Goal: Task Accomplishment & Management: Use online tool/utility

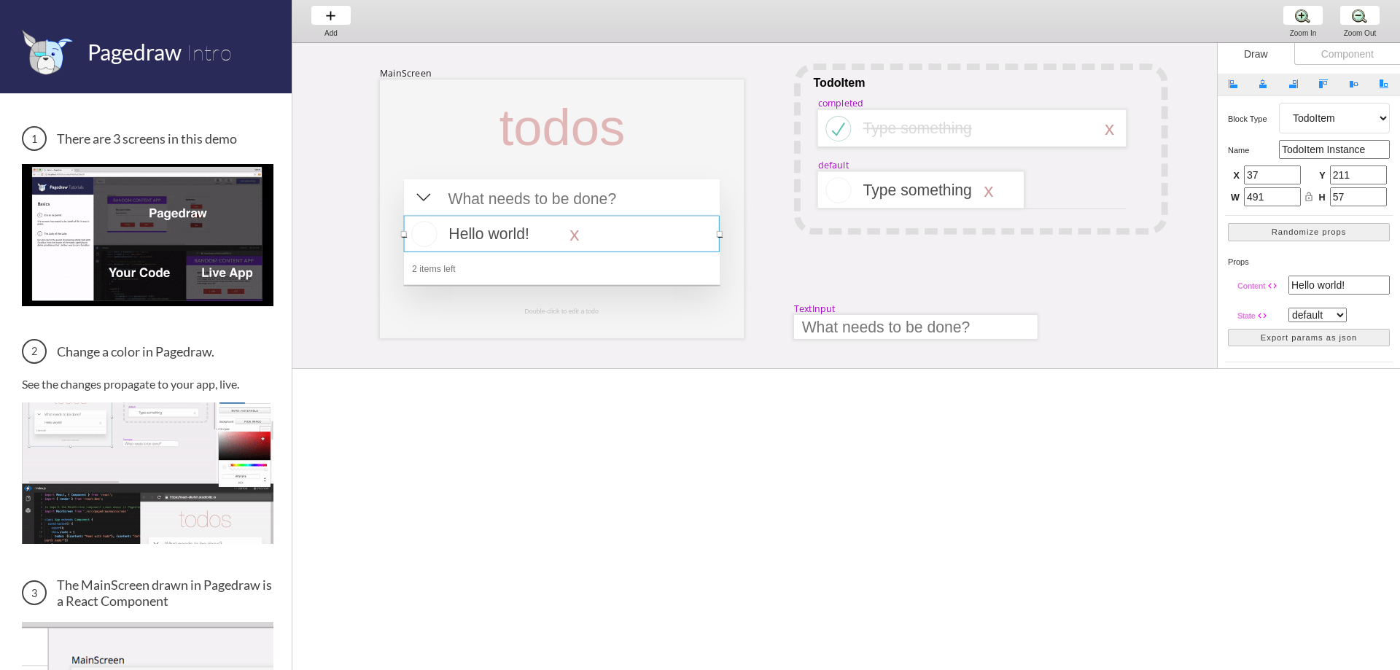
select select "16"
click at [636, 135] on div at bounding box center [562, 128] width 149 height 60
select select "3"
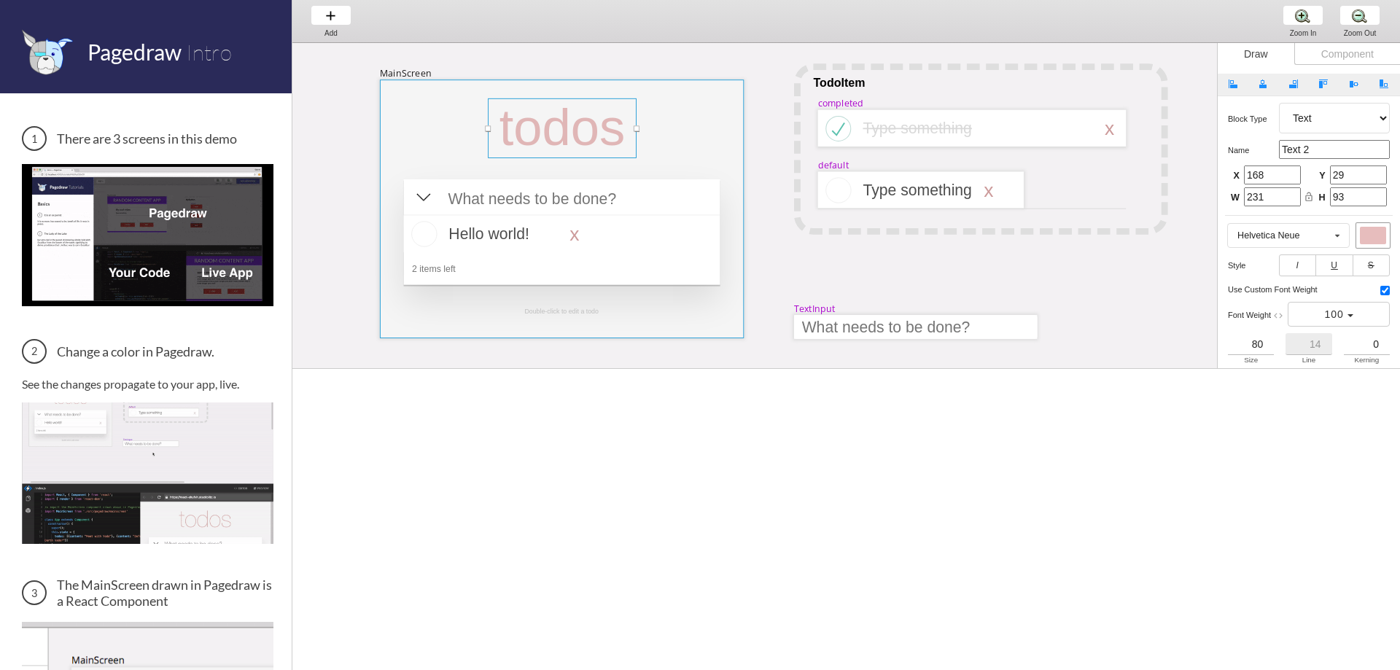
click at [682, 120] on div at bounding box center [562, 208] width 364 height 259
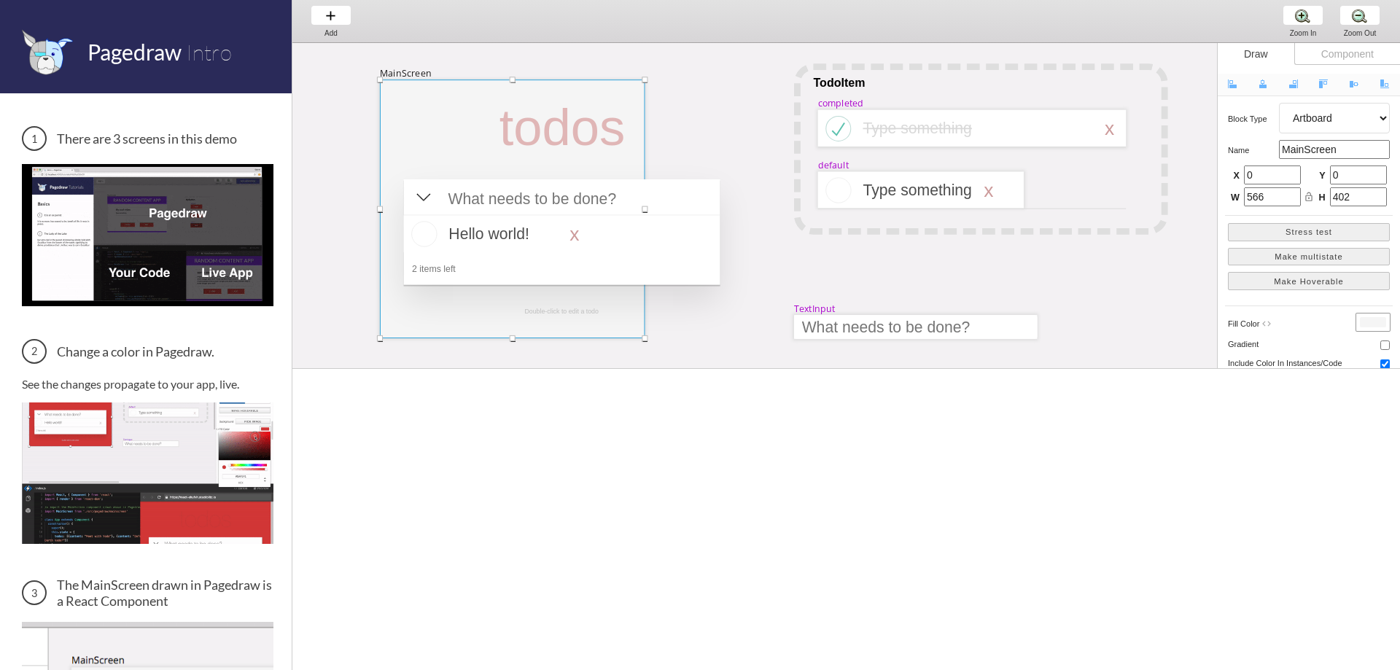
drag, startPoint x: 745, startPoint y: 207, endPoint x: 646, endPoint y: 211, distance: 99.2
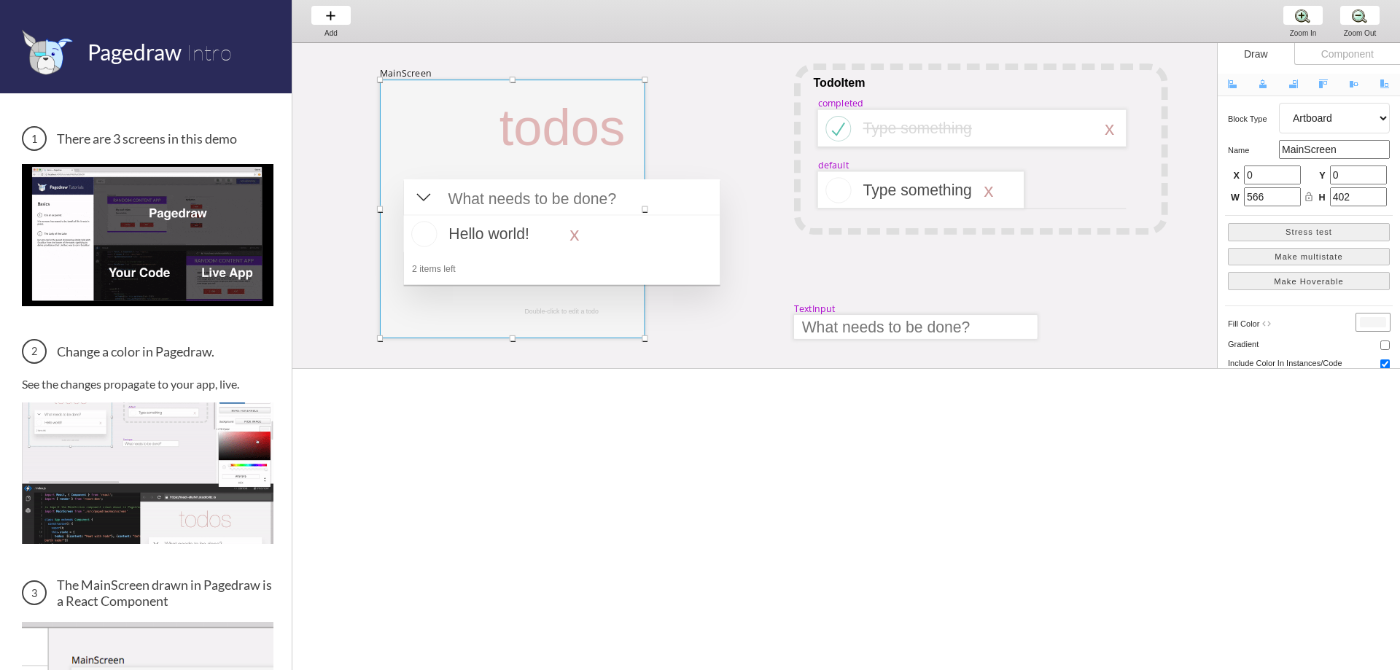
click at [646, 211] on div at bounding box center [645, 209] width 6 height 6
drag, startPoint x: 647, startPoint y: 79, endPoint x: 776, endPoint y: 163, distance: 153.9
click at [776, 163] on div at bounding box center [774, 163] width 6 height 6
type input "613"
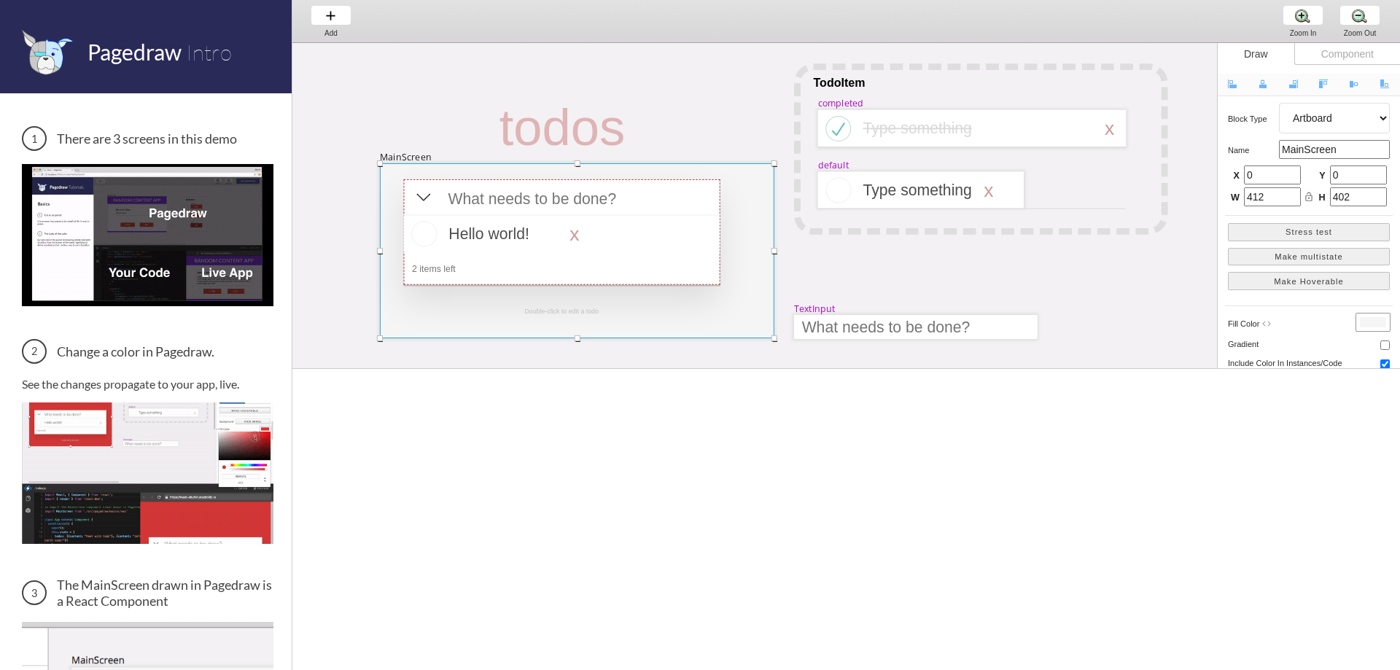
type input "272"
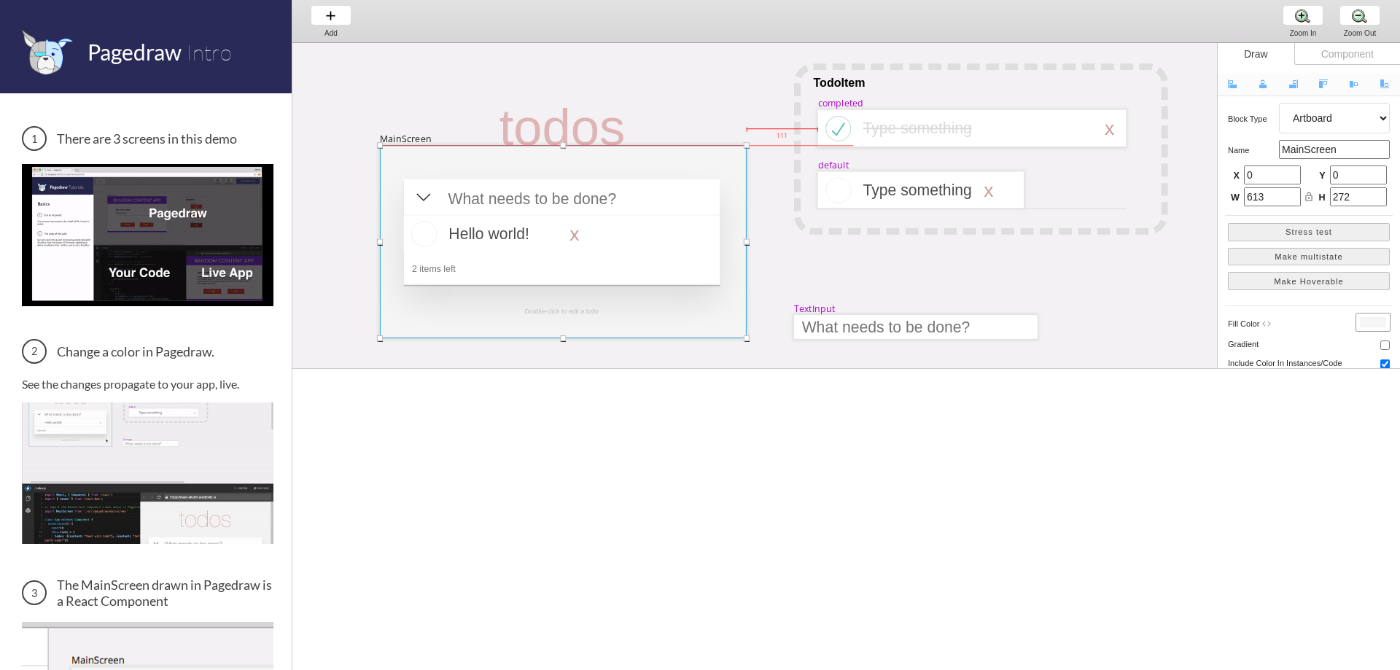
drag, startPoint x: 775, startPoint y: 165, endPoint x: 747, endPoint y: 148, distance: 32.8
click at [747, 148] on div at bounding box center [747, 145] width 6 height 6
type input "570"
type input "300"
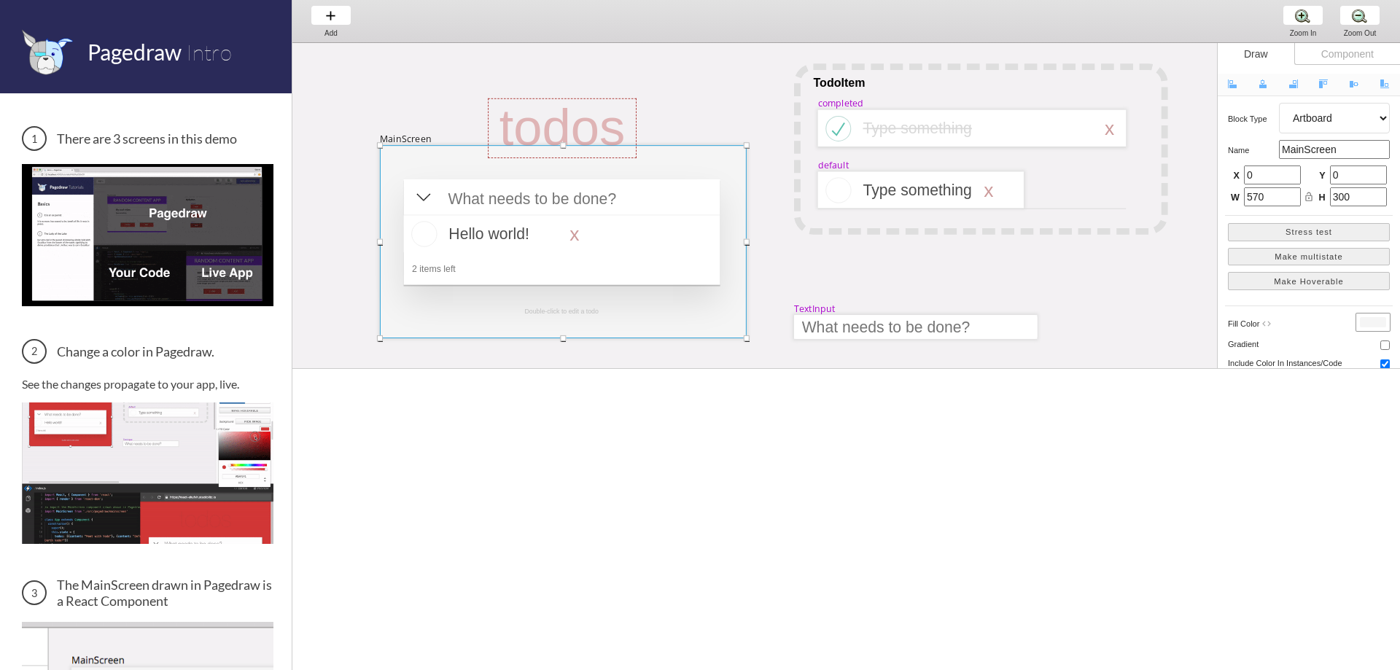
drag, startPoint x: 747, startPoint y: 148, endPoint x: 776, endPoint y: 155, distance: 30.1
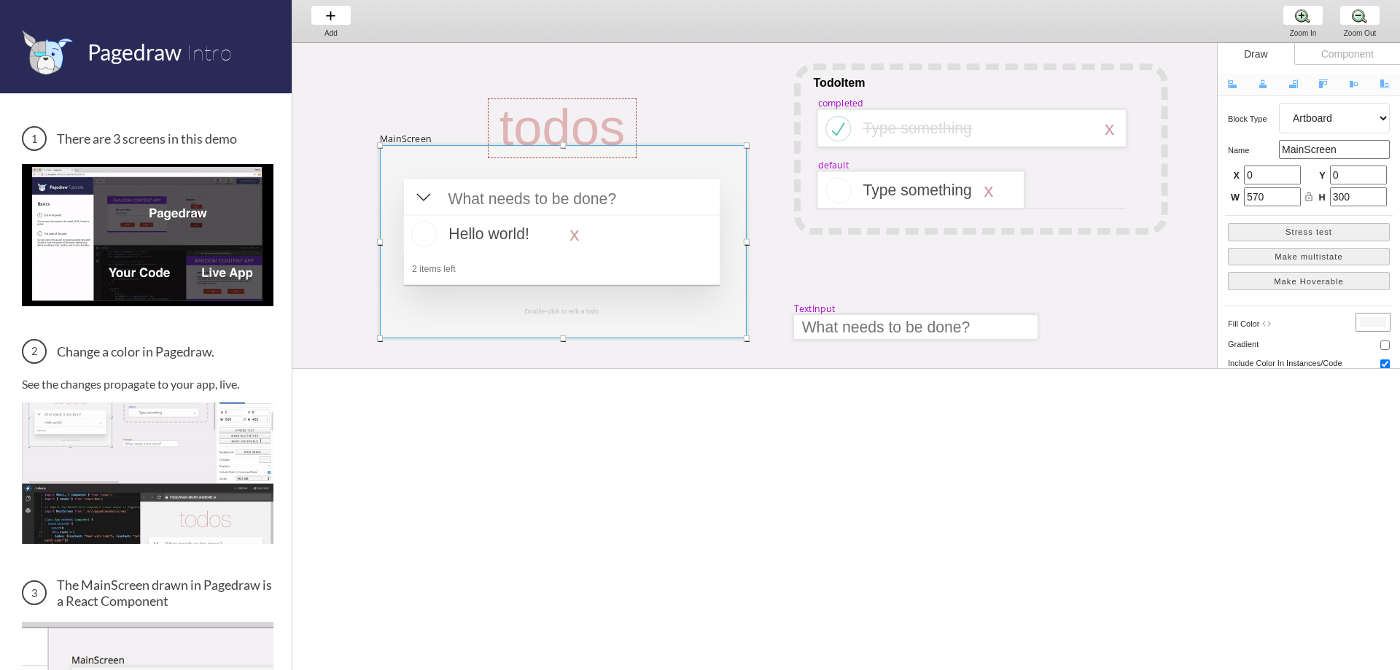
click at [749, 148] on div at bounding box center [747, 145] width 6 height 6
type input "616"
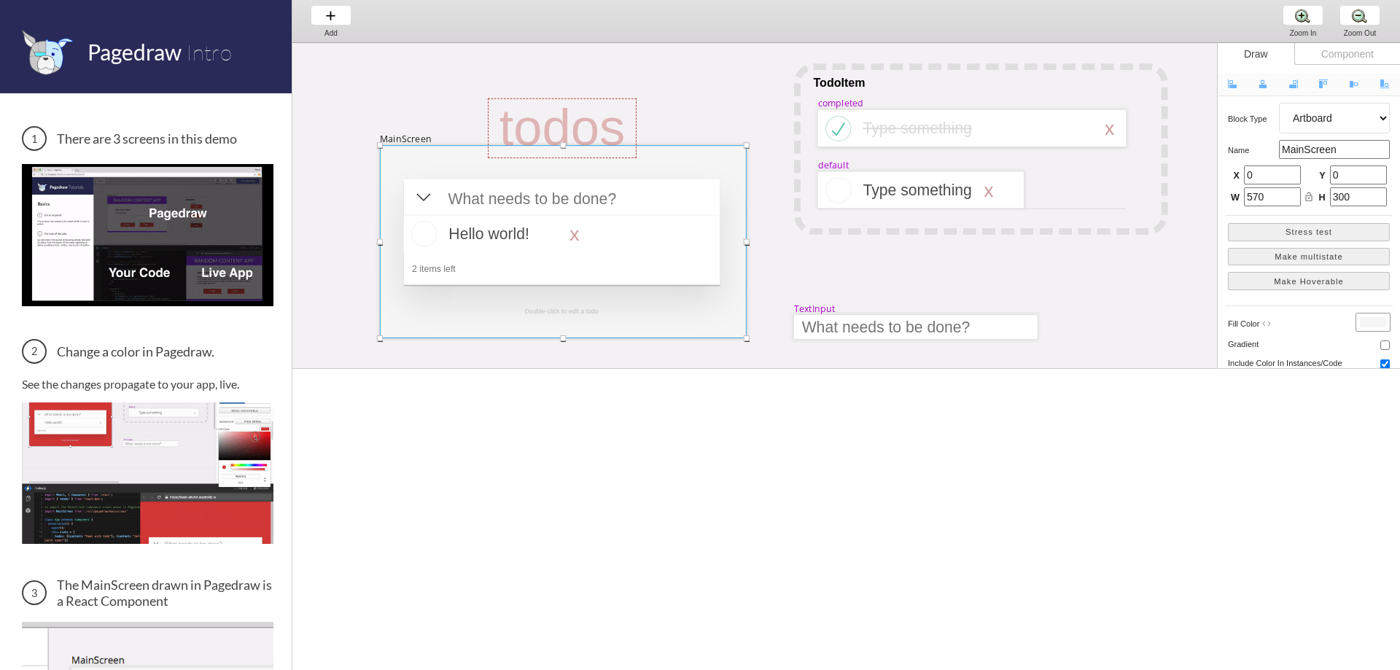
type input "288"
drag, startPoint x: 776, startPoint y: 155, endPoint x: 902, endPoint y: 164, distance: 125.7
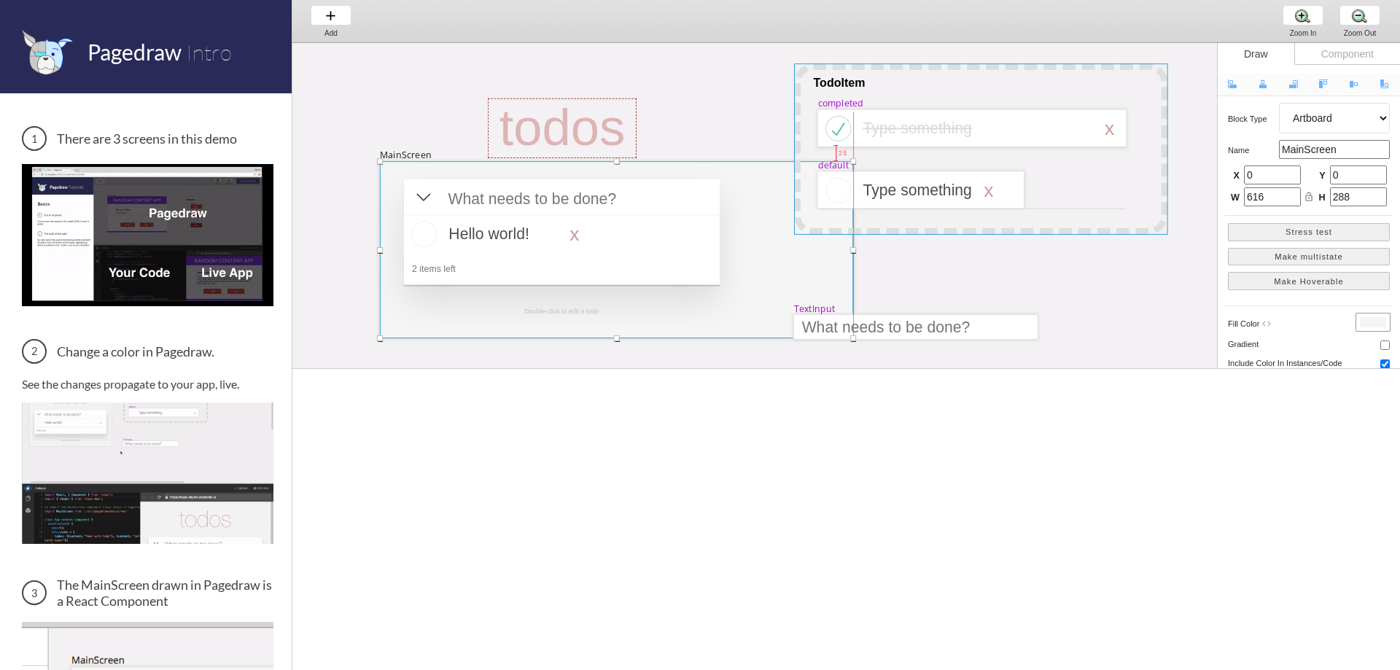
click at [856, 164] on div at bounding box center [853, 161] width 6 height 6
type input "811"
type input "275"
click at [790, 260] on div at bounding box center [640, 249] width 521 height 177
drag, startPoint x: 903, startPoint y: 164, endPoint x: 753, endPoint y: 63, distance: 180.8
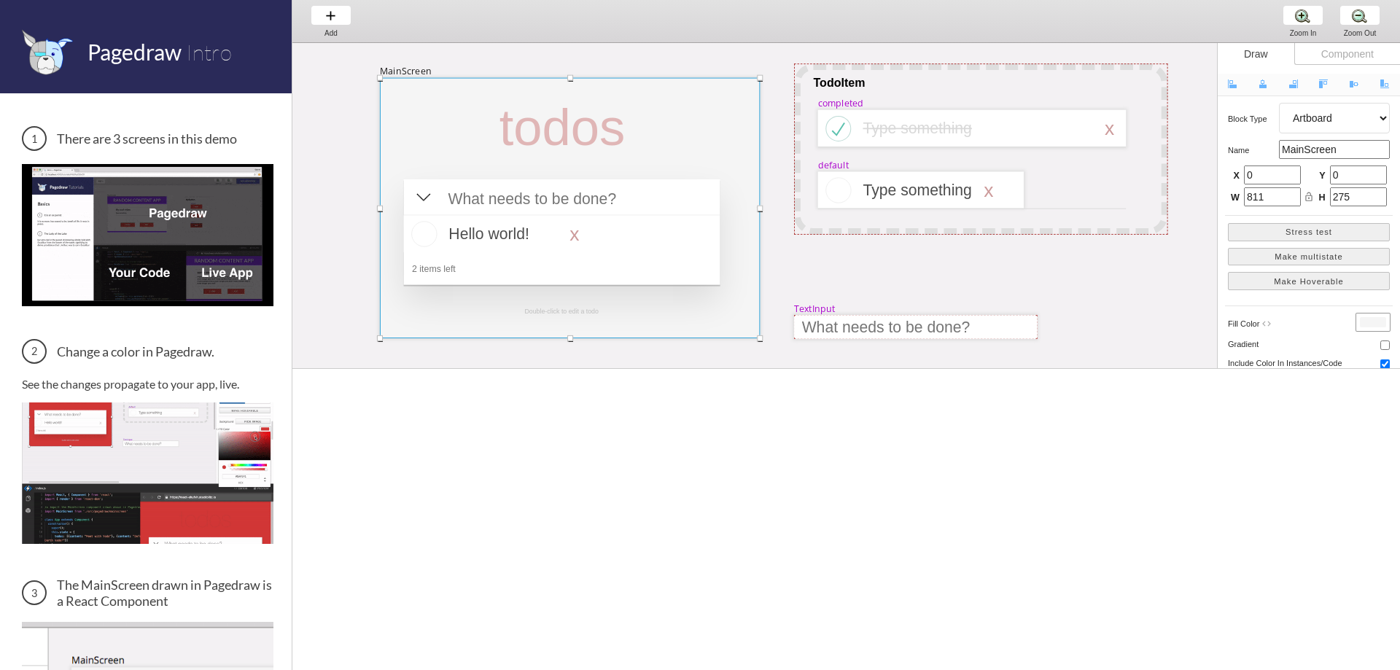
click at [757, 75] on div at bounding box center [760, 78] width 6 height 6
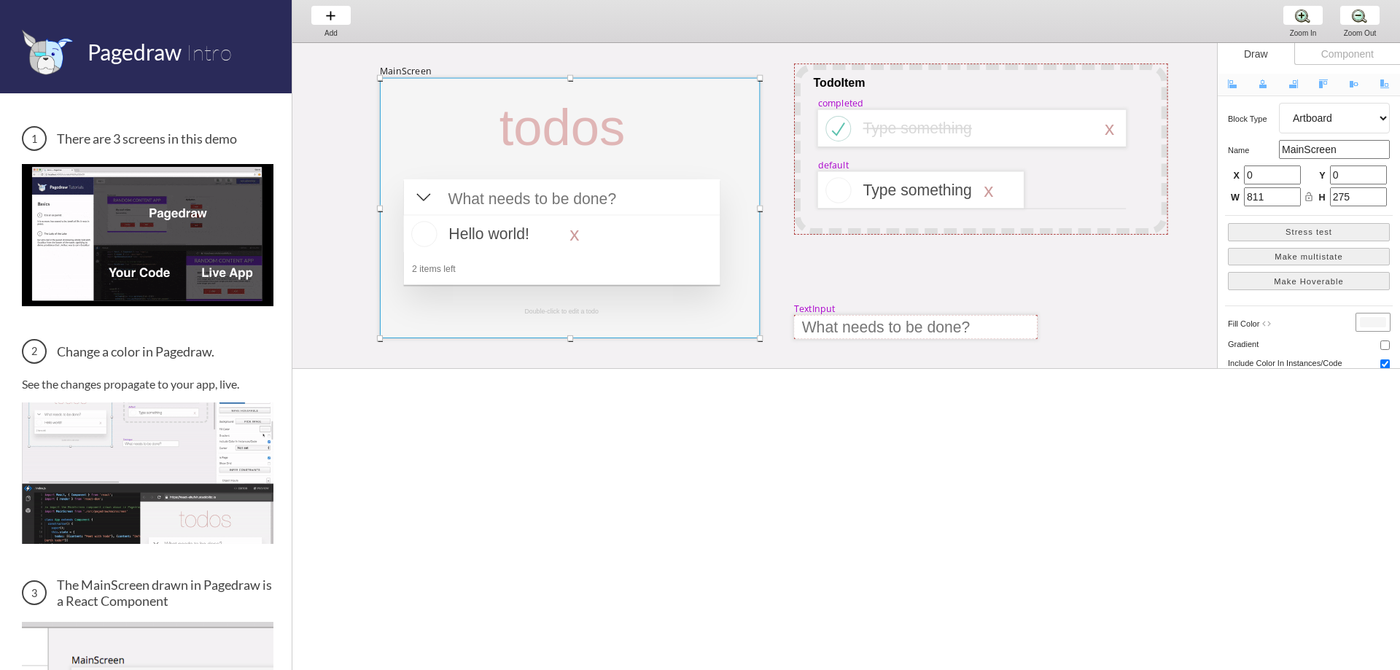
type input "577"
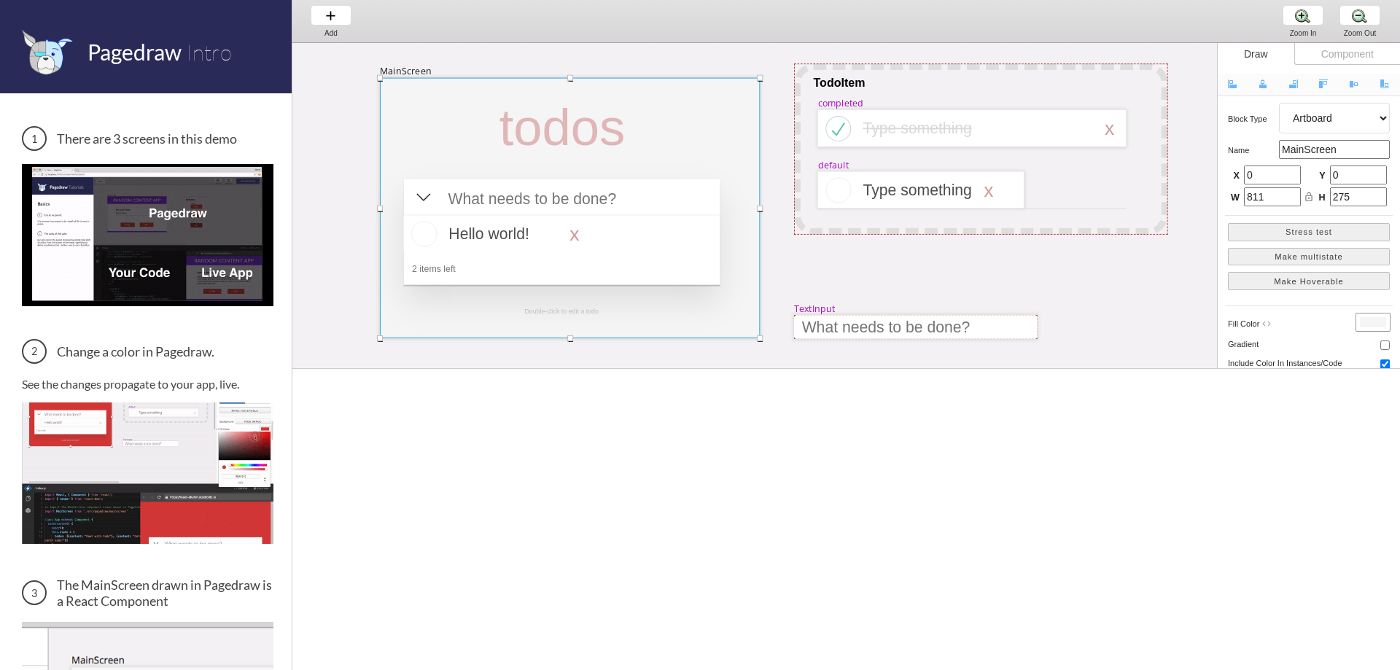
type input "431"
click at [701, 224] on div at bounding box center [562, 233] width 316 height 36
select select "16"
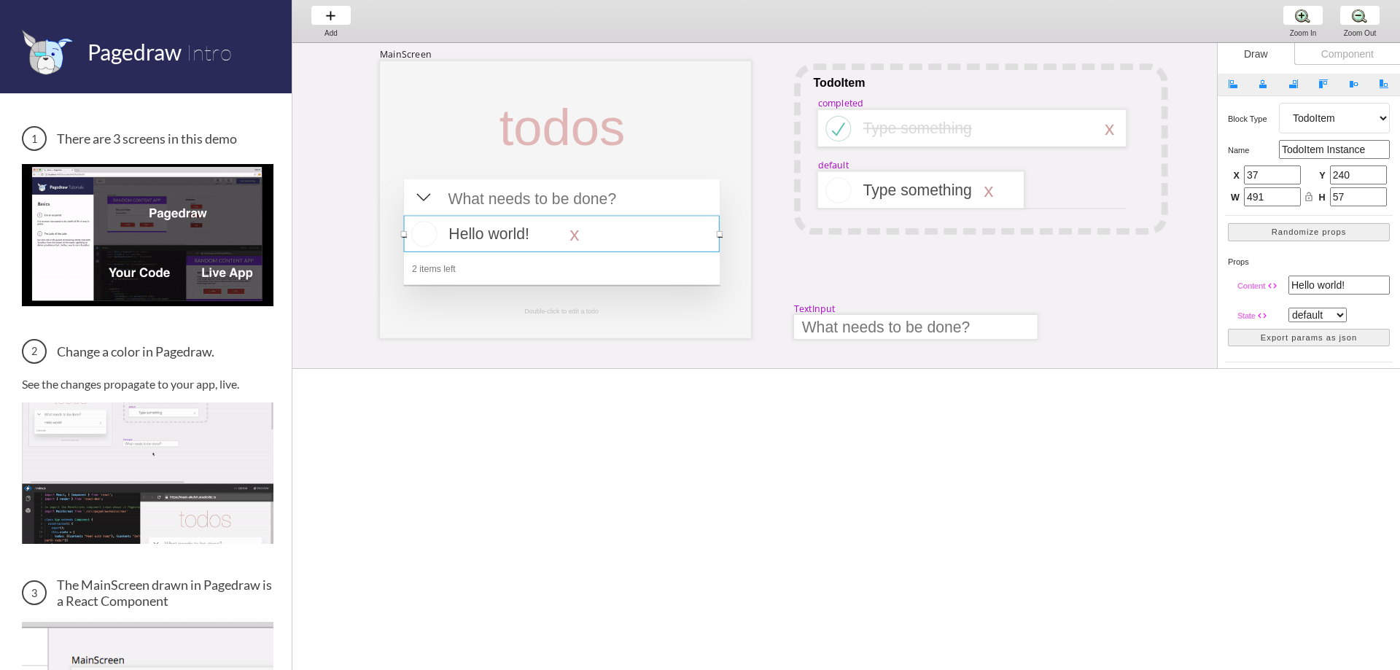
select select "16"
click at [1325, 84] on span "button" at bounding box center [1323, 83] width 9 height 9
drag, startPoint x: 620, startPoint y: 79, endPoint x: 619, endPoint y: 163, distance: 83.8
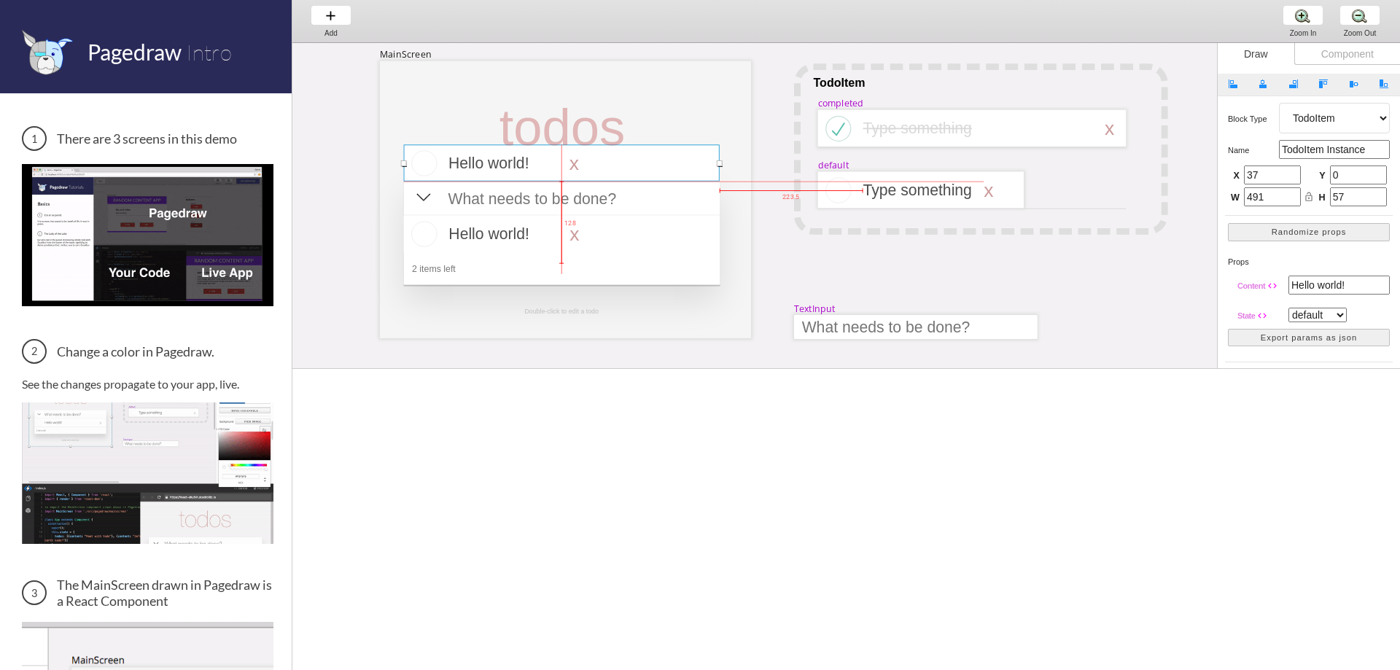
click at [619, 163] on div at bounding box center [561, 162] width 316 height 36
type input "130"
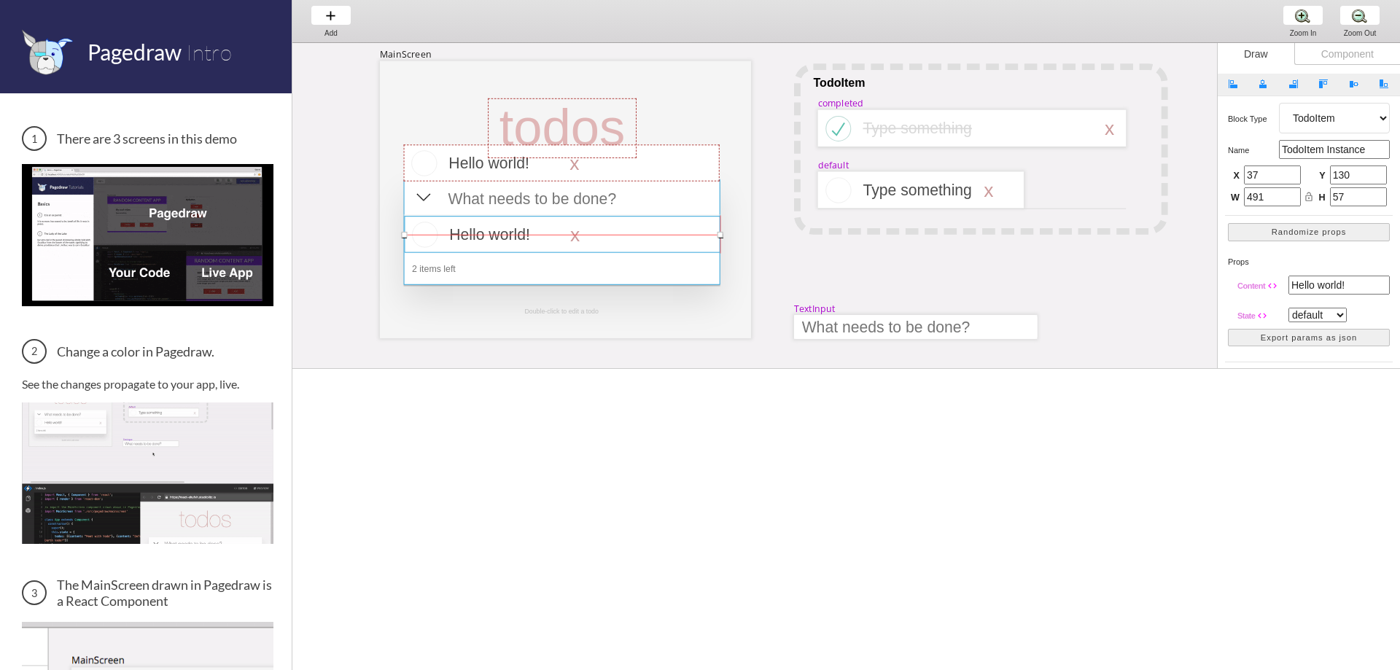
select select "16"
click at [423, 272] on div at bounding box center [561, 269] width 298 height 10
select select "3"
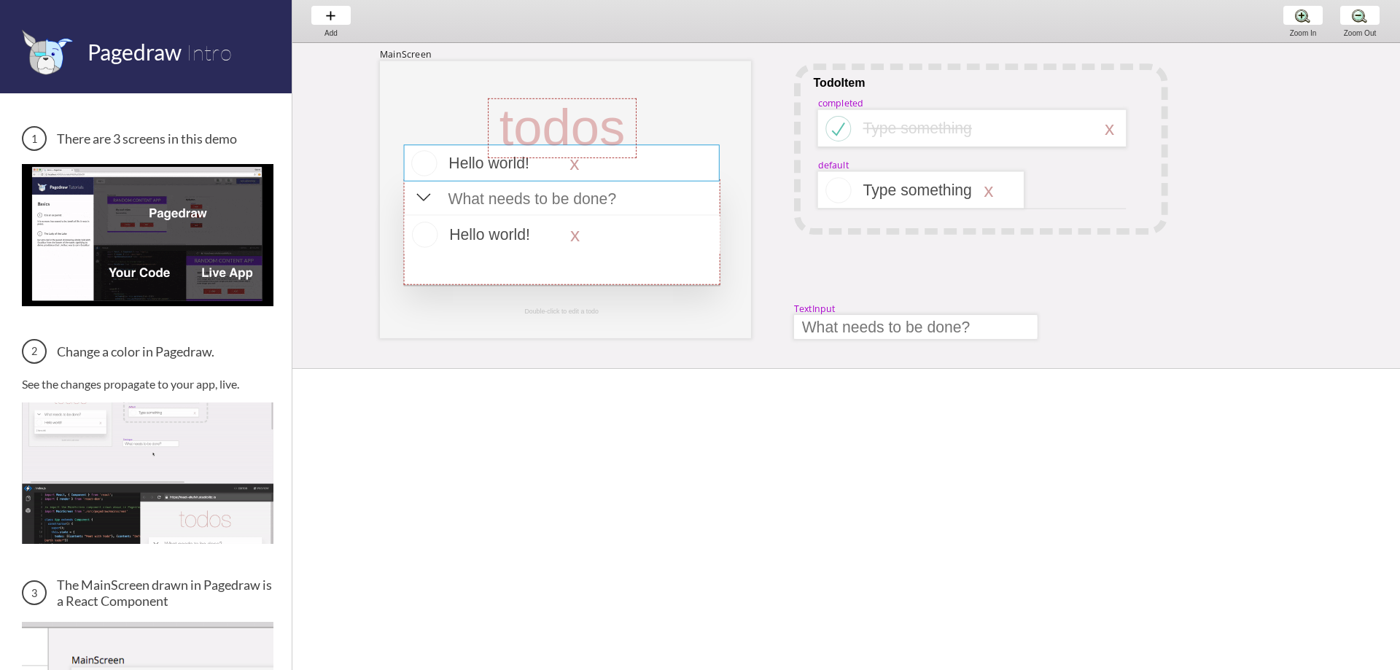
select select "16"
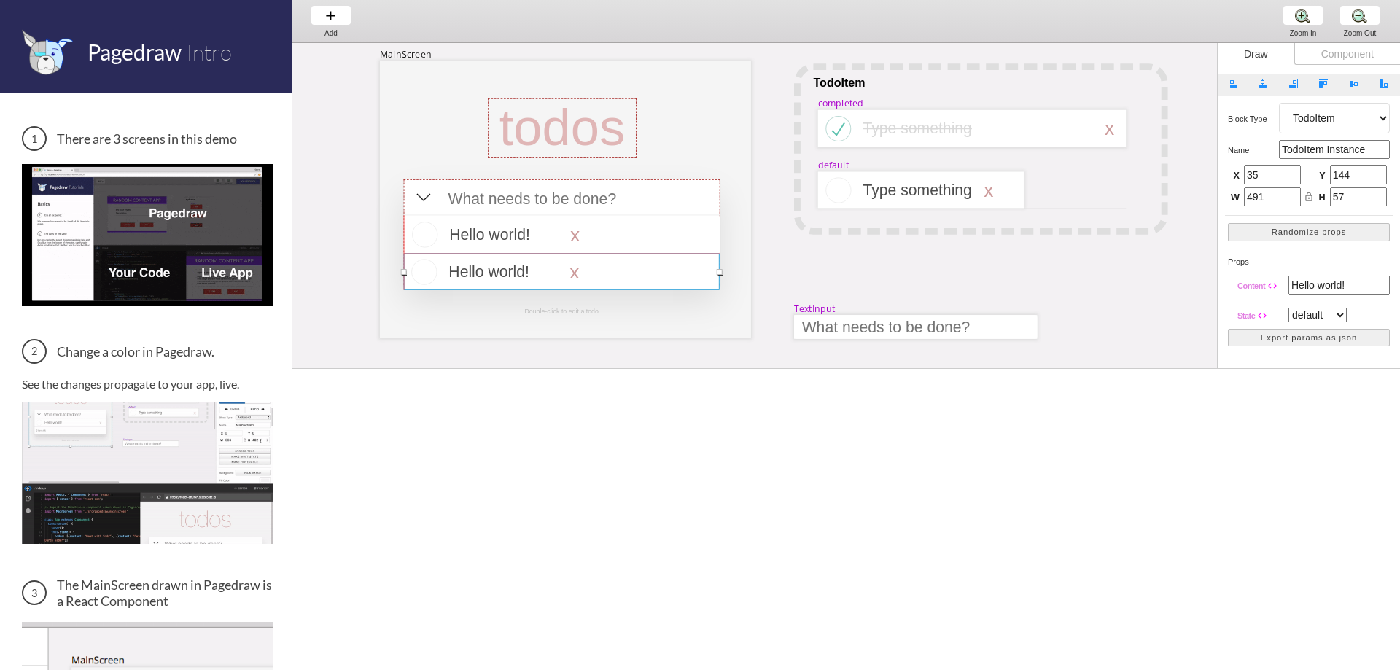
drag, startPoint x: 456, startPoint y: 165, endPoint x: 455, endPoint y: 273, distance: 108.6
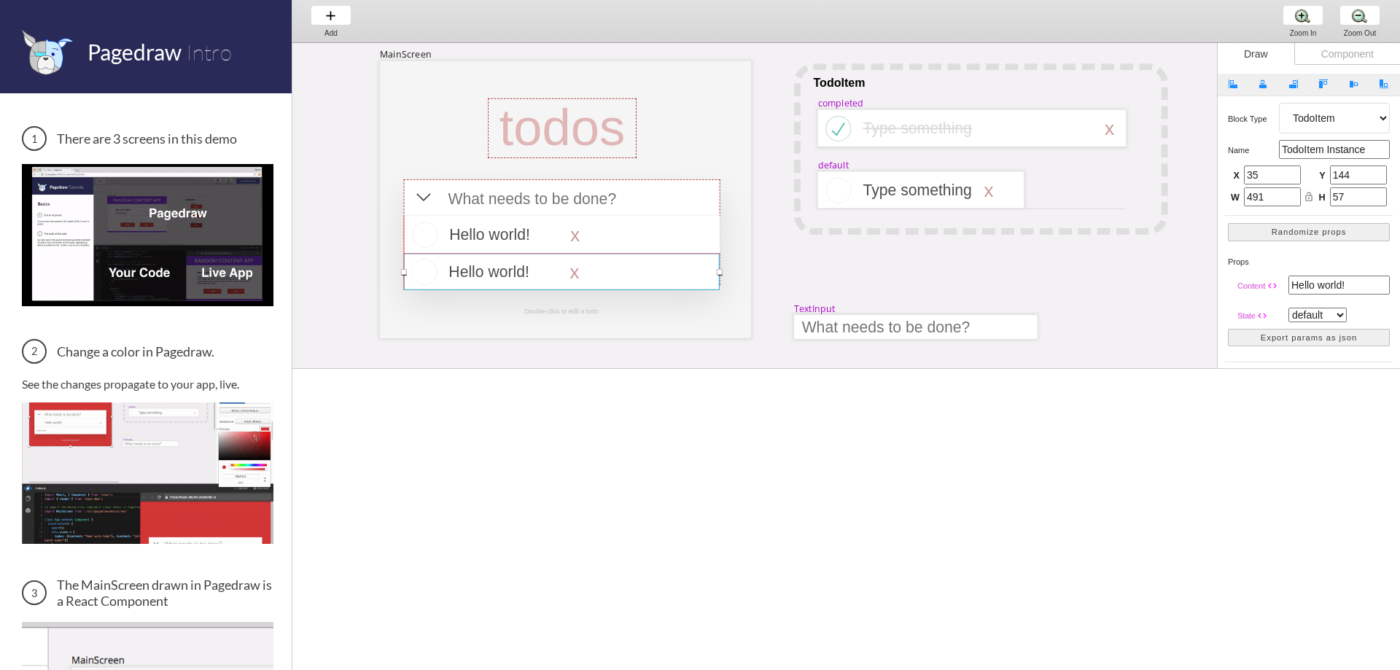
click at [455, 273] on div at bounding box center [562, 271] width 316 height 36
type input "37"
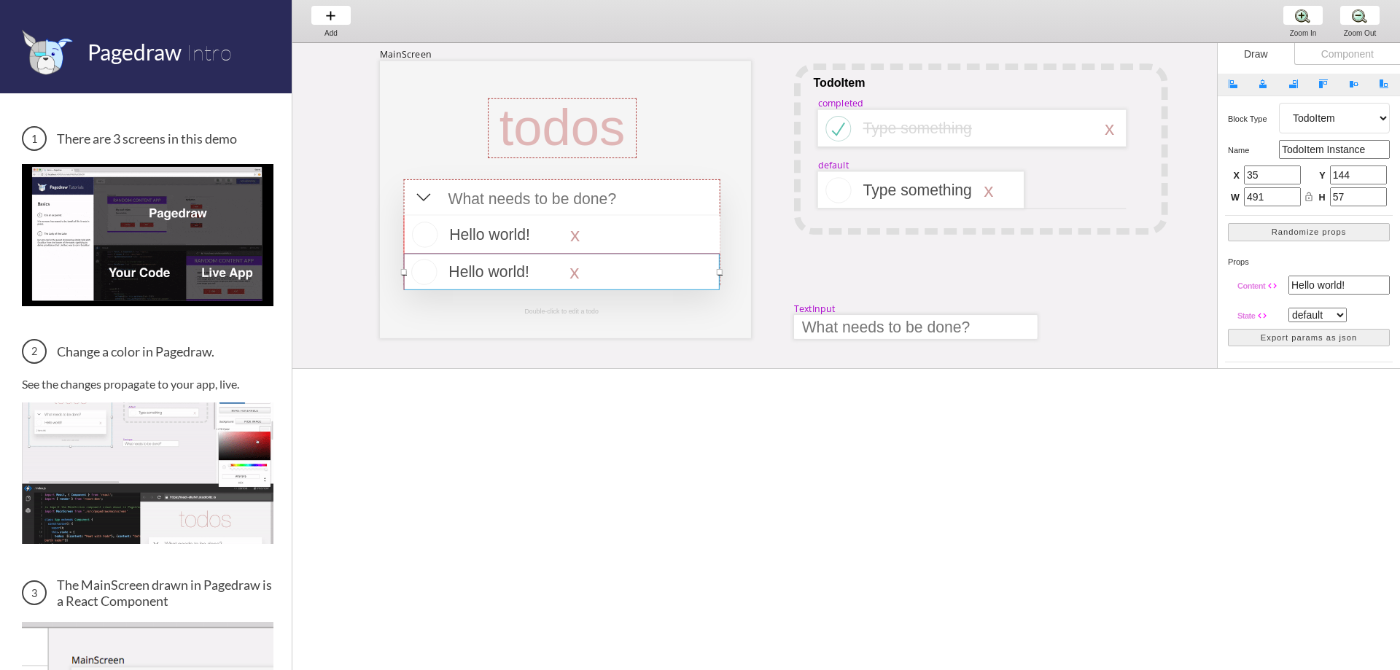
type input "299"
click at [708, 189] on div at bounding box center [562, 232] width 316 height 106
select select "4"
click at [562, 288] on div at bounding box center [562, 290] width 6 height 6
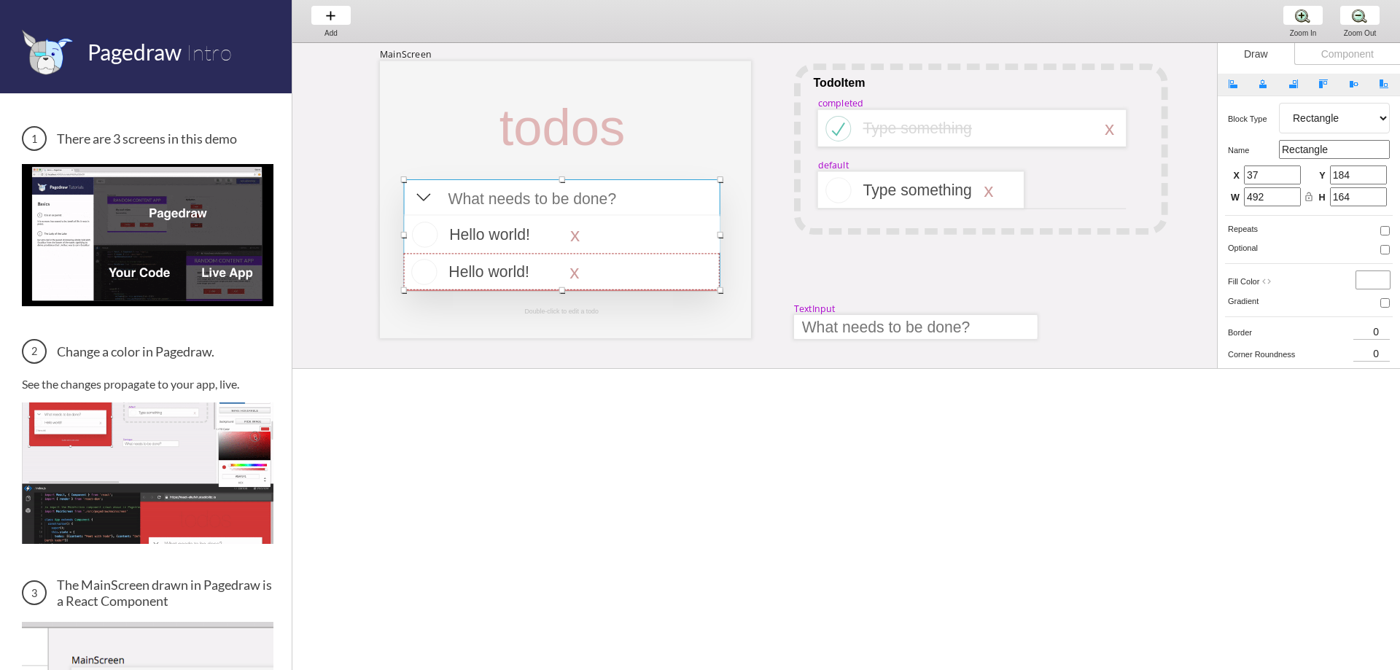
type input "172"
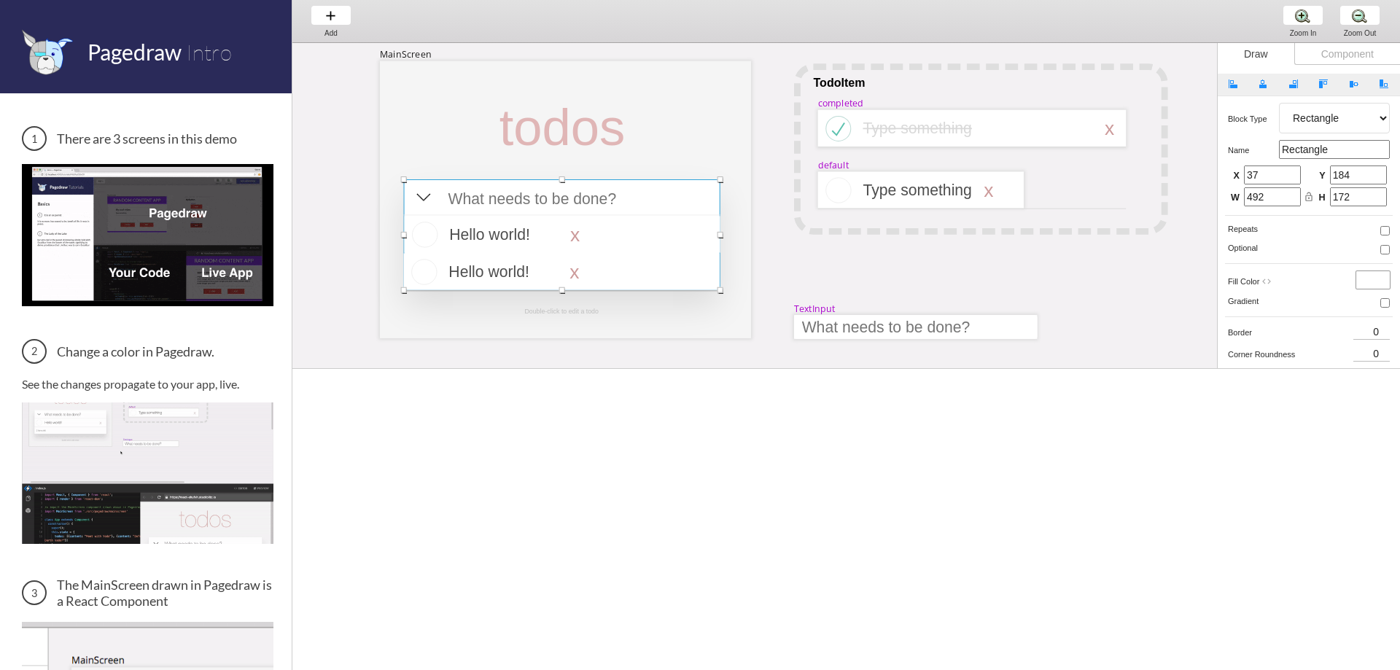
click at [345, 252] on div "MainScreen todos Hello world! x TodoItem completed Type something TextInput x D…" at bounding box center [1347, 486] width 2110 height 886
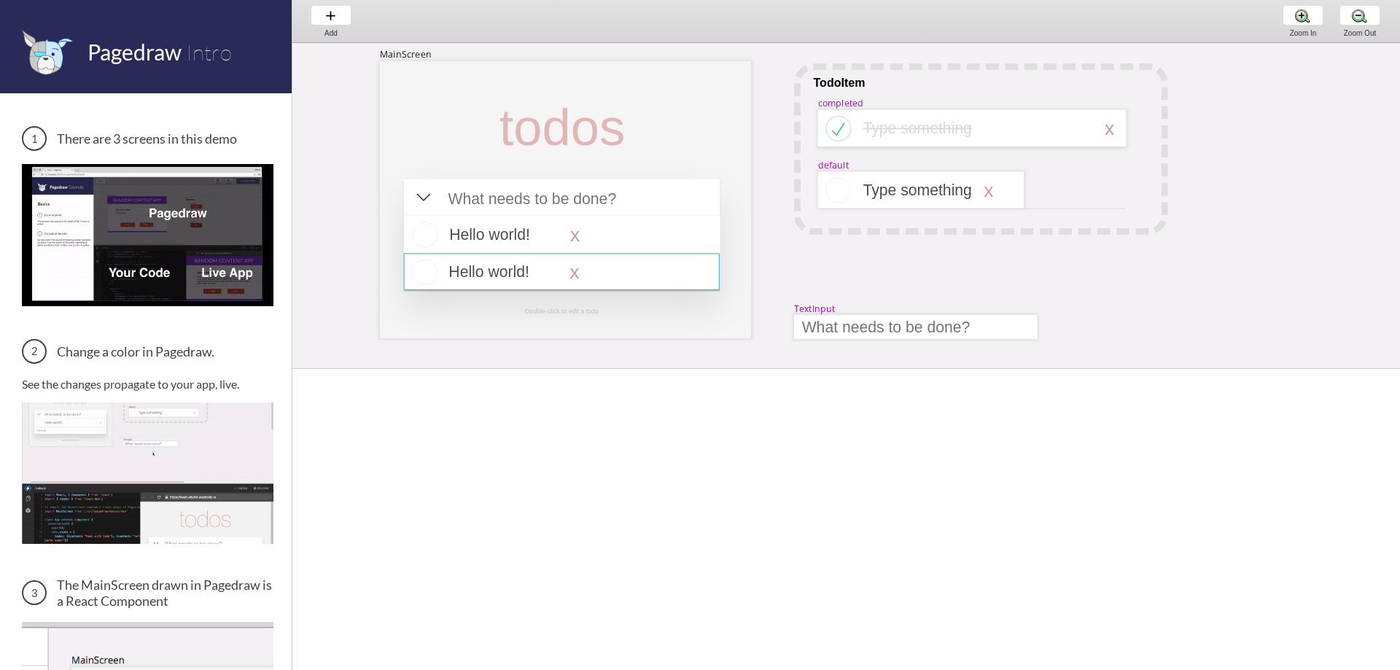
click at [615, 274] on div at bounding box center [562, 271] width 316 height 36
select select "16"
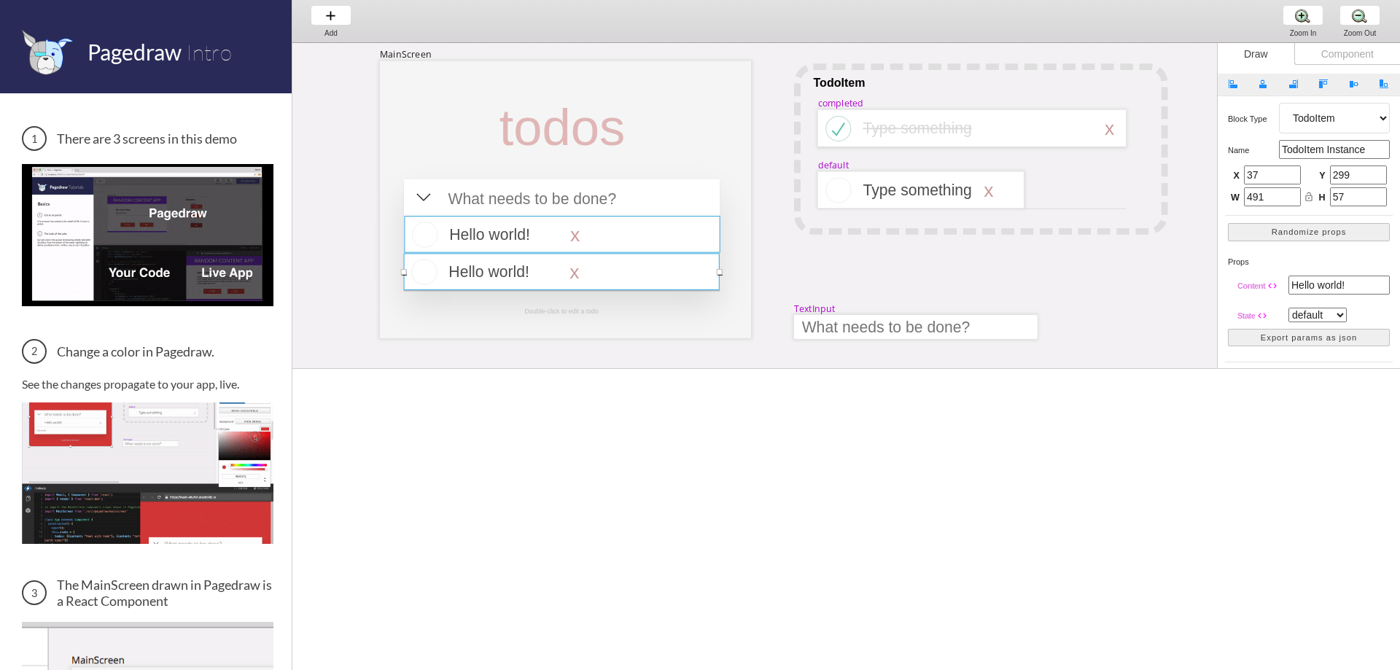
click at [620, 245] on div at bounding box center [562, 234] width 316 height 36
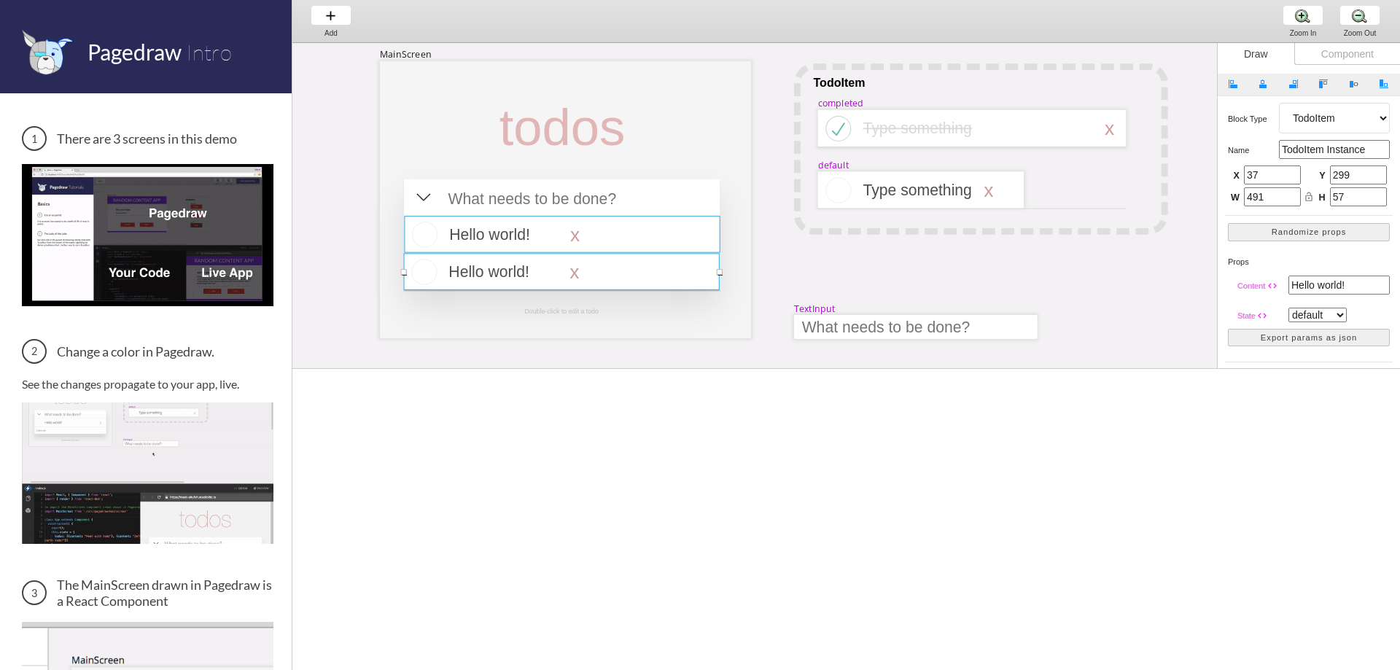
select select "16"
click at [620, 270] on div at bounding box center [562, 271] width 316 height 36
select select "16"
click at [621, 270] on div at bounding box center [562, 271] width 316 height 36
type input "38"
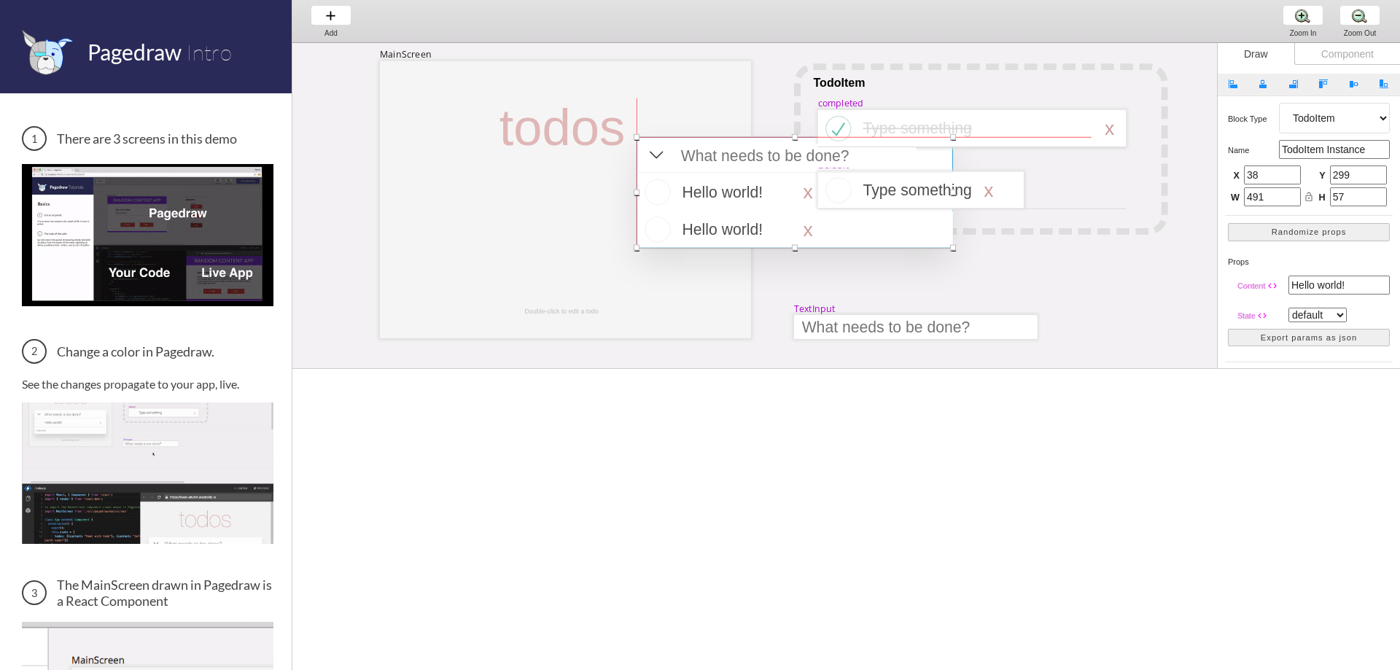
drag, startPoint x: 532, startPoint y: 185, endPoint x: 790, endPoint y: 133, distance: 262.6
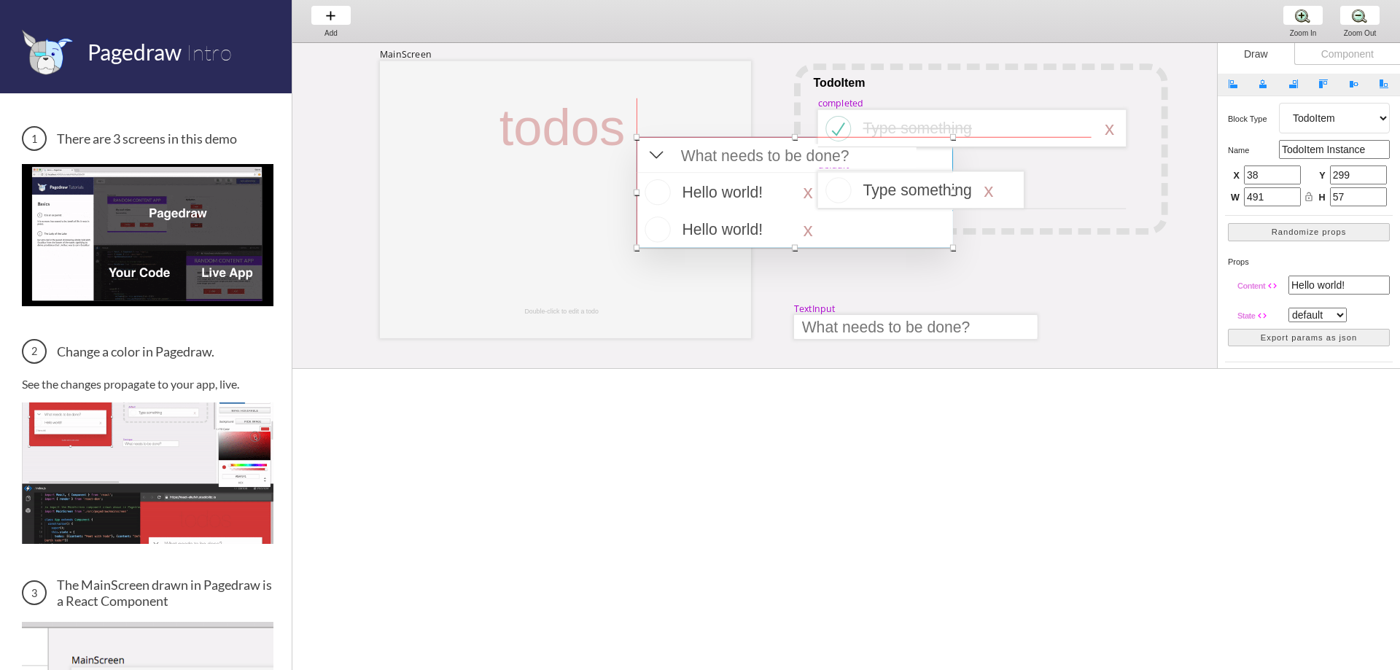
click at [778, 138] on div at bounding box center [794, 192] width 316 height 111
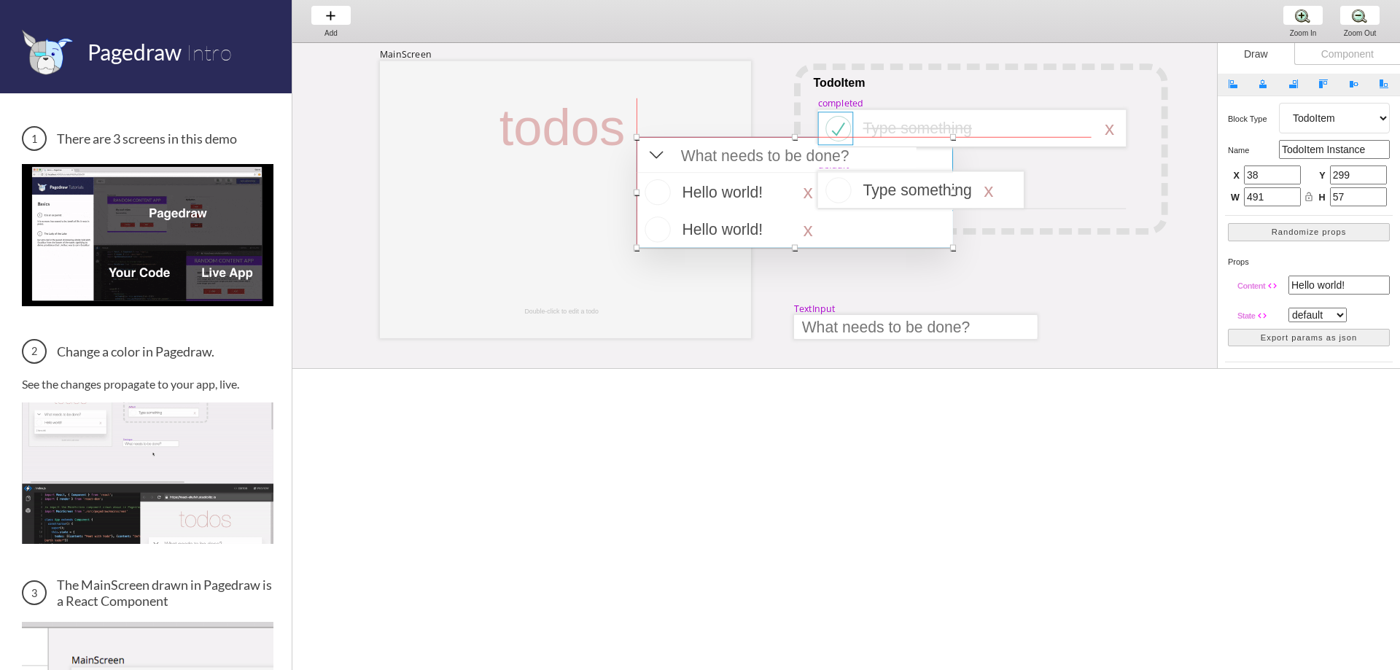
select select "4"
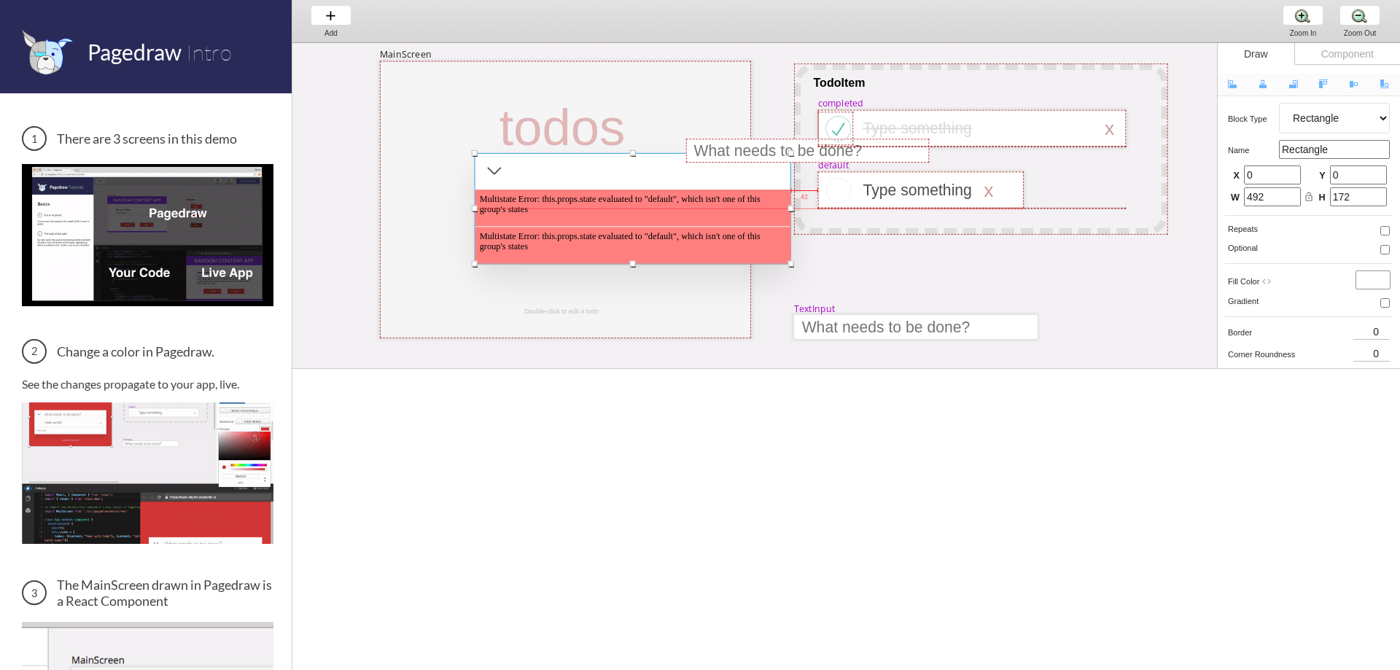
drag, startPoint x: 681, startPoint y: 138, endPoint x: 470, endPoint y: 160, distance: 211.8
click at [475, 160] on div at bounding box center [633, 208] width 316 height 111
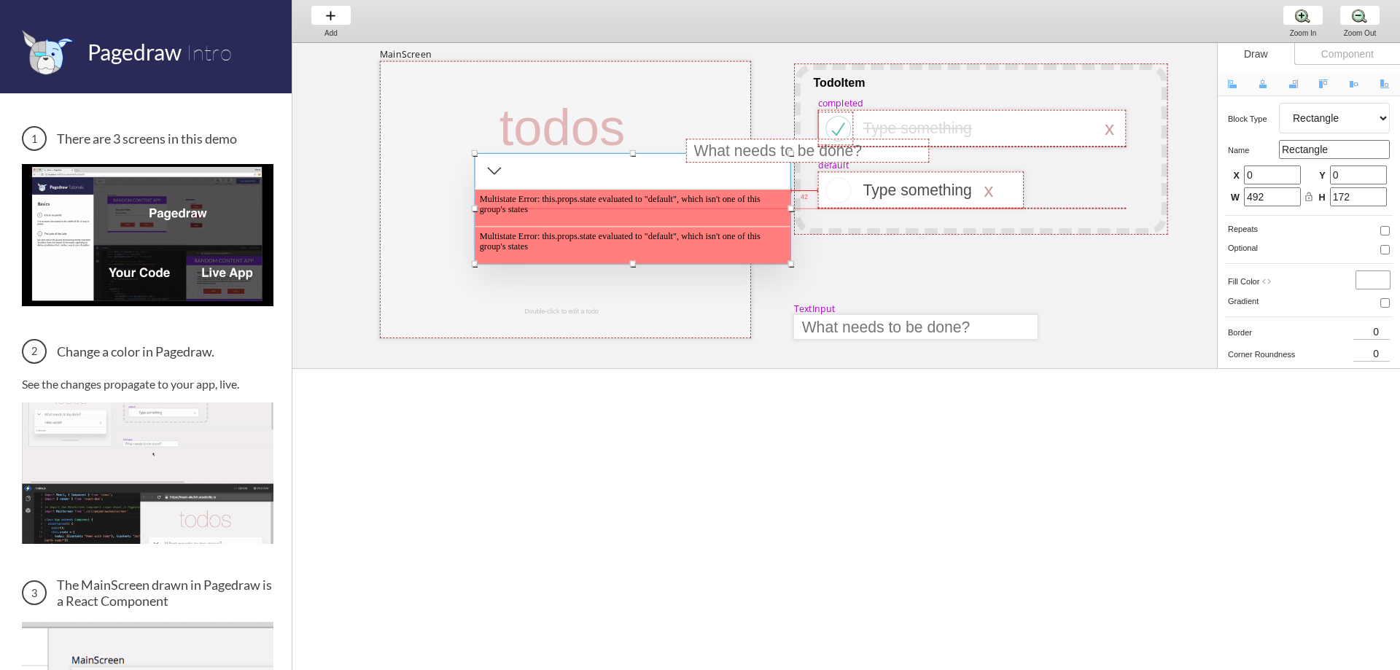
type input "85"
type input "144"
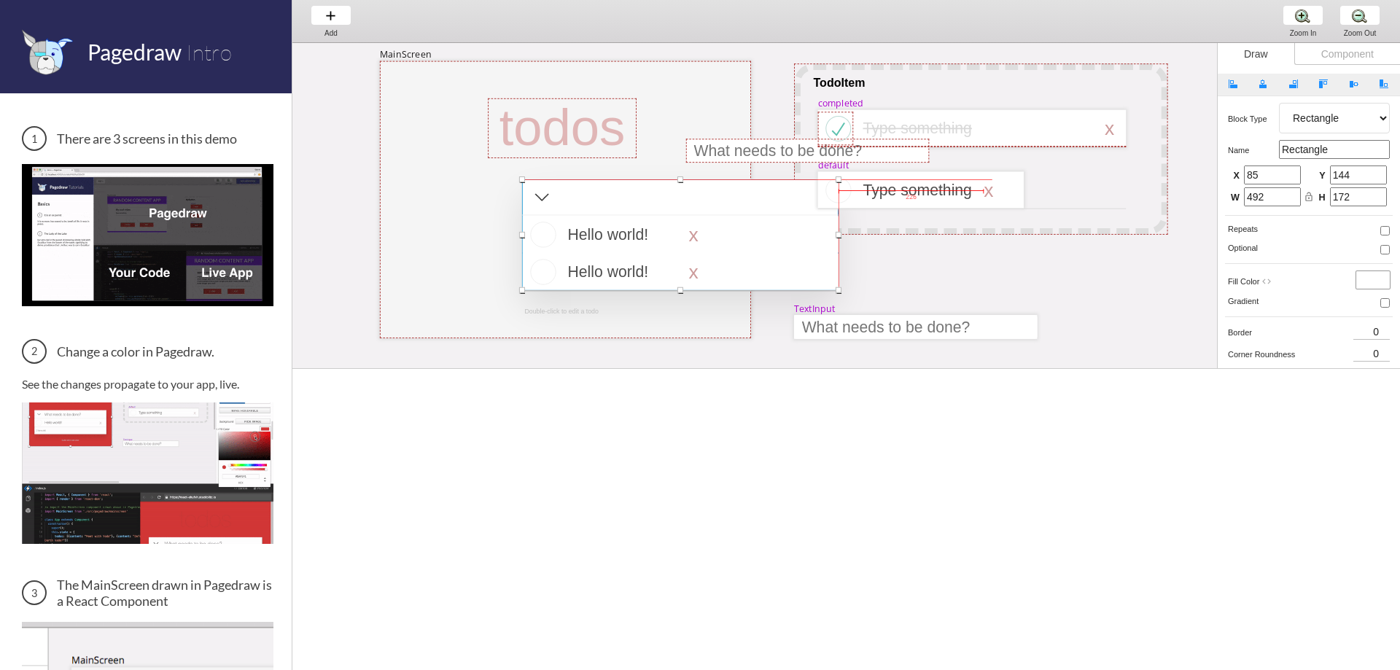
drag, startPoint x: 646, startPoint y: 165, endPoint x: 736, endPoint y: 190, distance: 93.9
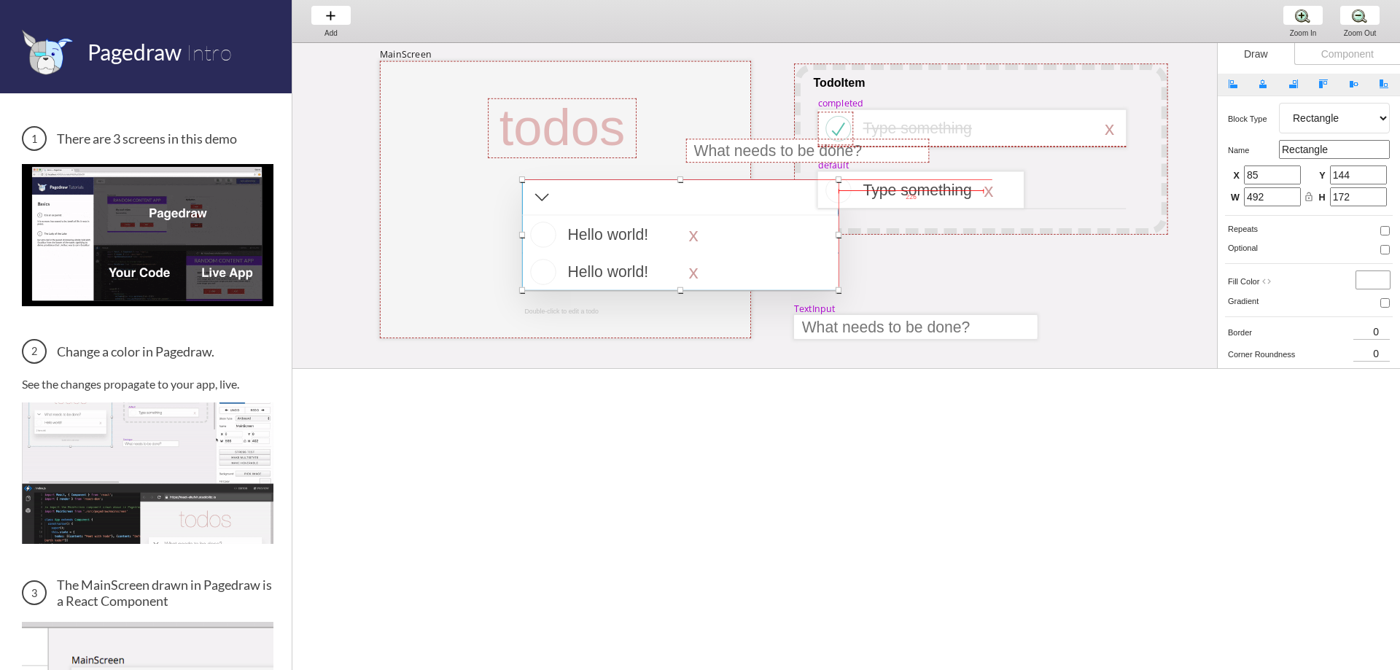
click at [734, 190] on div at bounding box center [680, 234] width 316 height 111
type input "0"
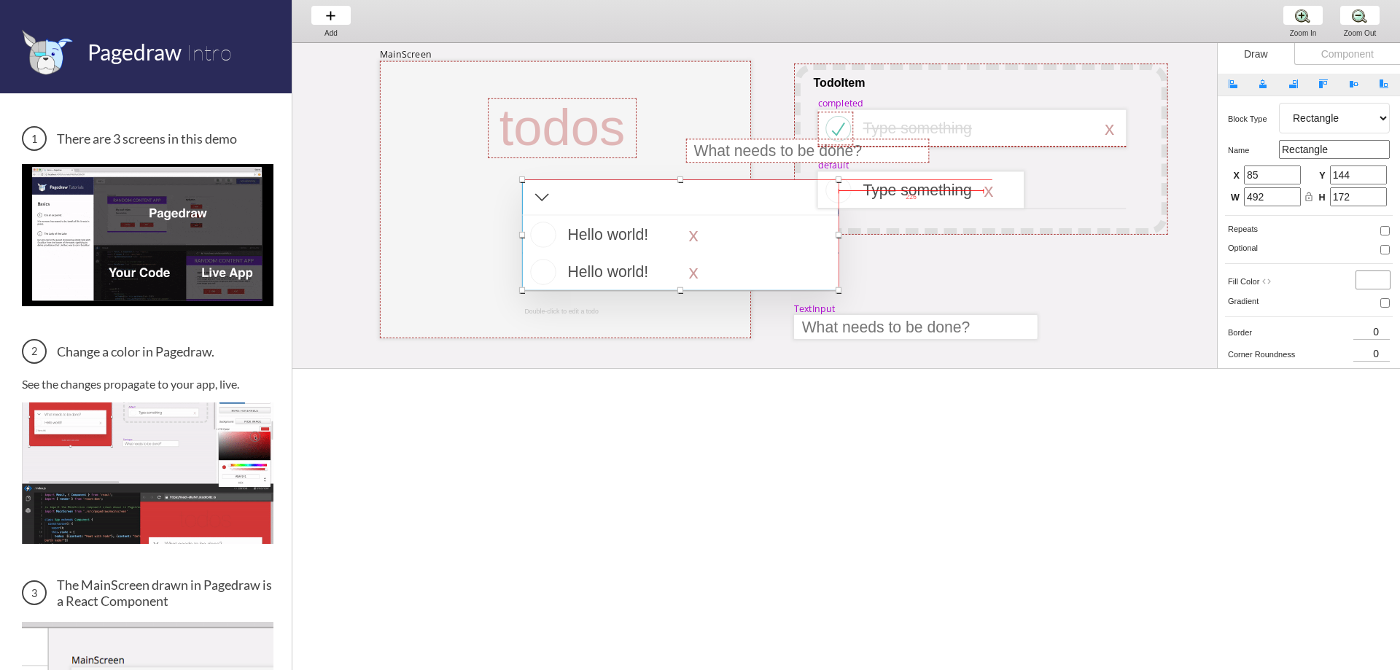
type input "0"
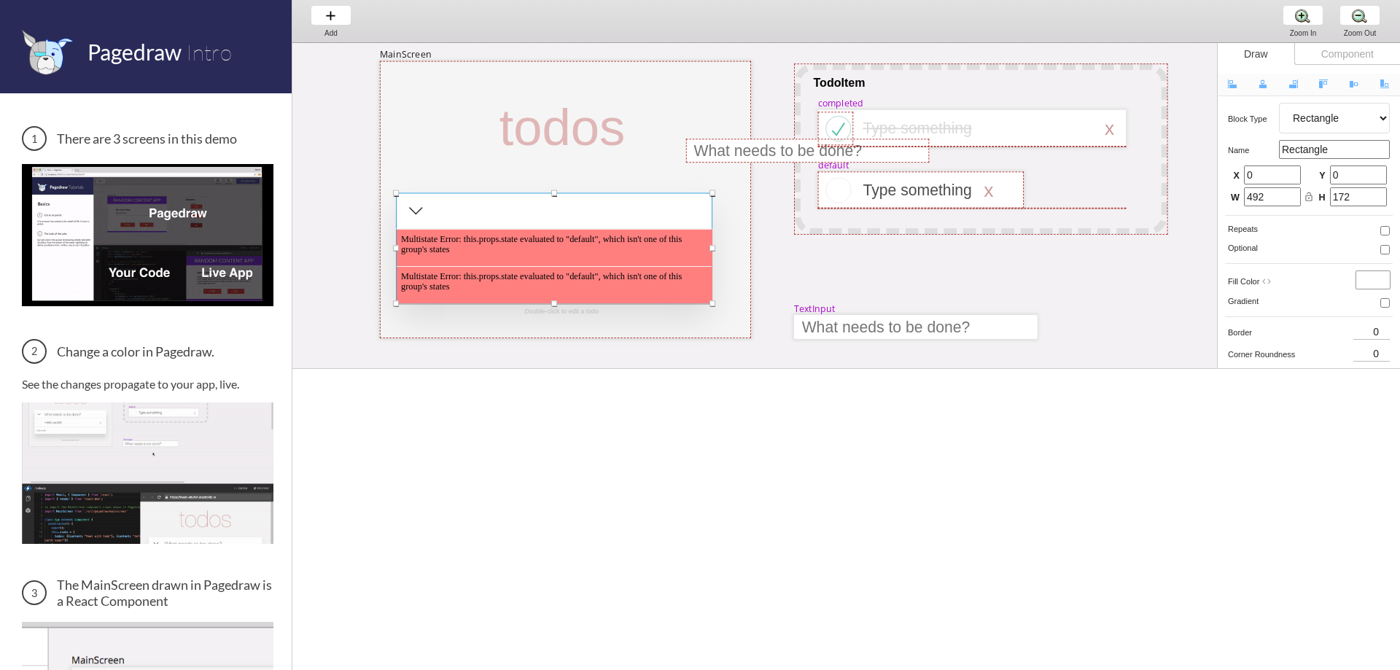
drag, startPoint x: 720, startPoint y: 192, endPoint x: 594, endPoint y: 205, distance: 126.8
click at [594, 205] on div at bounding box center [554, 248] width 316 height 111
type input "25"
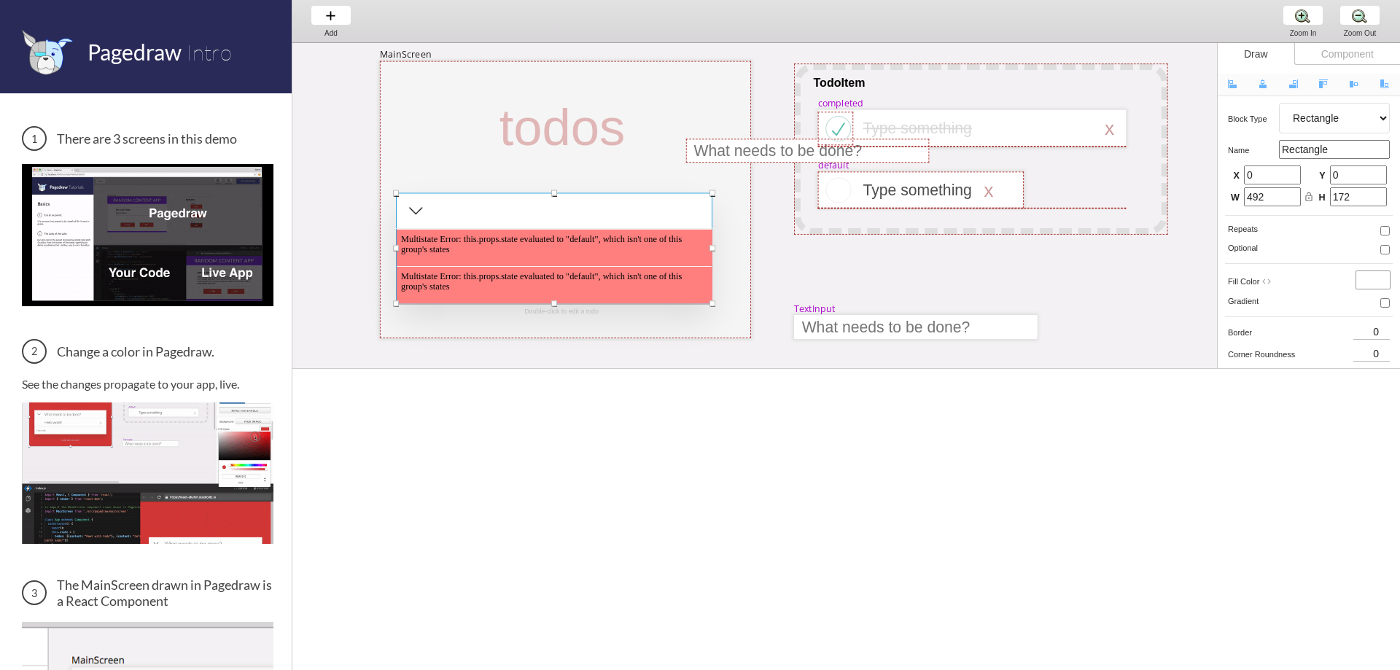
type input "205"
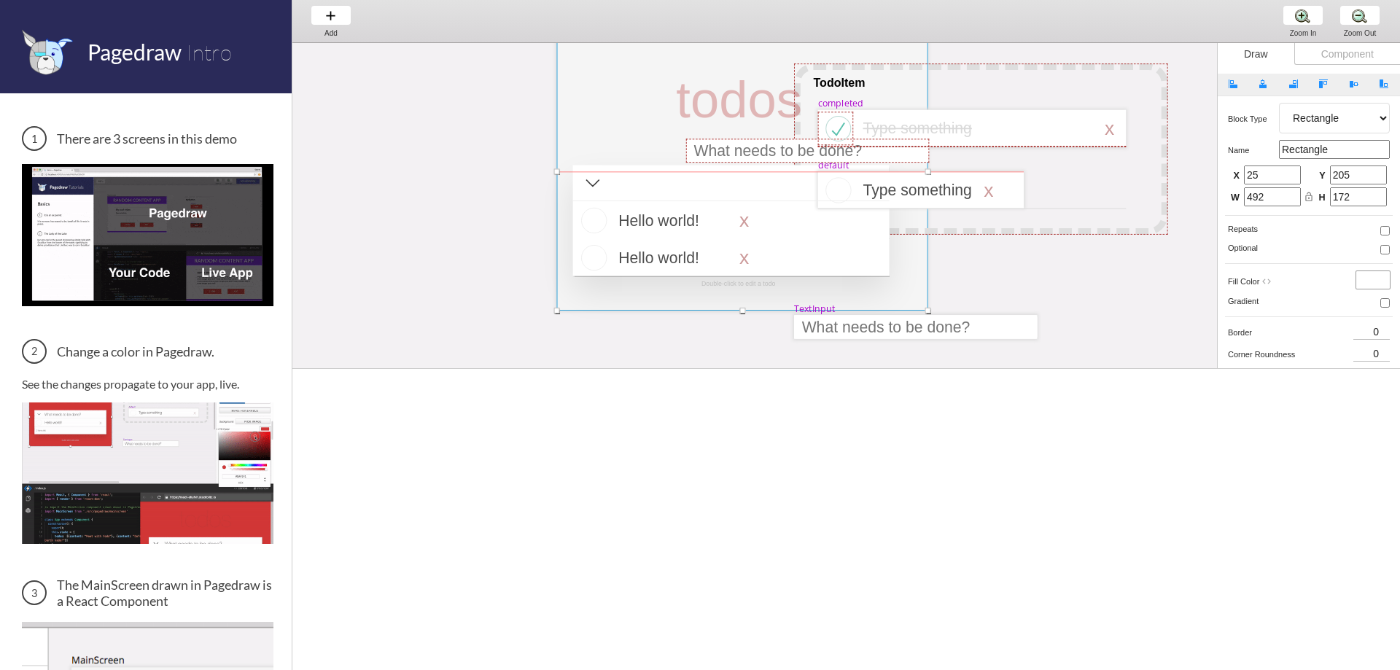
drag, startPoint x: 631, startPoint y: 78, endPoint x: 808, endPoint y: 50, distance: 179.4
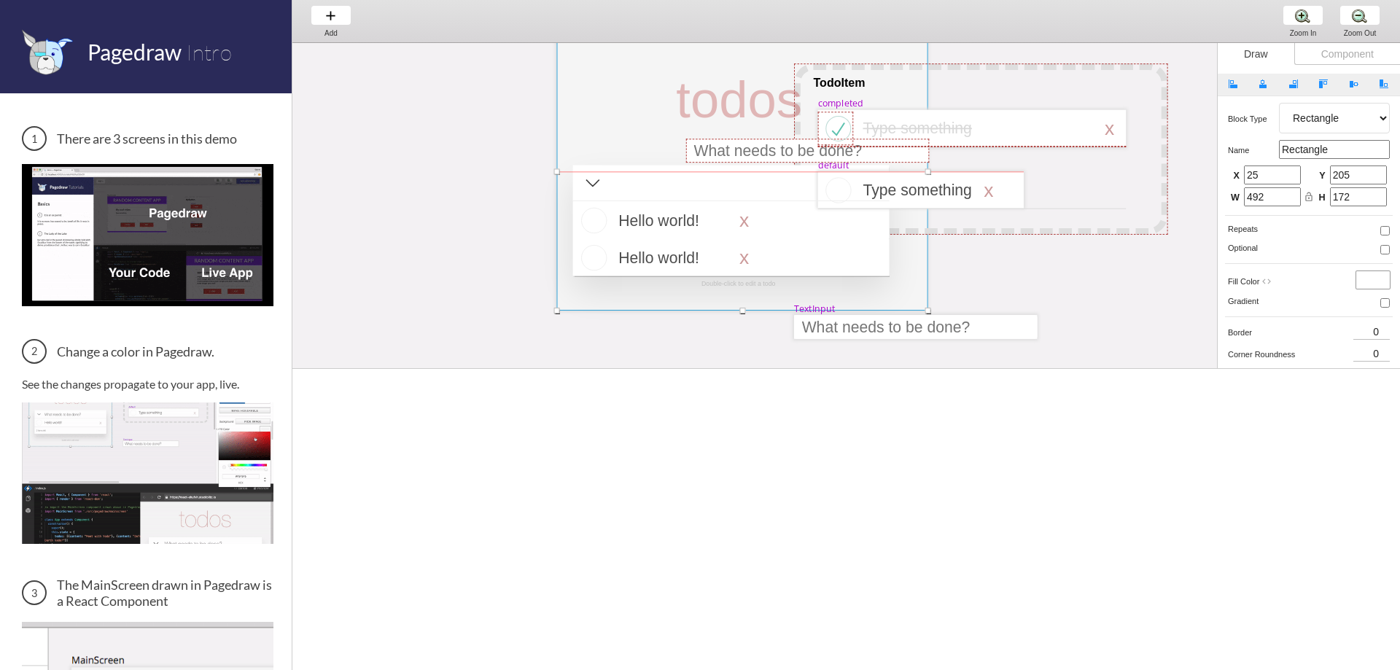
click at [808, 50] on div at bounding box center [742, 171] width 371 height 277
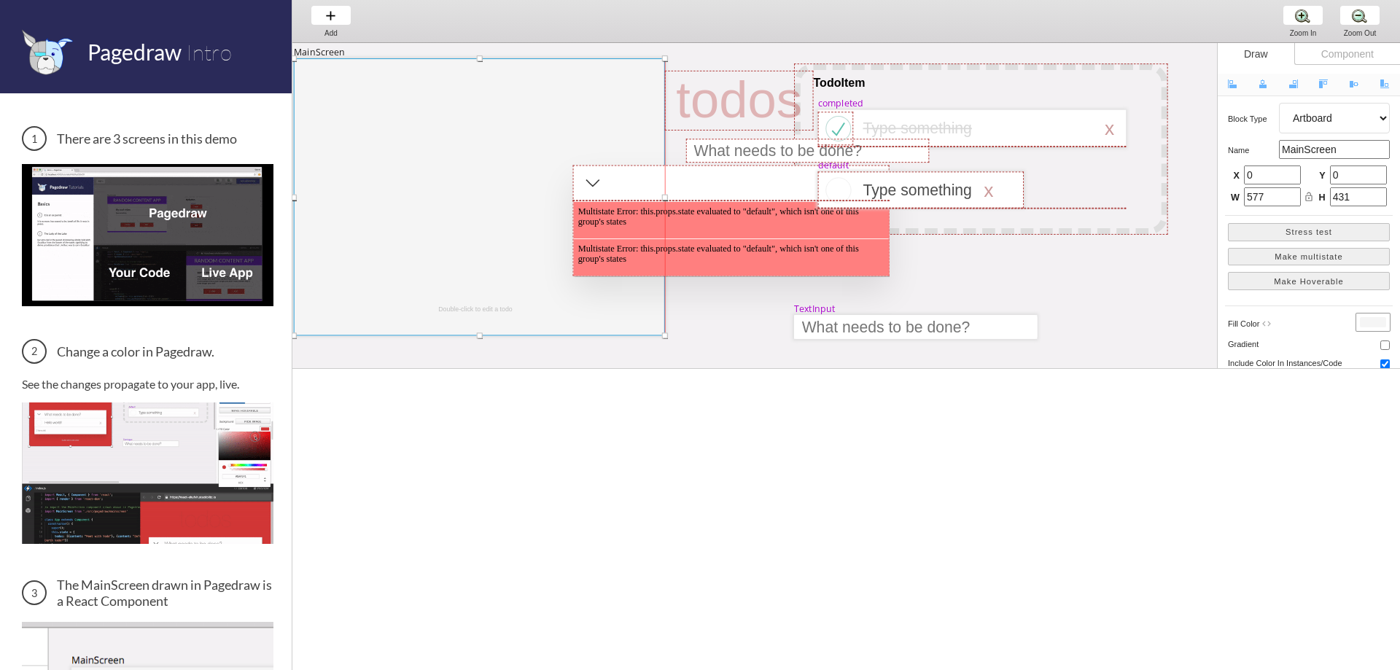
drag, startPoint x: 873, startPoint y: 51, endPoint x: 617, endPoint y: 82, distance: 257.7
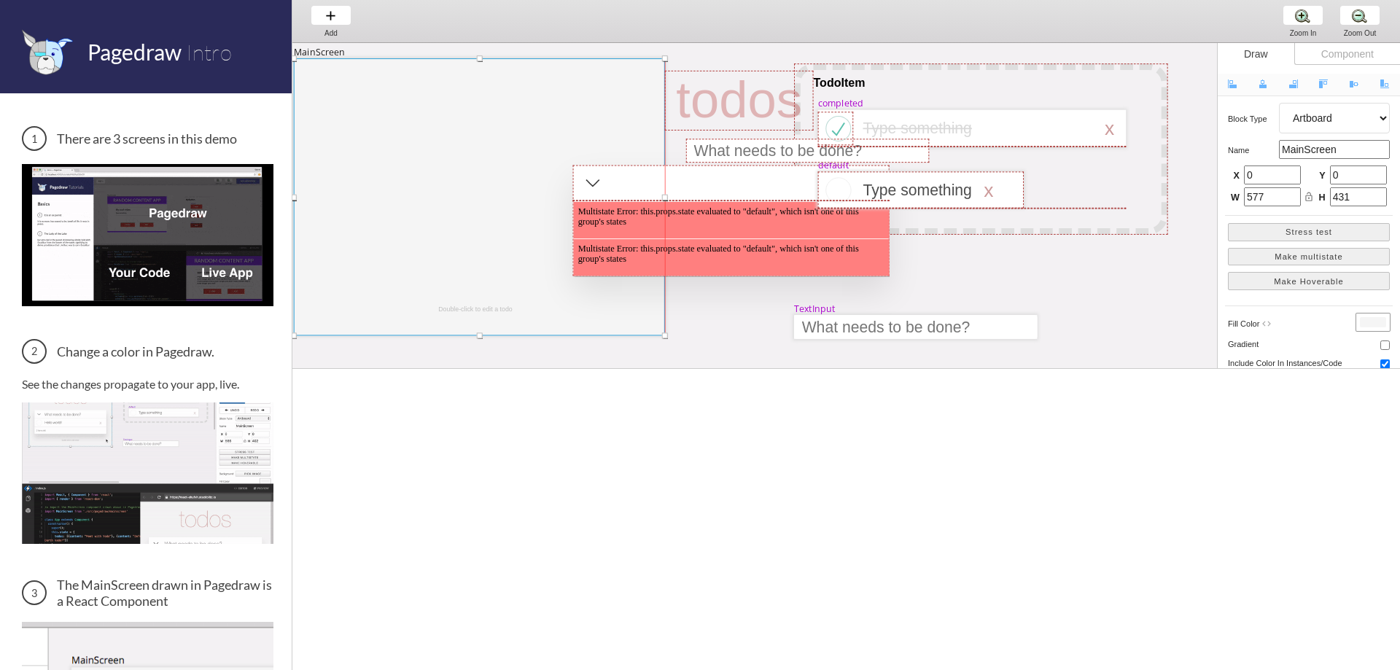
click at [615, 80] on div at bounding box center [479, 196] width 371 height 277
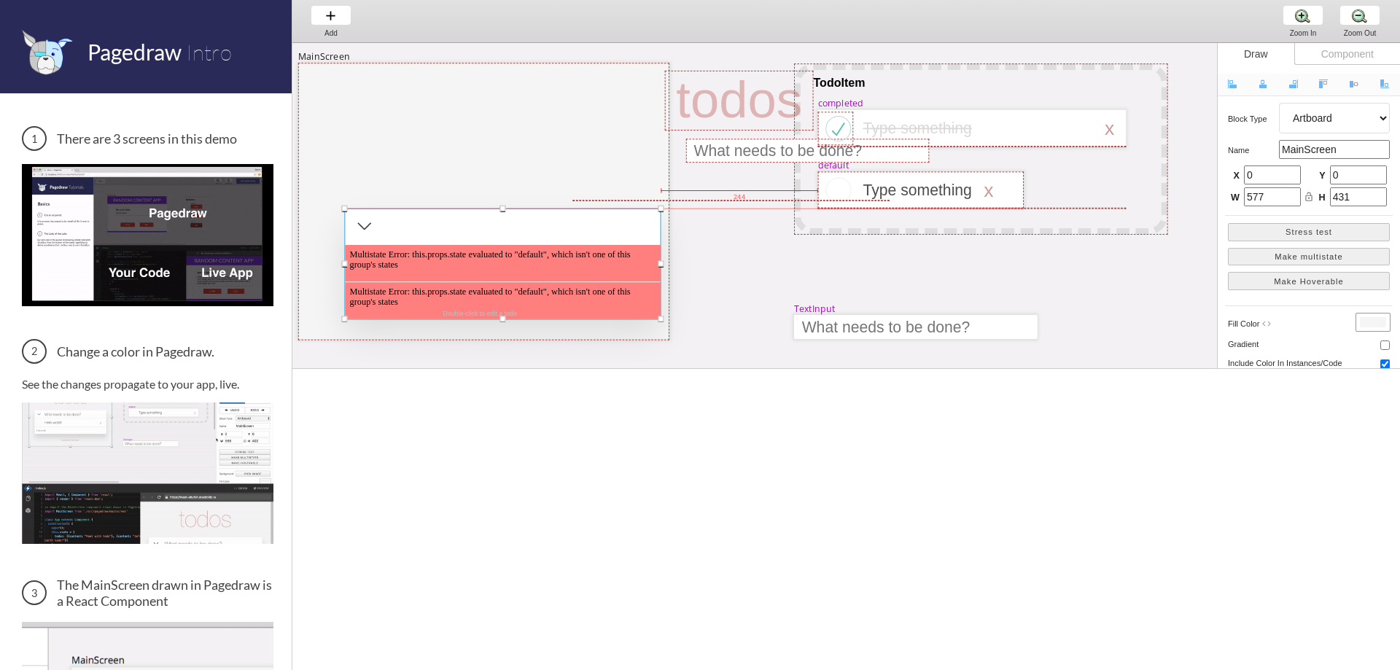
drag, startPoint x: 773, startPoint y: 169, endPoint x: 537, endPoint y: 206, distance: 239.0
click at [539, 208] on div at bounding box center [502, 263] width 316 height 111
select select "4"
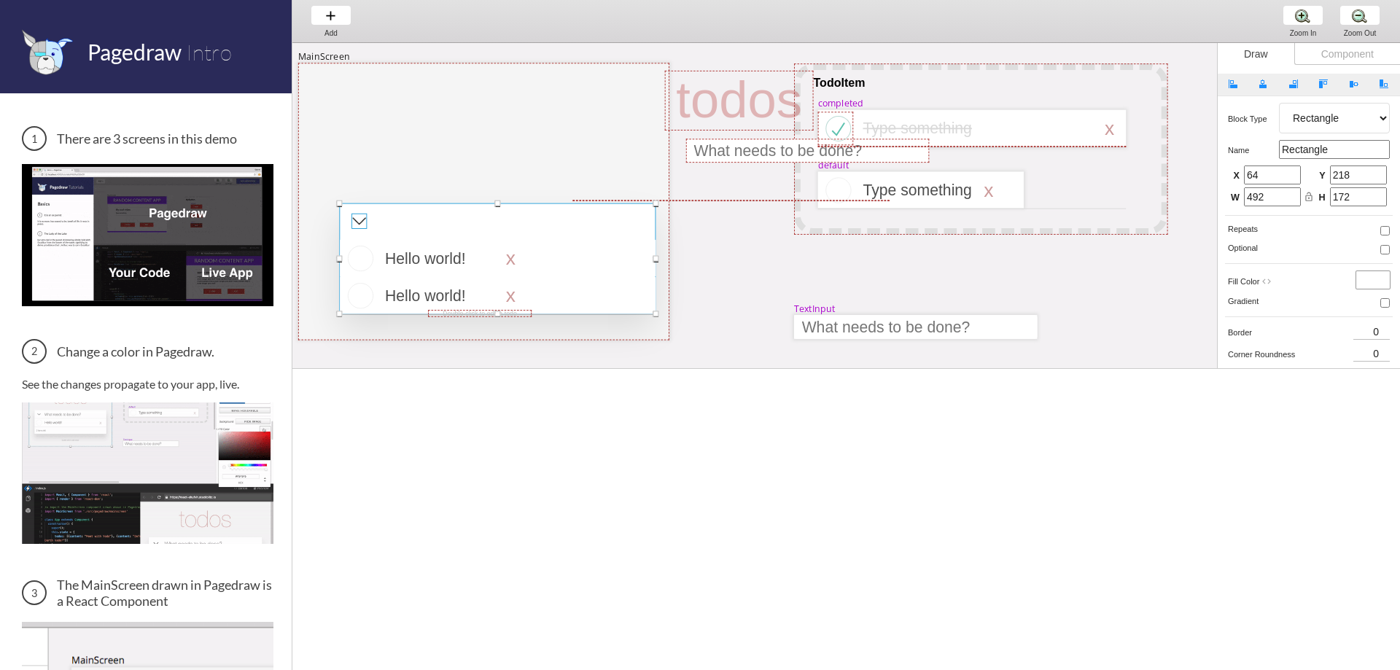
click at [359, 216] on div at bounding box center [358, 221] width 15 height 15
select select "8"
click at [356, 226] on div at bounding box center [359, 229] width 6 height 6
click at [358, 234] on div "MainScreen todos Hello world! x TodoItem completed Type something TextInput x D…" at bounding box center [1347, 487] width 2110 height 888
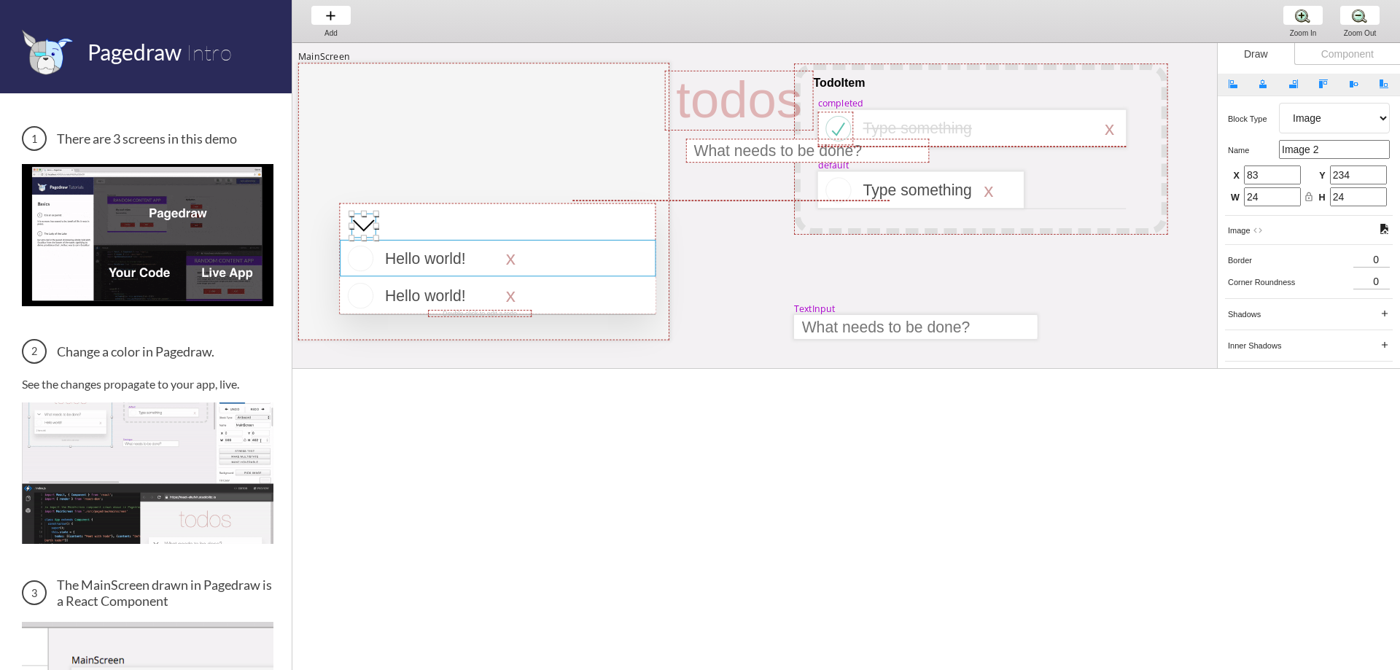
type input "38"
click at [556, 217] on div at bounding box center [497, 258] width 316 height 111
click at [557, 217] on div at bounding box center [497, 258] width 316 height 111
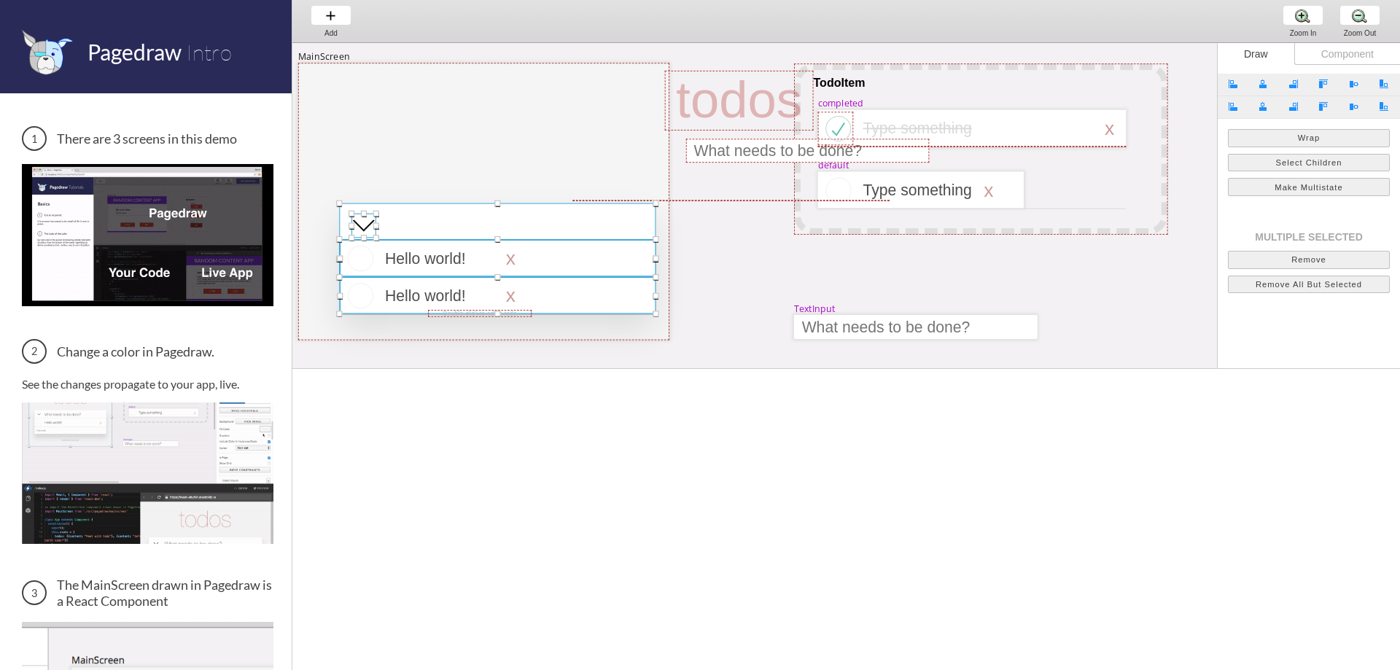
click at [557, 217] on div at bounding box center [497, 258] width 316 height 111
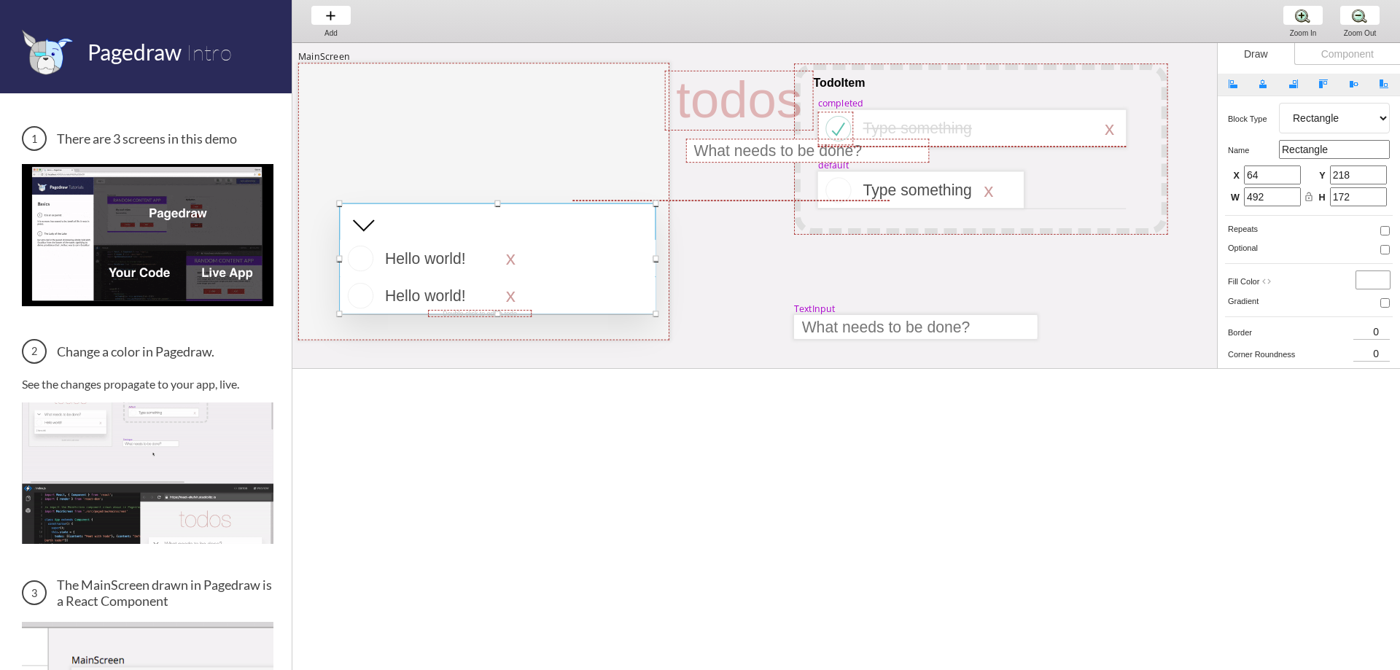
click at [1311, 153] on input "Rectangle" at bounding box center [1334, 149] width 111 height 19
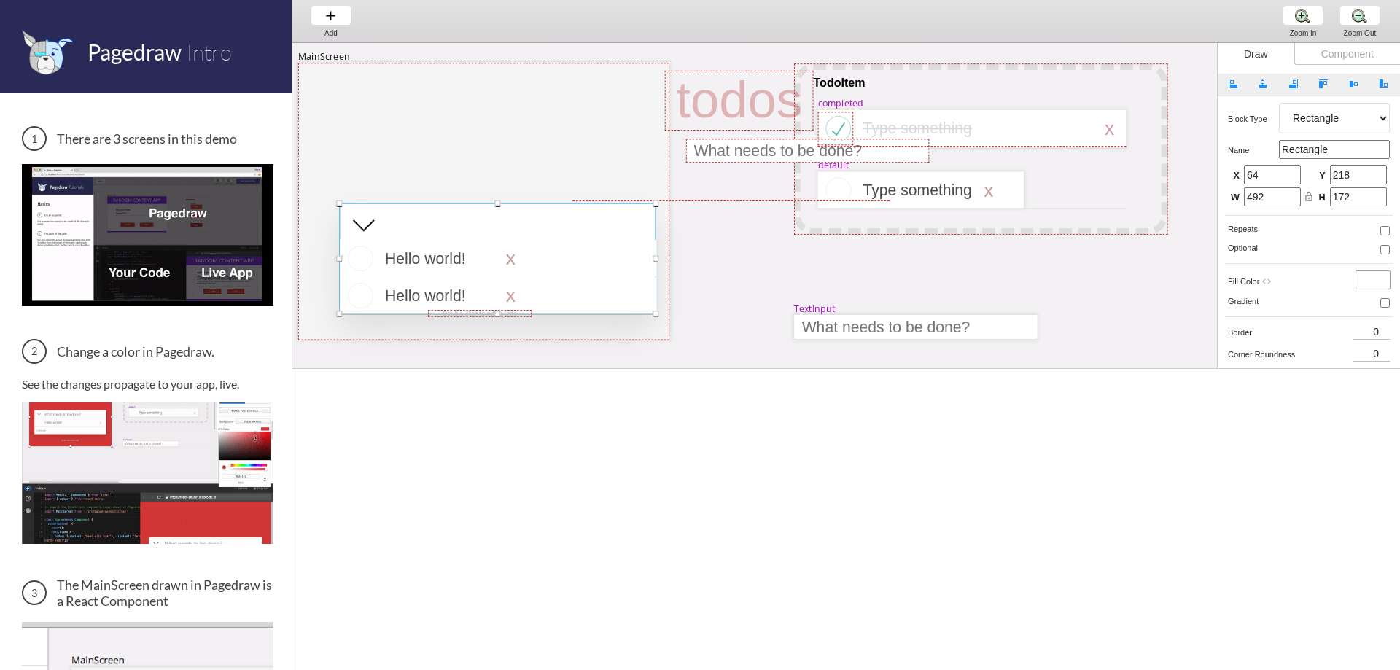
click at [1349, 122] on select "Artboard Multistate Group Screen Size Group Text Rectangle Oval Line Triangle I…" at bounding box center [1334, 118] width 111 height 31
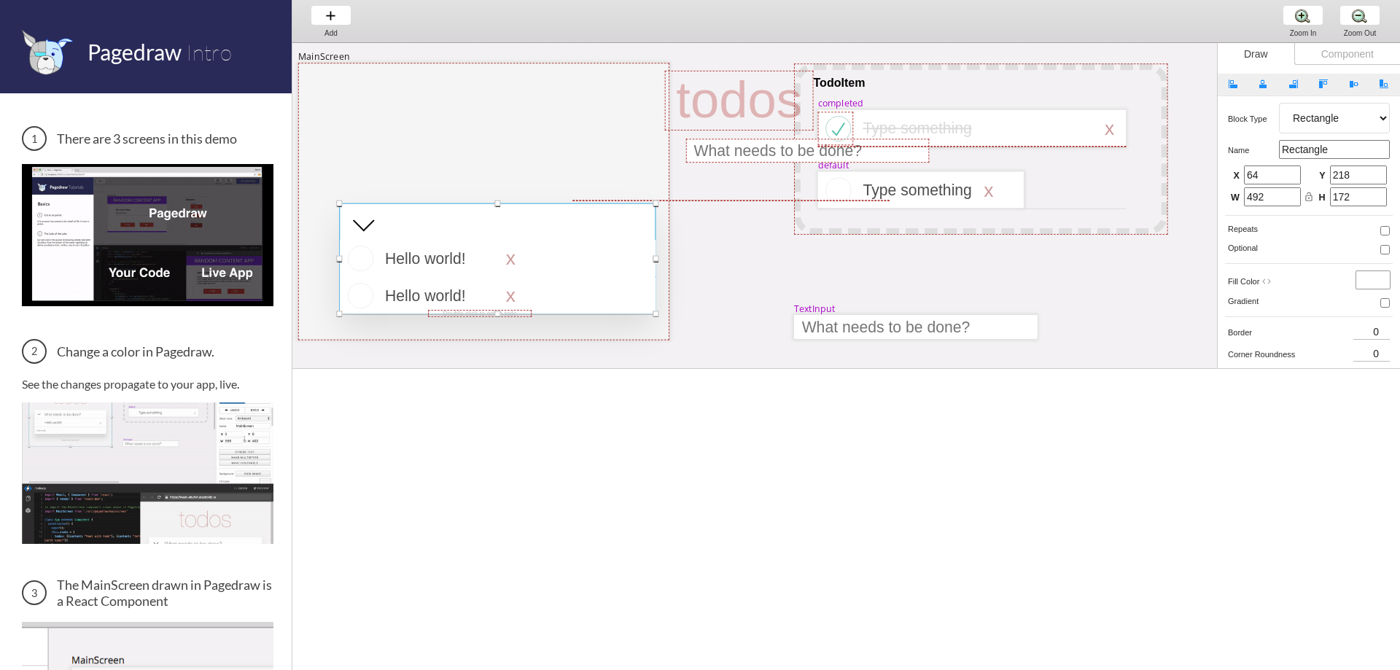
select select "3"
click at [1279, 103] on select "Artboard Multistate Group Screen Size Group Text Rectangle Oval Line Triangle I…" at bounding box center [1334, 118] width 111 height 31
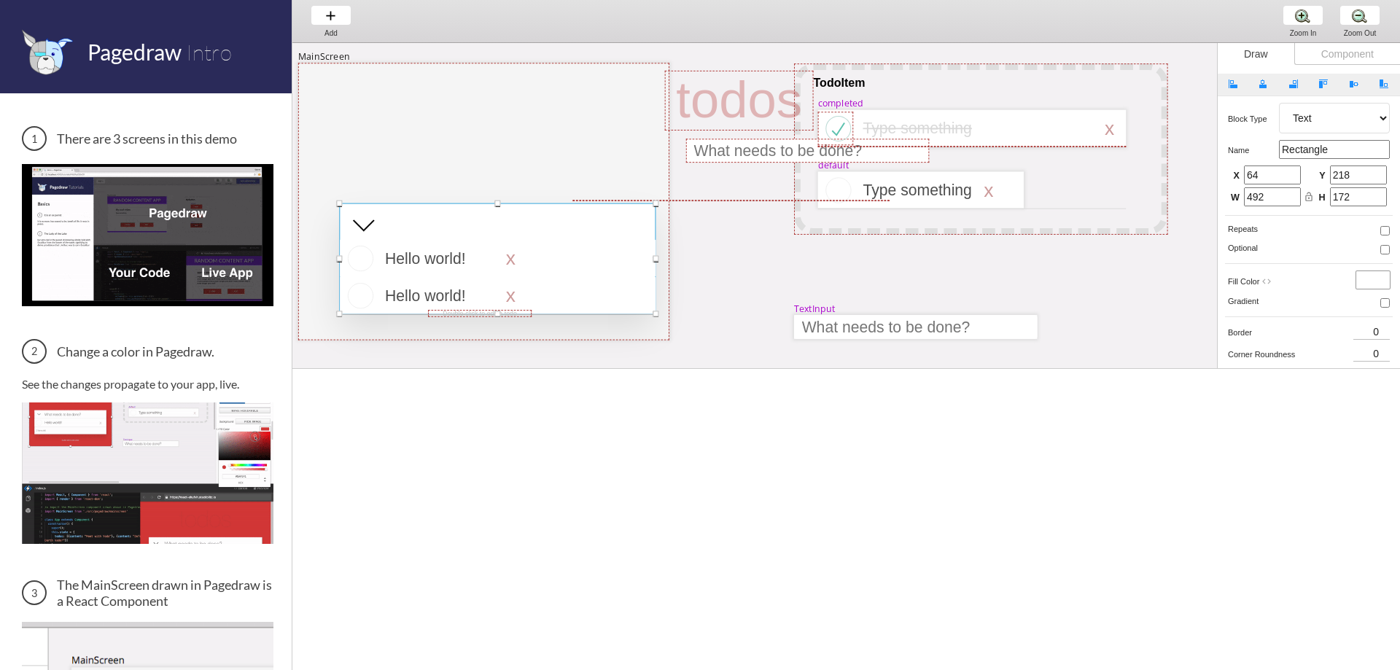
type input "16"
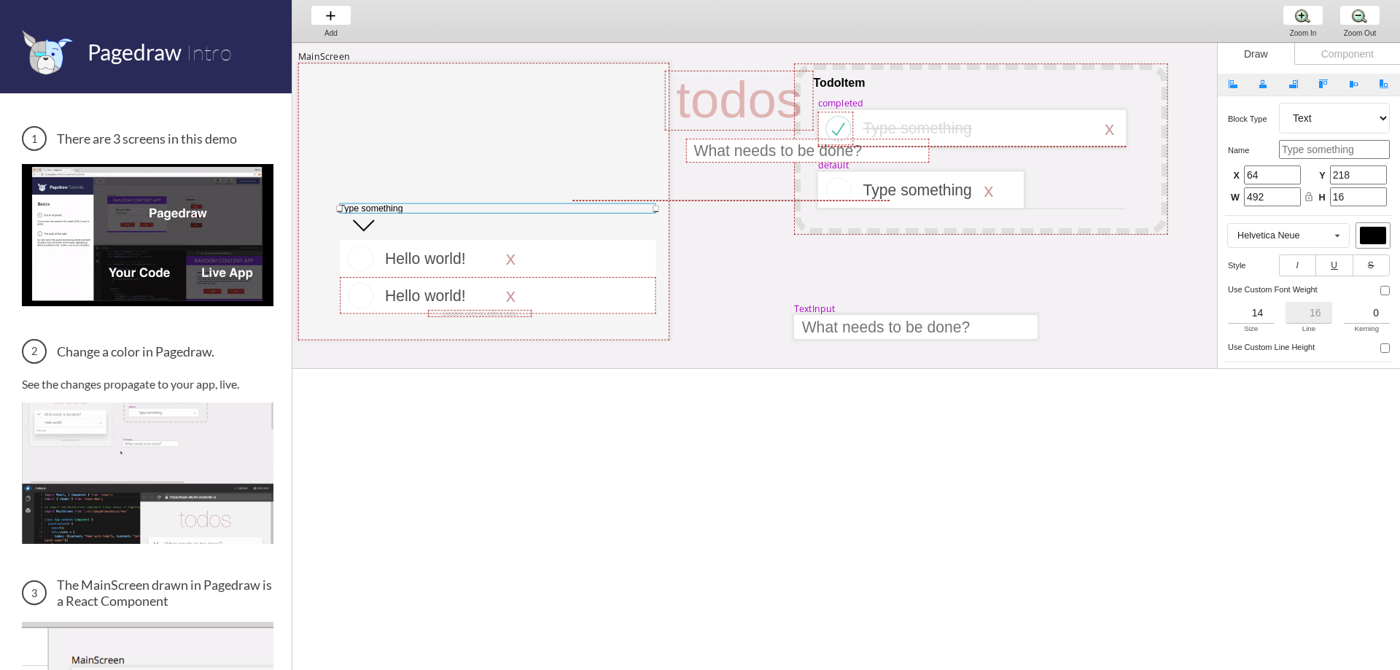
click at [1329, 122] on select "Artboard Multistate Group Screen Size Group Text Rectangle Oval Line Triangle I…" at bounding box center [1334, 118] width 111 height 31
select select "4"
click at [1279, 103] on select "Artboard Multistate Group Screen Size Group Text Rectangle Oval Line Triangle I…" at bounding box center [1334, 118] width 111 height 31
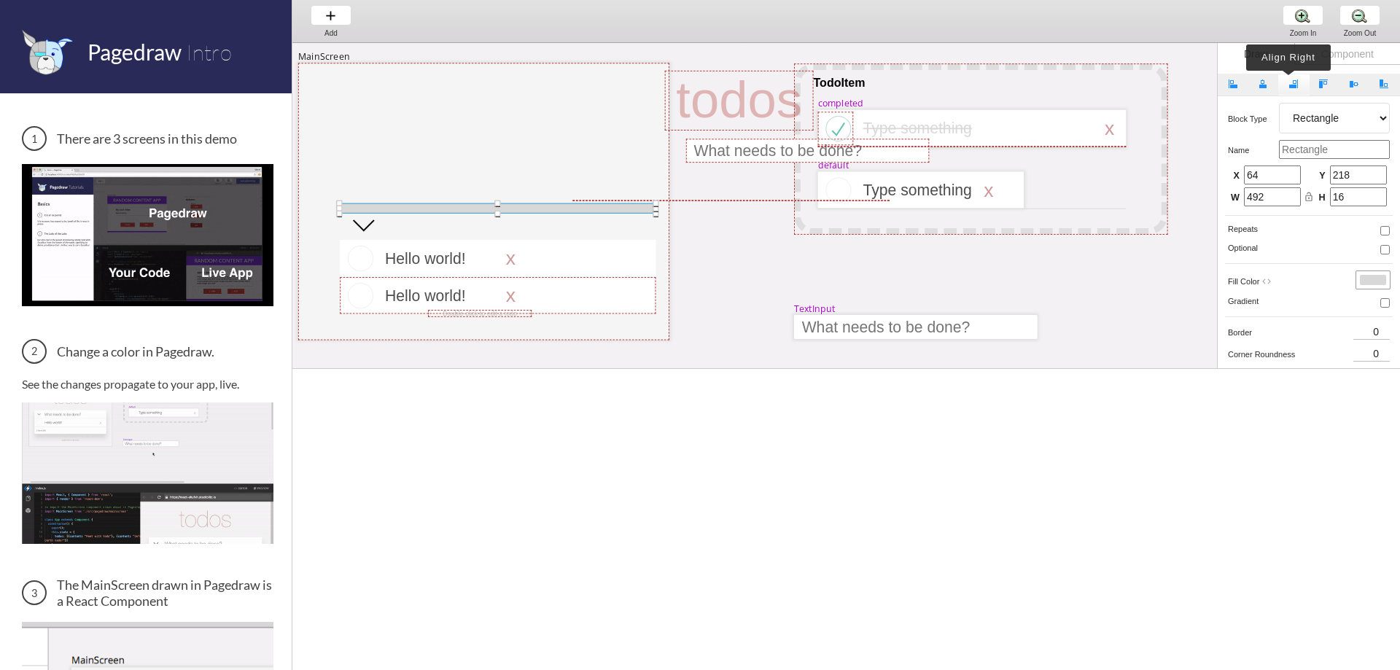
click at [1289, 81] on span "button" at bounding box center [1293, 83] width 9 height 9
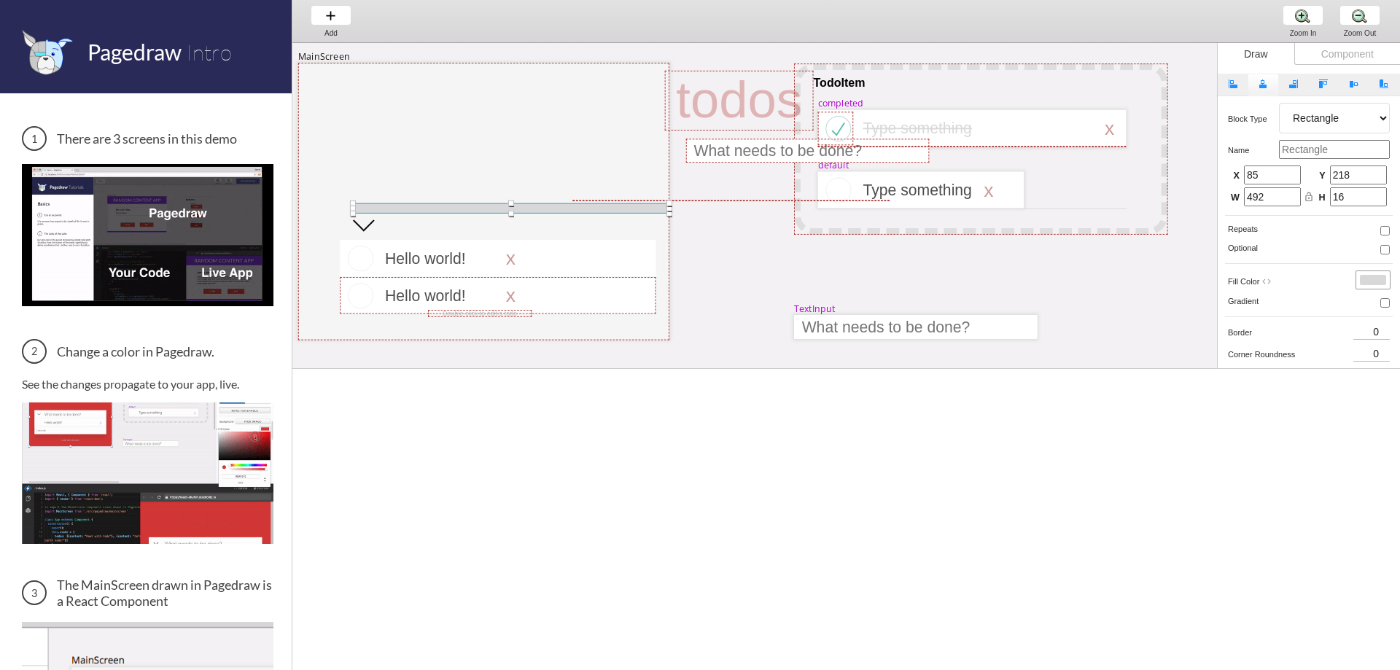
click at [1268, 84] on button "Align Horizontally" at bounding box center [1263, 85] width 31 height 22
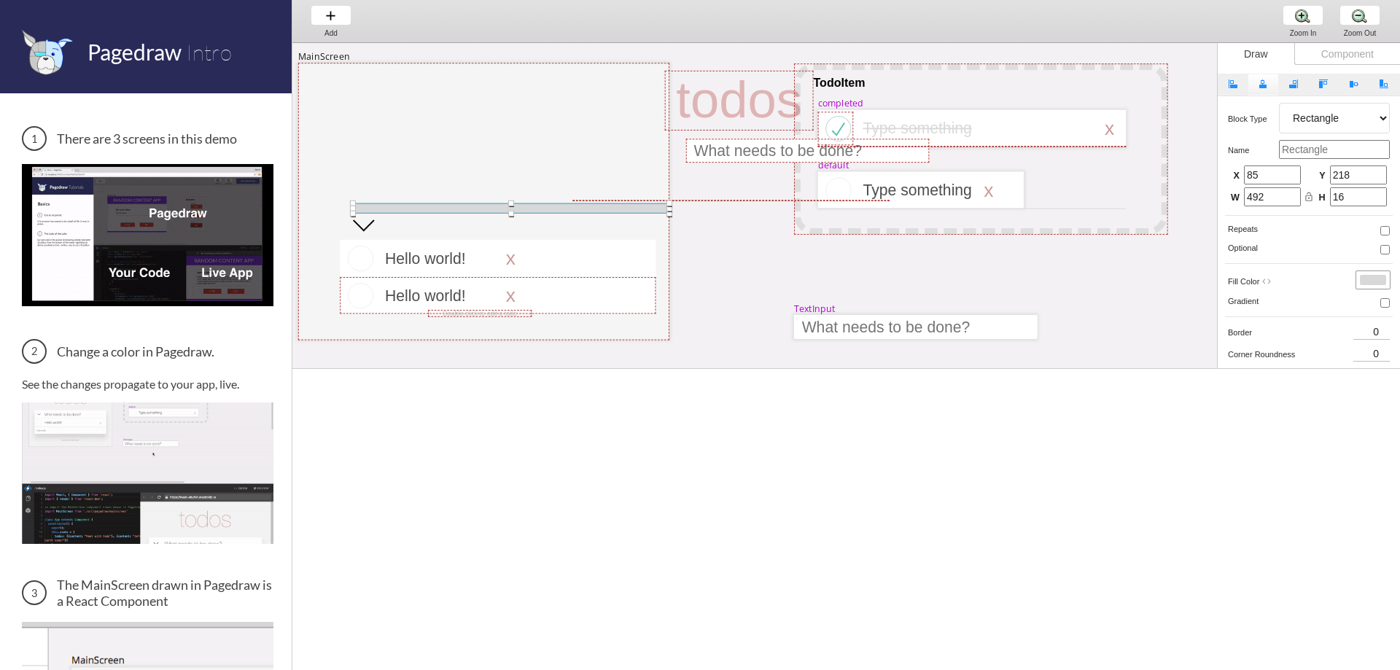
type input "42"
click at [1271, 279] on icon "code" at bounding box center [1266, 281] width 10 height 10
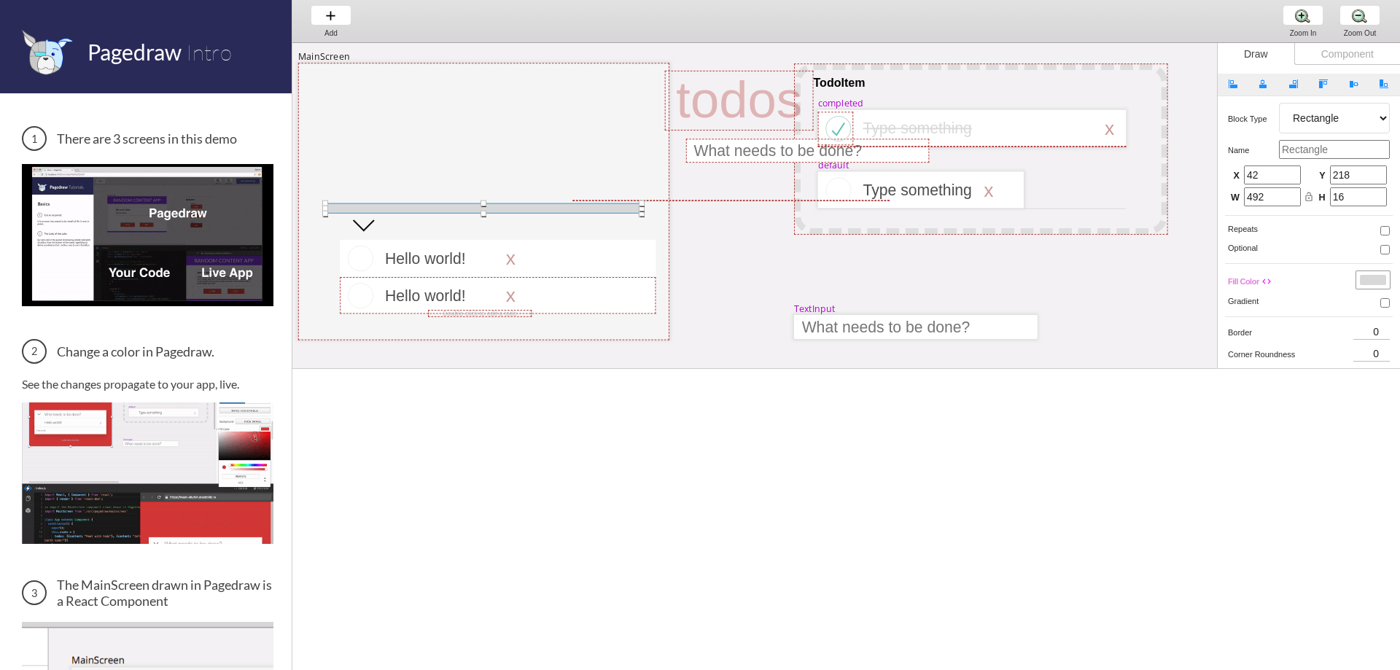
click at [1364, 276] on div at bounding box center [1373, 280] width 26 height 10
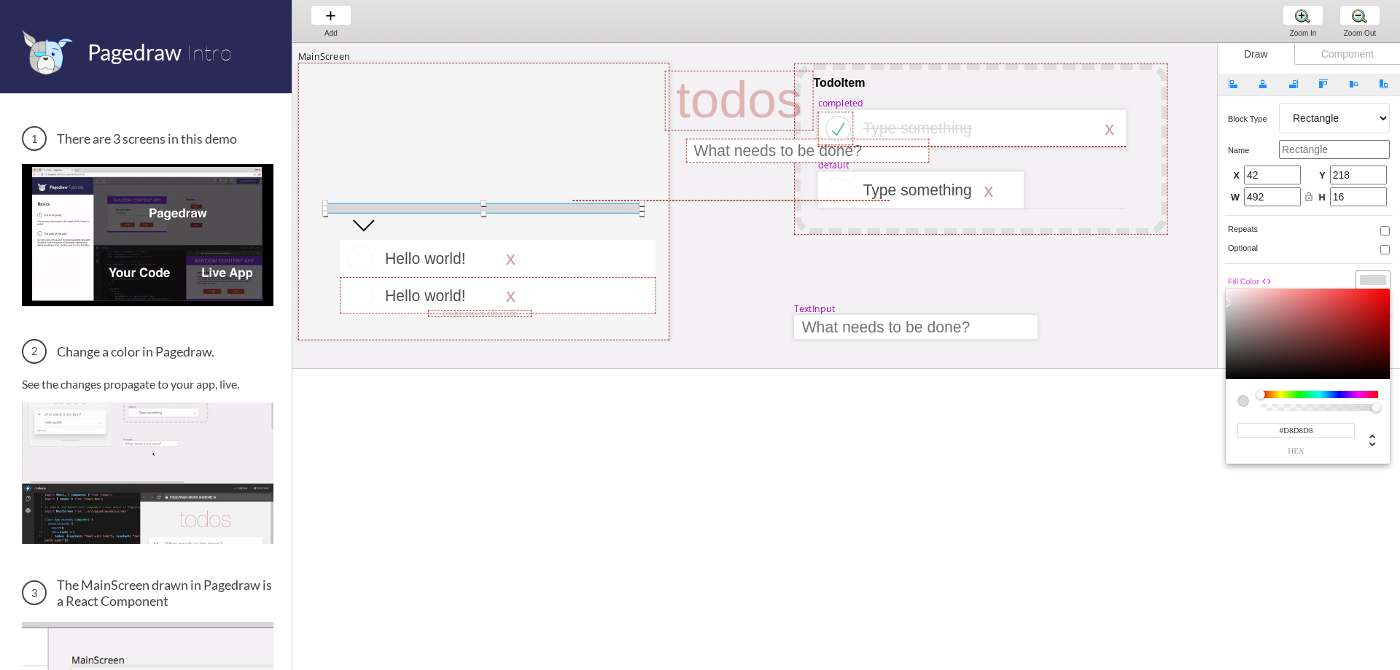
type input "#C72F2F"
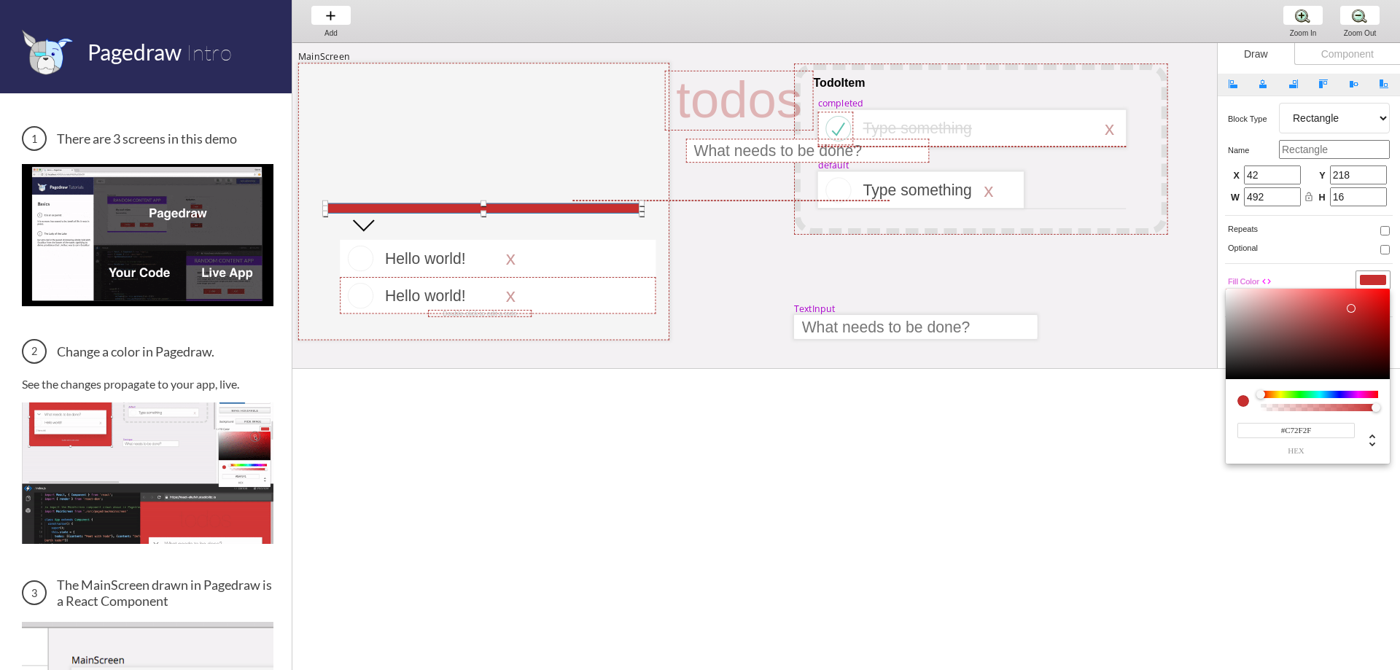
click at [1351, 308] on div at bounding box center [1307, 334] width 164 height 90
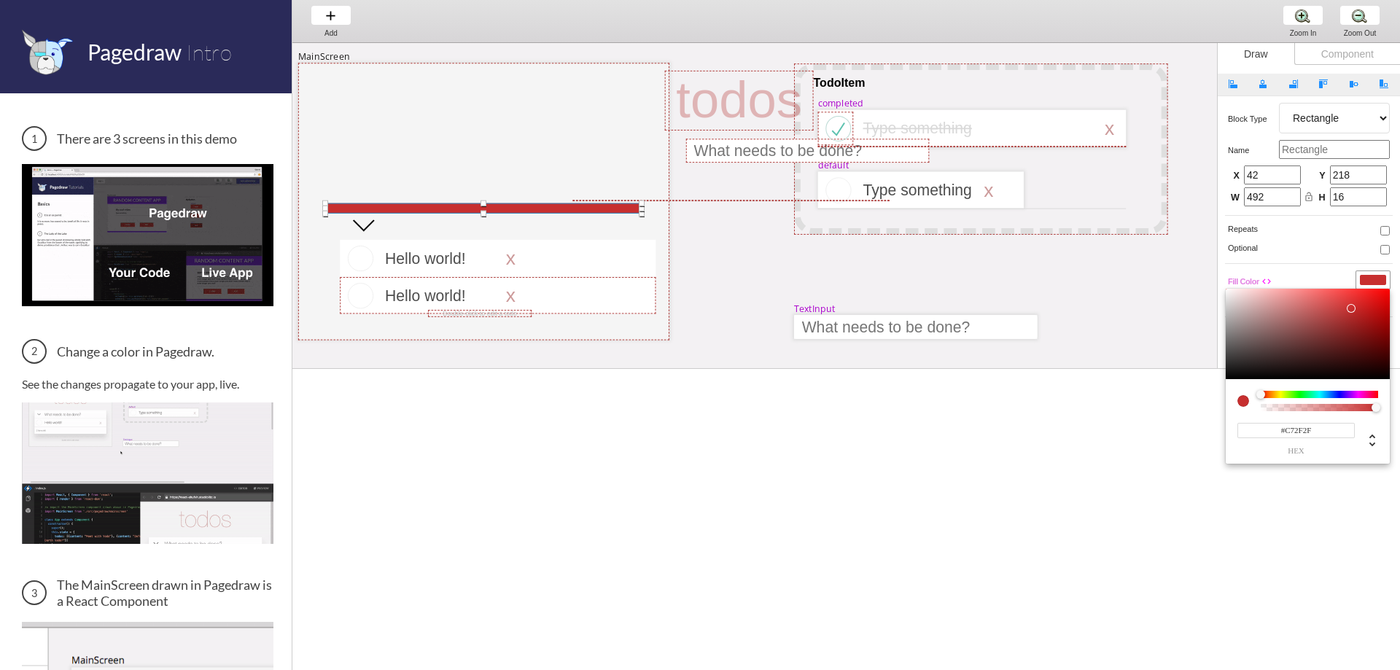
click at [1314, 211] on div at bounding box center [700, 335] width 1400 height 670
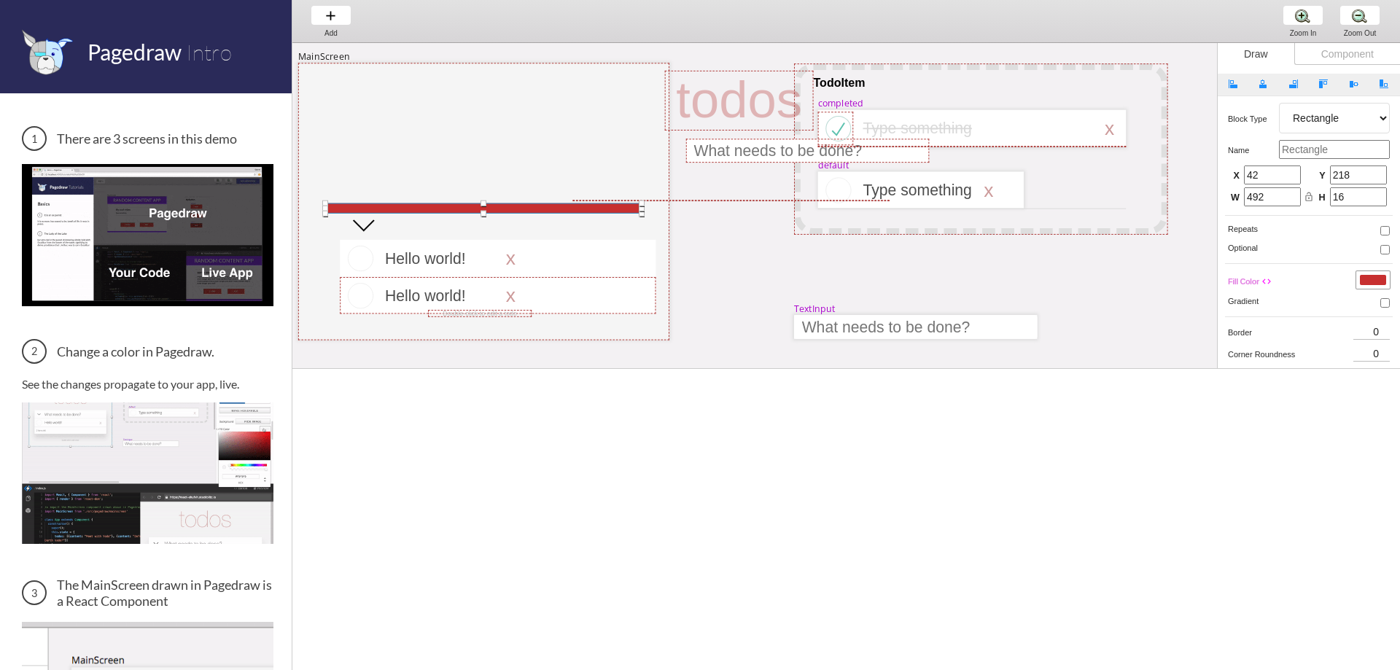
click at [1308, 227] on div "Repeats" at bounding box center [1309, 229] width 162 height 12
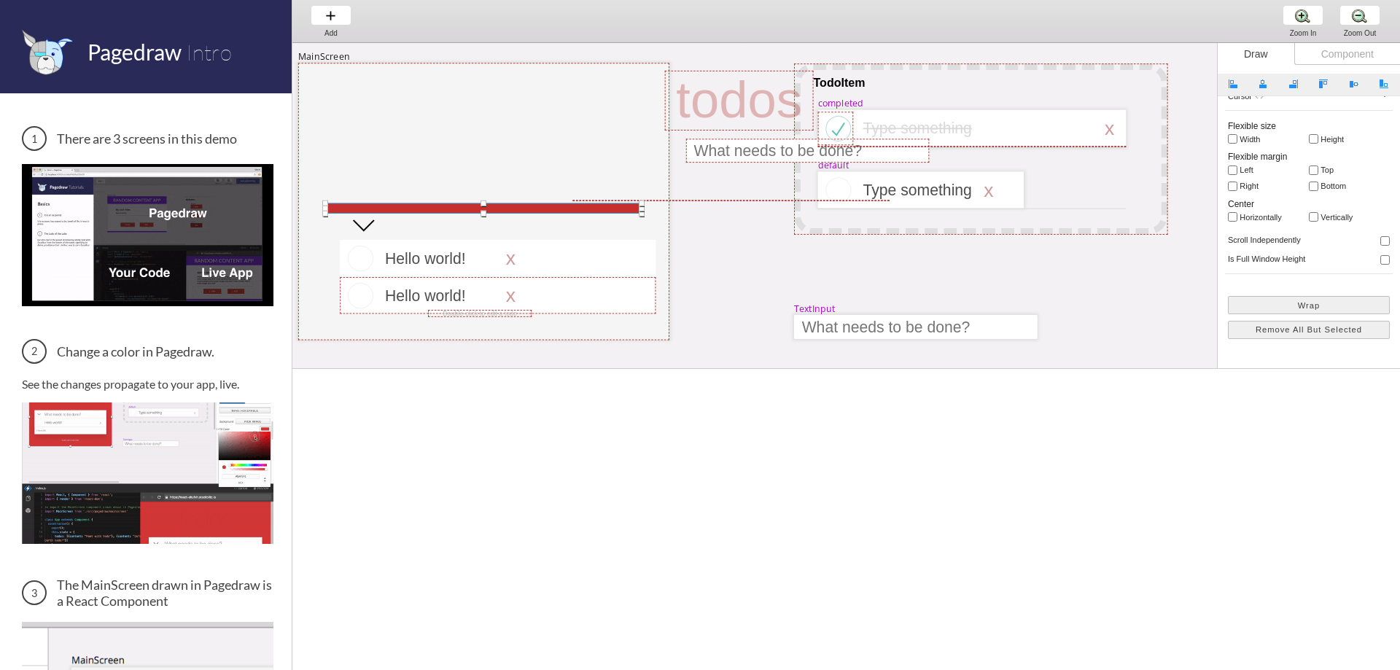
scroll to position [365, 0]
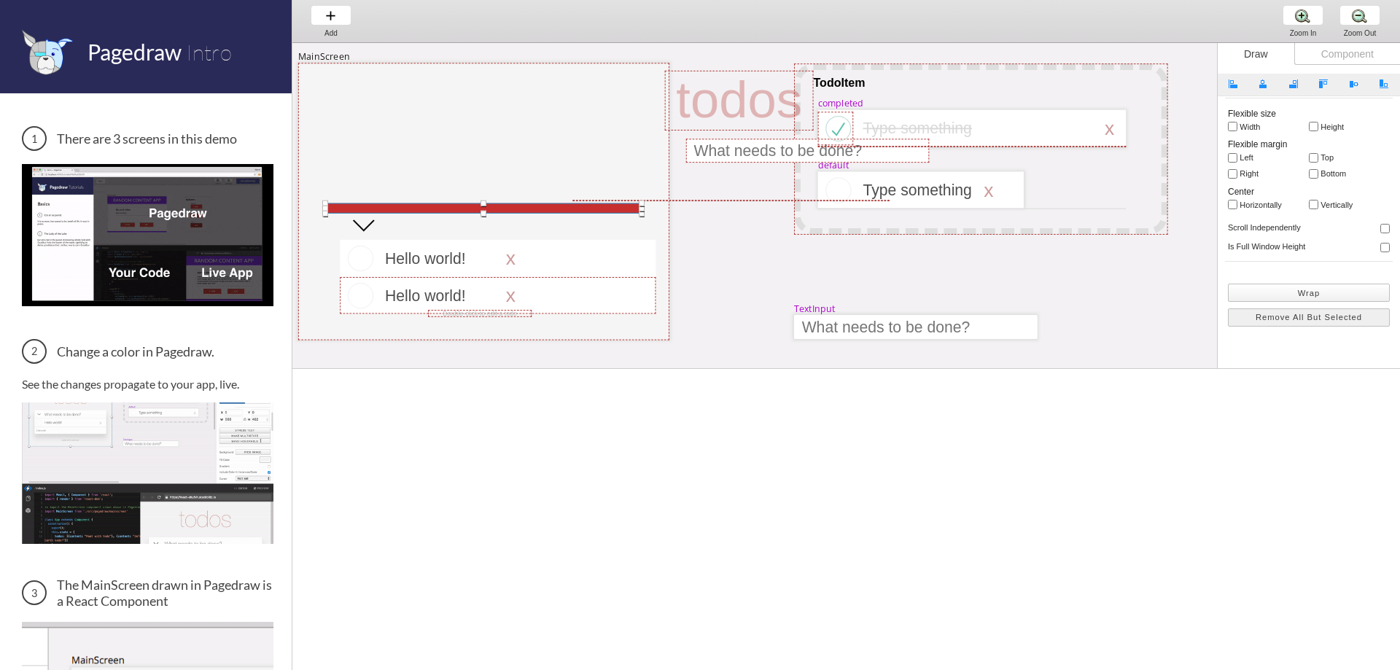
click at [1313, 292] on button "Wrap" at bounding box center [1309, 293] width 162 height 18
select select "4"
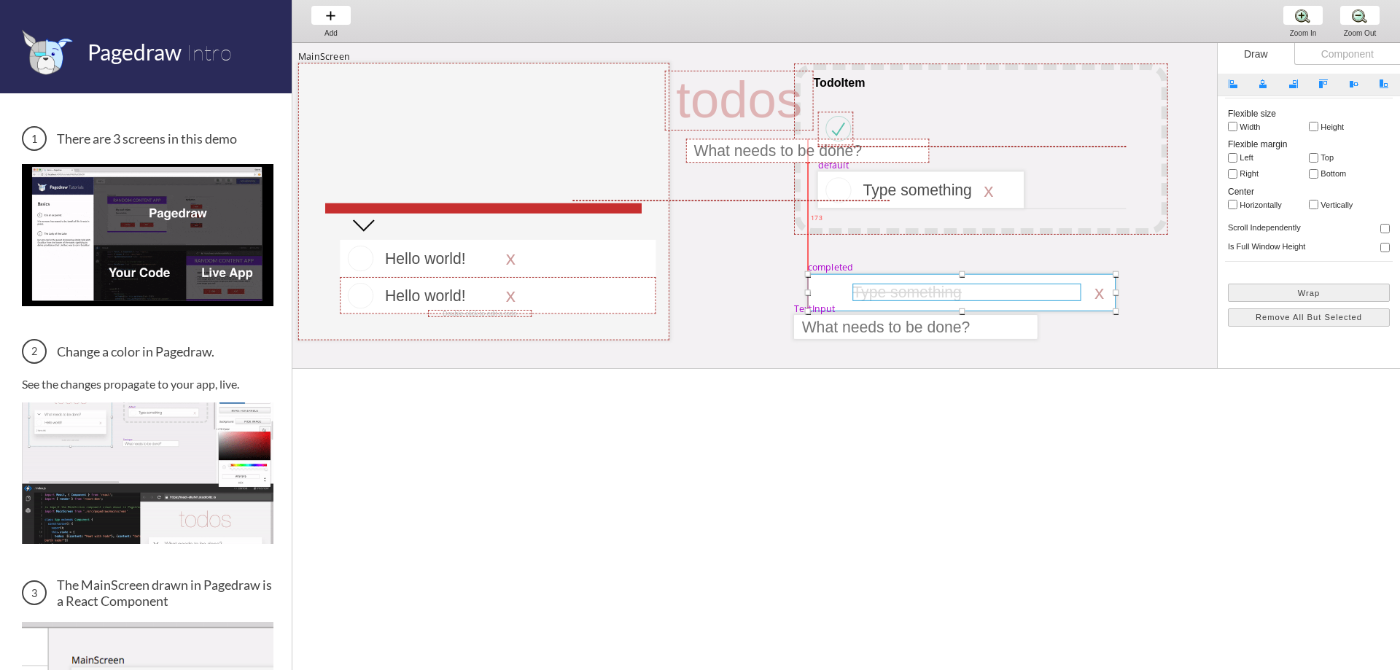
drag, startPoint x: 944, startPoint y: 140, endPoint x: 938, endPoint y: 296, distance: 156.1
click at [932, 304] on div at bounding box center [962, 292] width 308 height 37
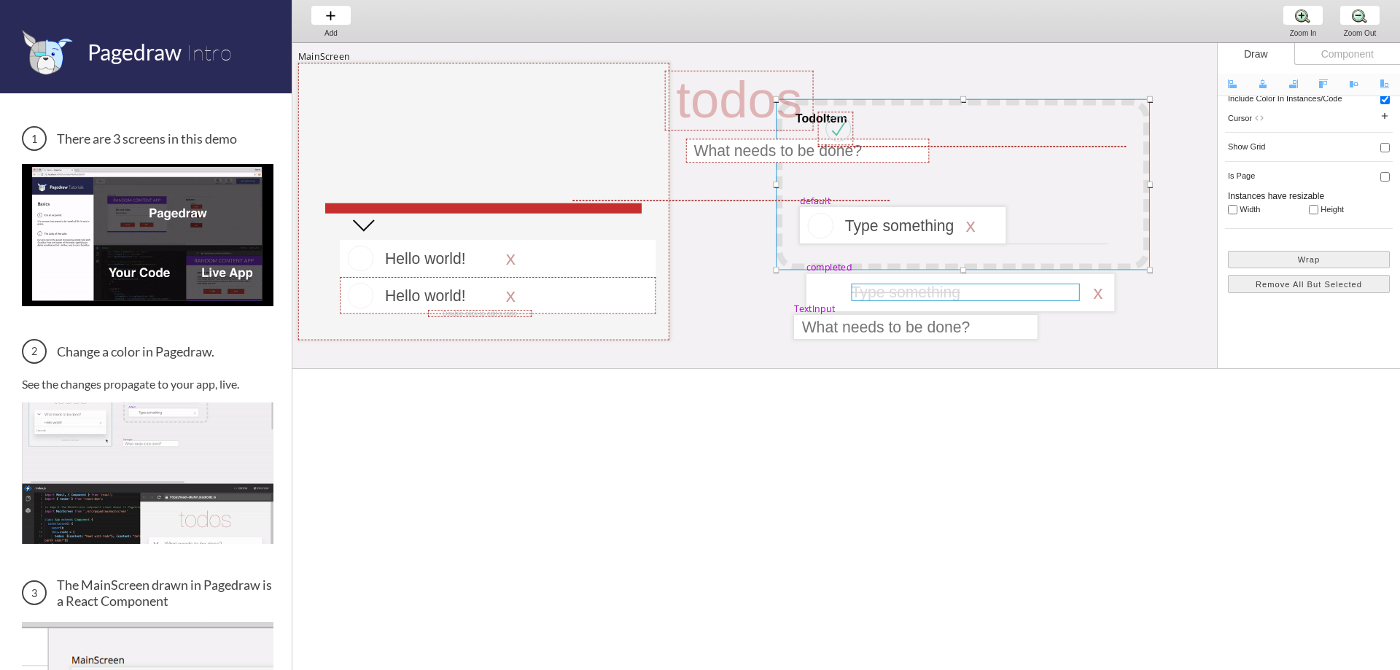
drag, startPoint x: 1032, startPoint y: 187, endPoint x: 953, endPoint y: 293, distance: 132.4
click at [952, 43] on div "MainScreen todos Hello world! x TodoItem completed Type something TextInput x D…" at bounding box center [1338, 43] width 2092 height 0
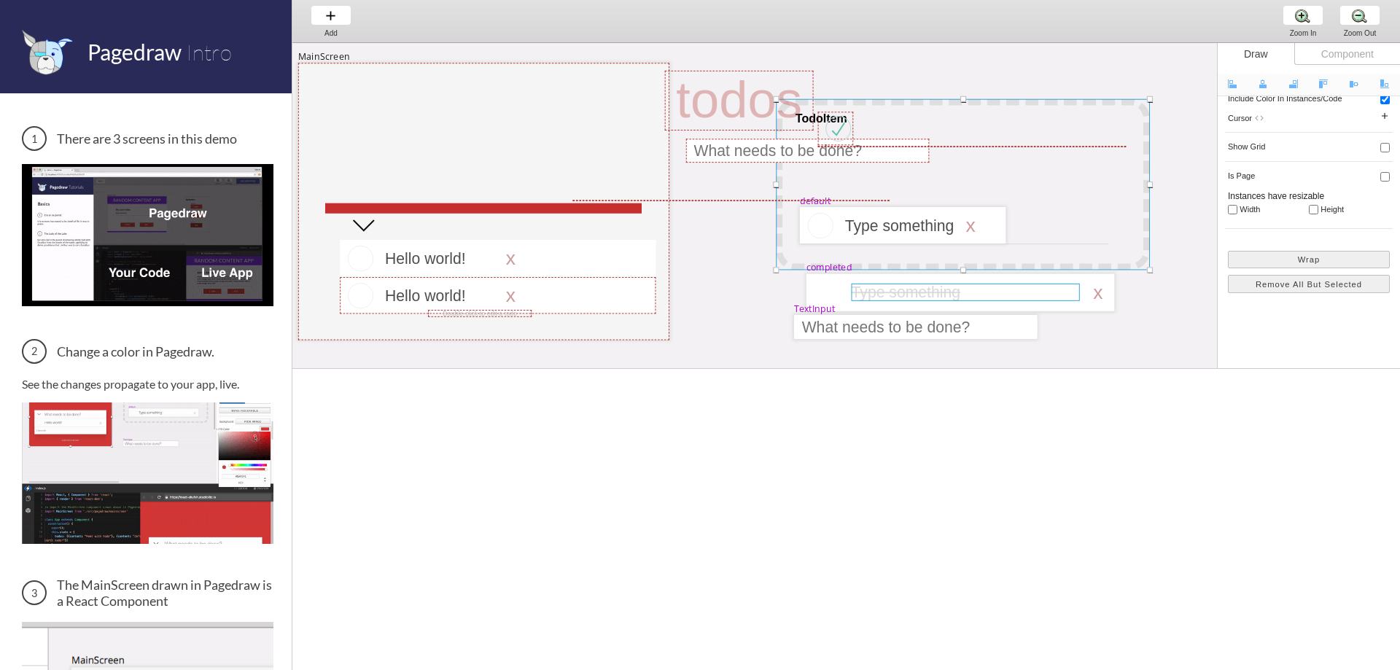
select select "1"
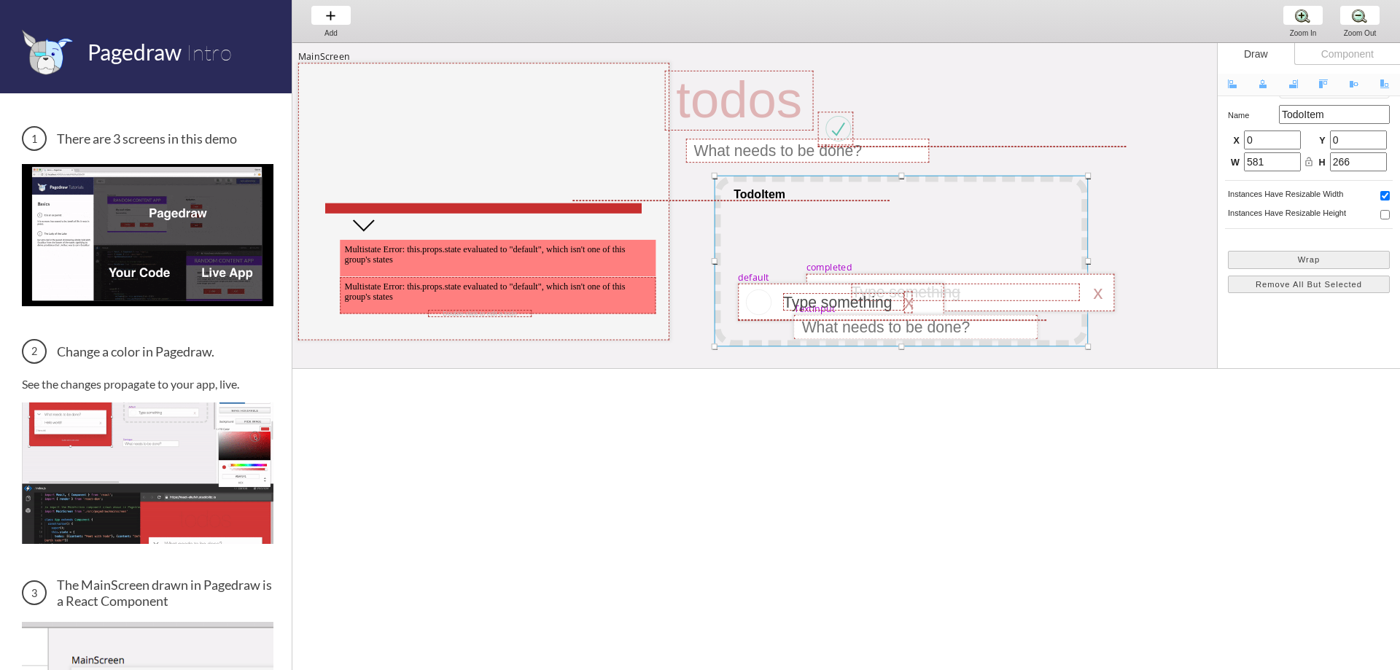
scroll to position [35, 0]
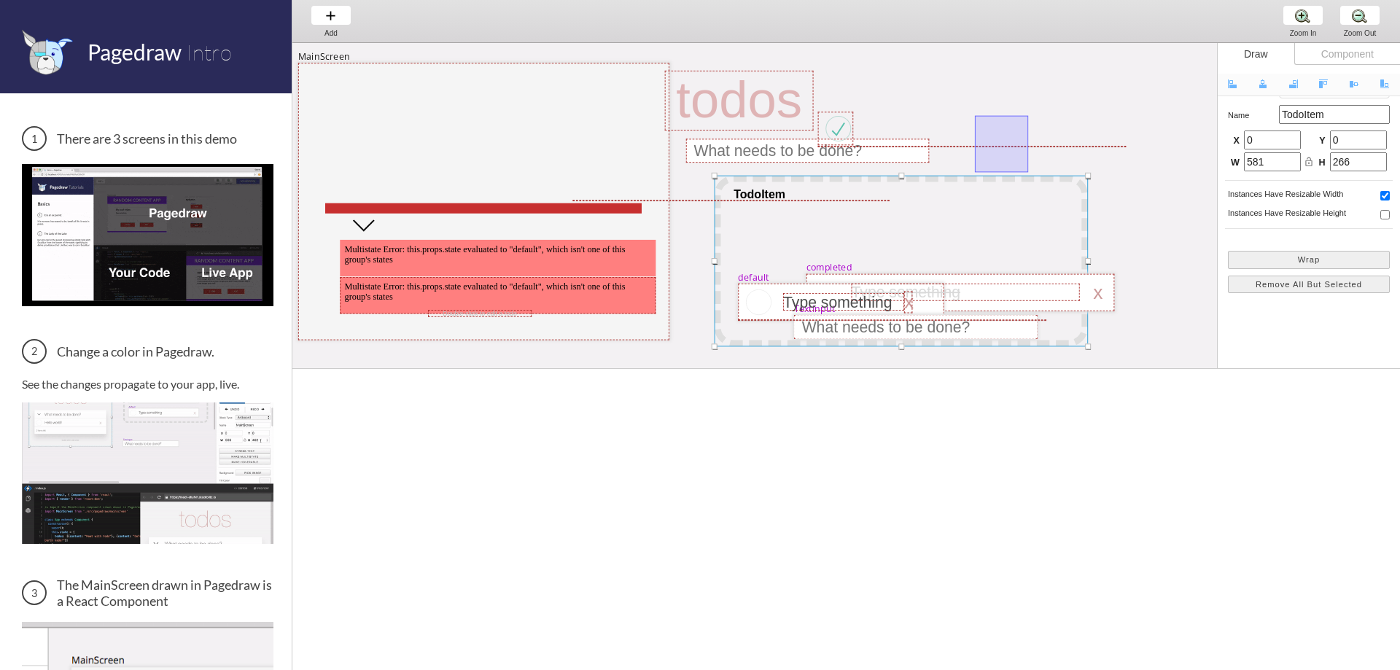
drag, startPoint x: 1007, startPoint y: 141, endPoint x: 873, endPoint y: 265, distance: 182.7
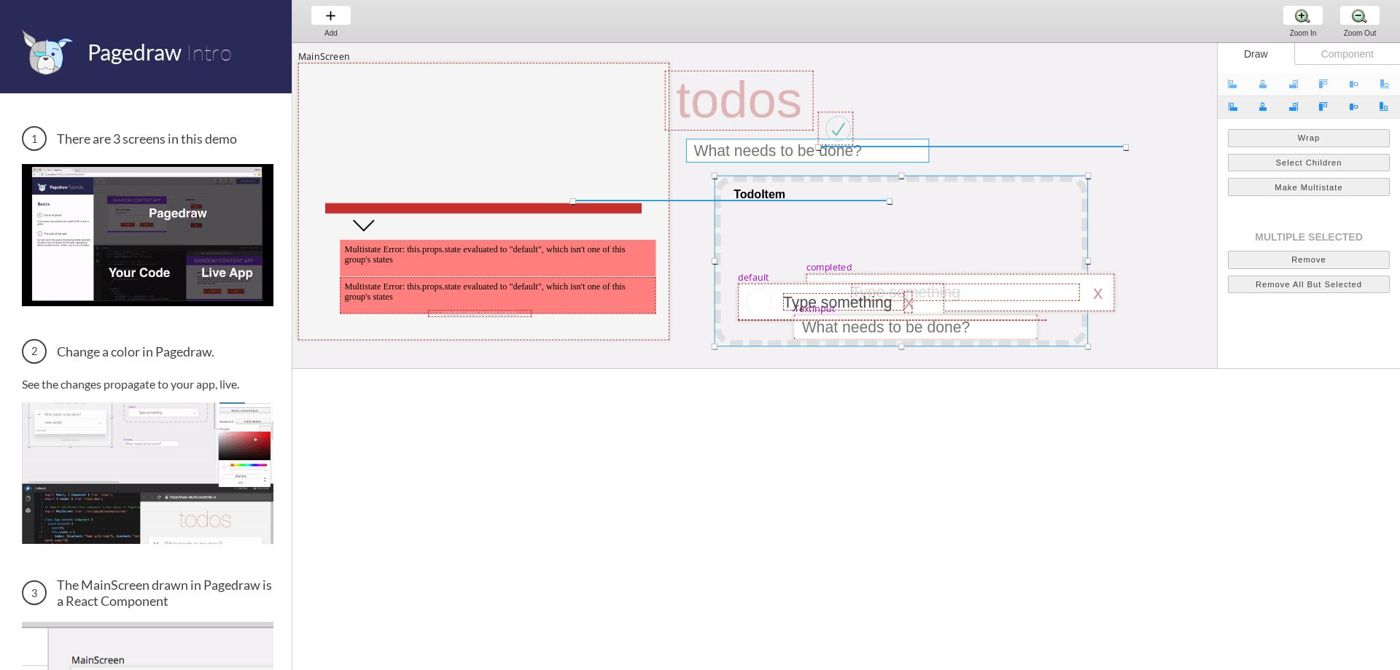
scroll to position [0, 0]
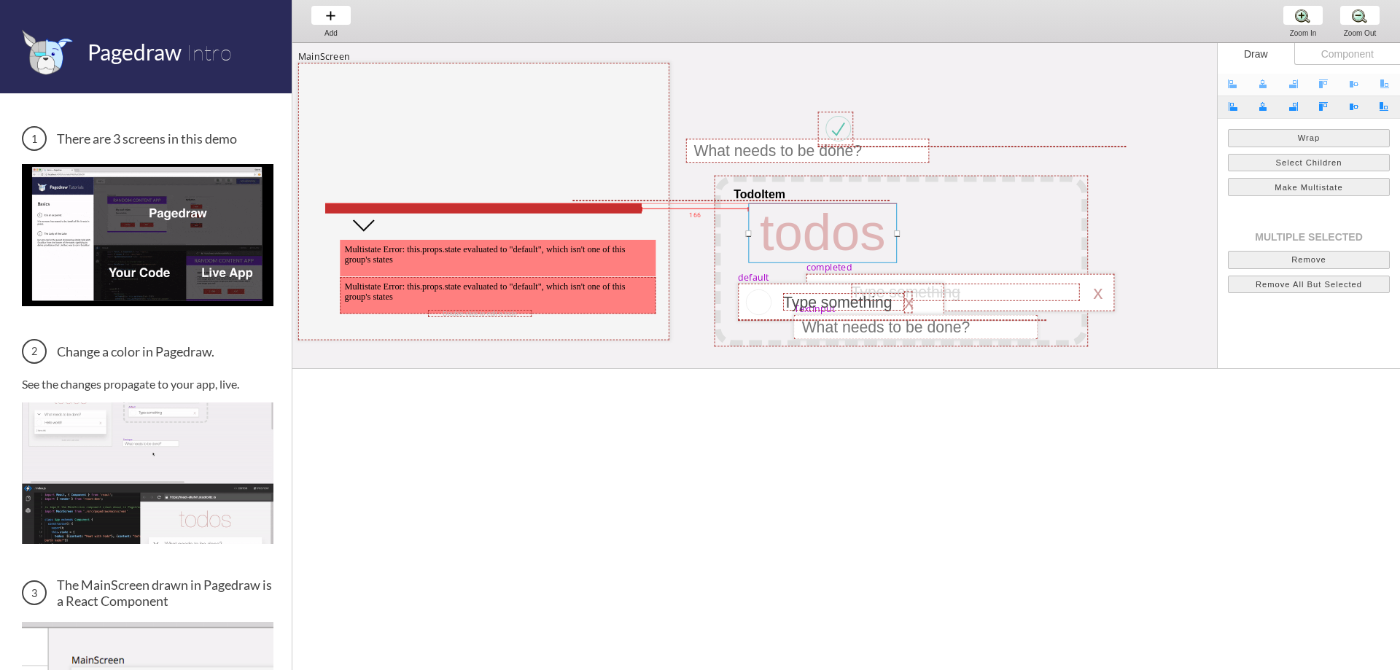
drag, startPoint x: 768, startPoint y: 148, endPoint x: 931, endPoint y: 253, distance: 193.5
click at [897, 257] on div at bounding box center [822, 233] width 149 height 60
select select "3"
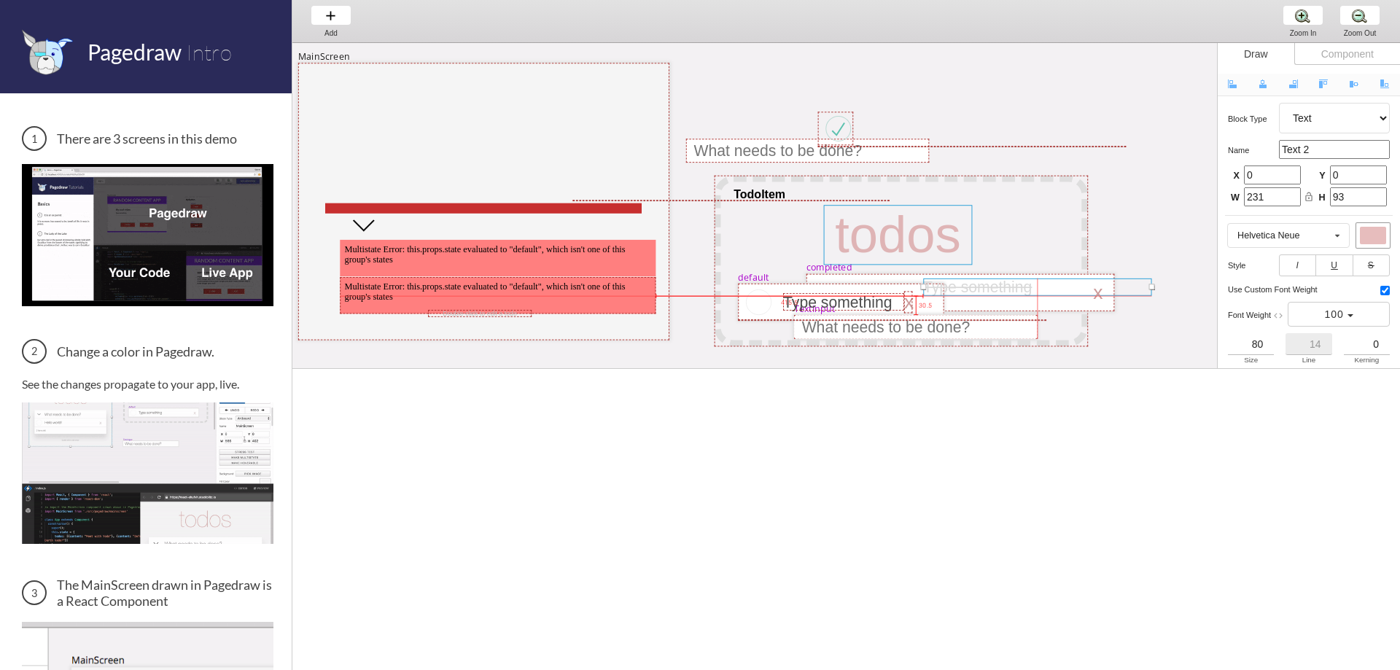
drag, startPoint x: 895, startPoint y: 289, endPoint x: 970, endPoint y: 229, distance: 96.0
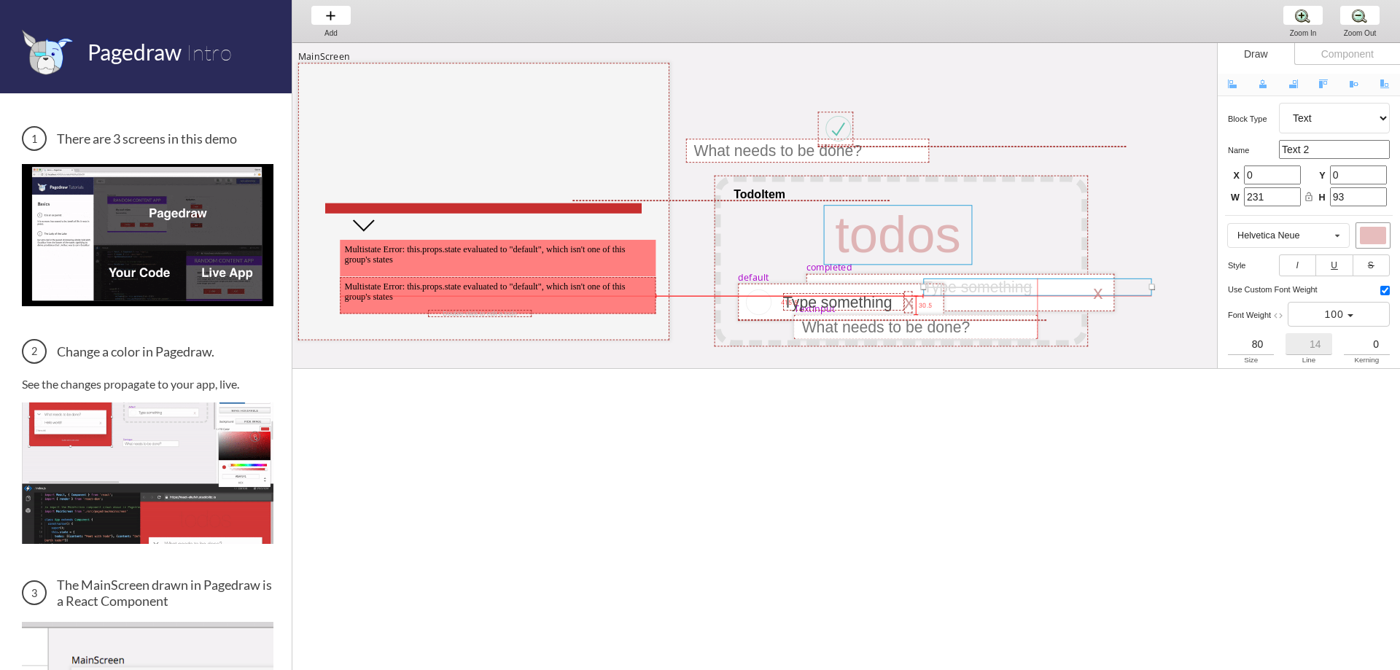
click at [964, 43] on div "MainScreen todos Multistate Error: this.props.state evaluated to "default", whi…" at bounding box center [1339, 43] width 2094 height 0
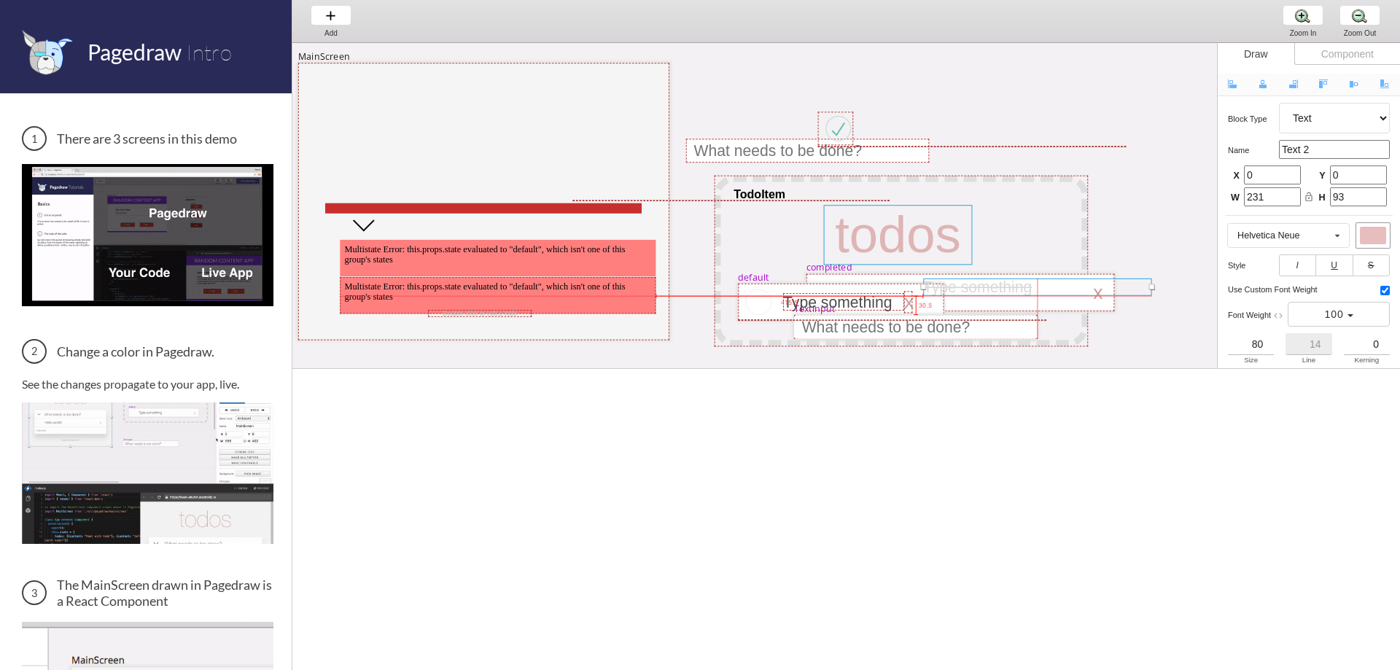
select select "3"
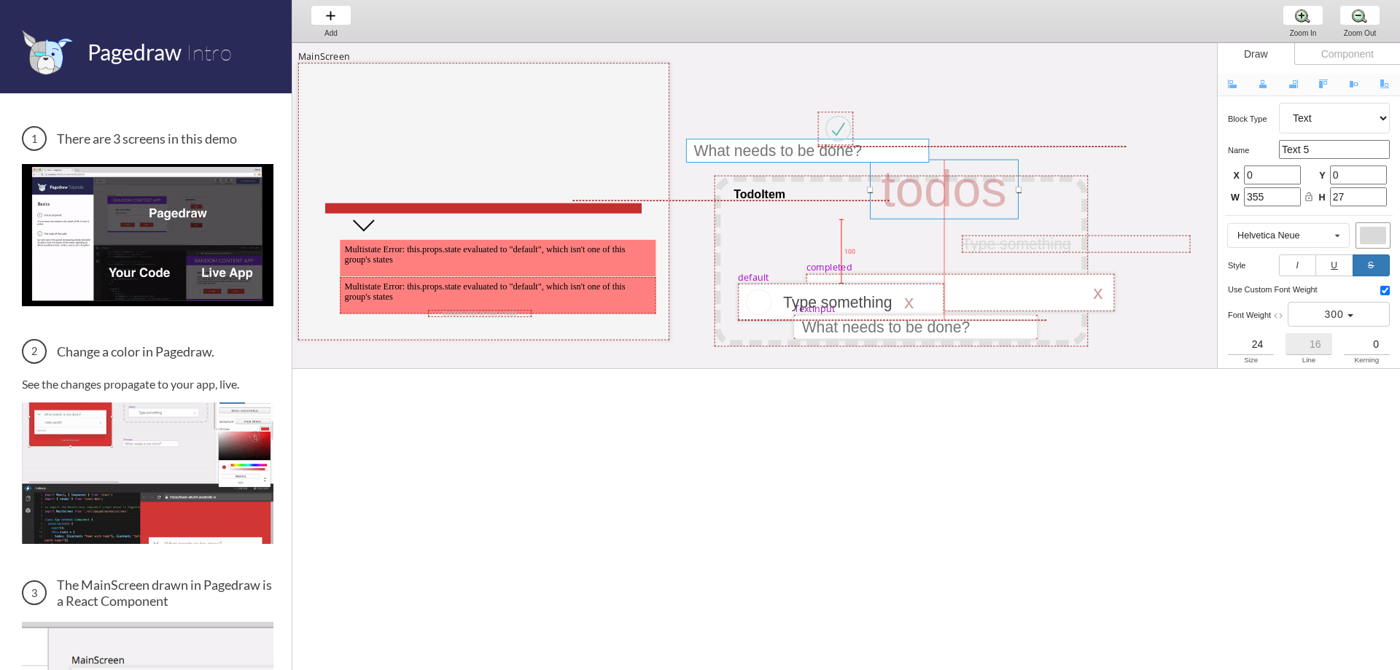
drag, startPoint x: 879, startPoint y: 171, endPoint x: 880, endPoint y: 140, distance: 30.6
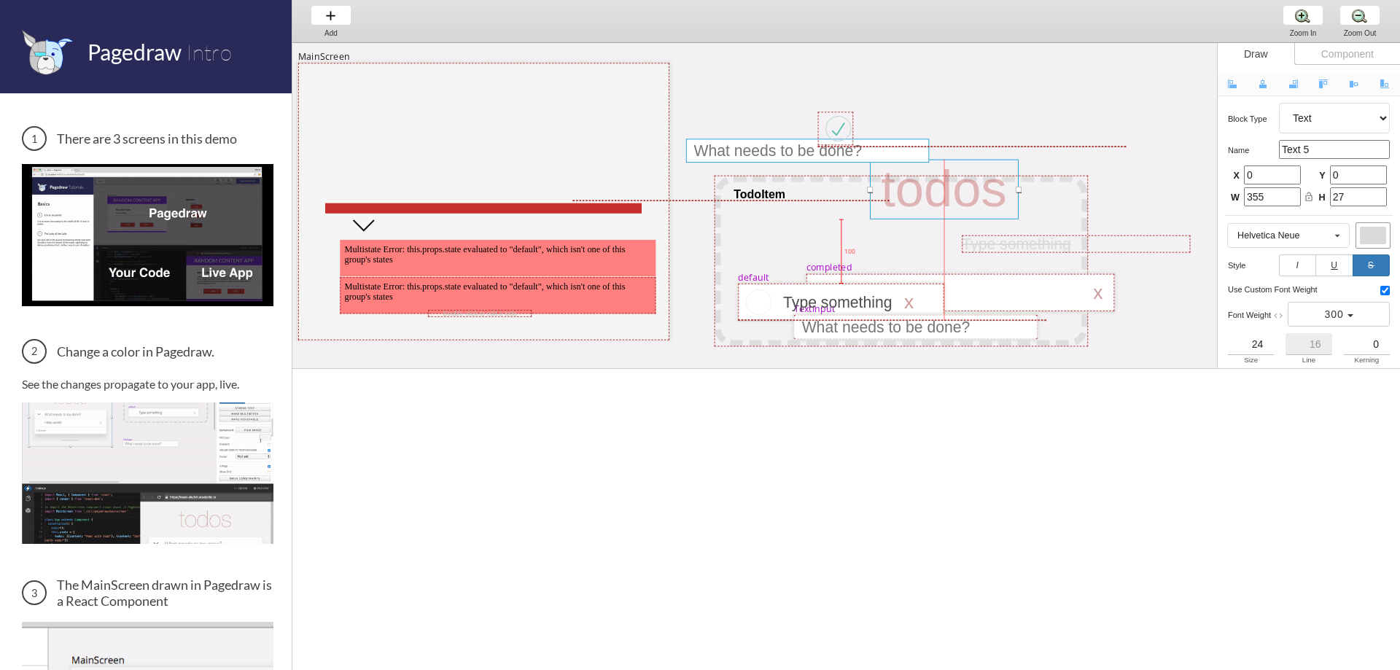
click at [904, 160] on div at bounding box center [944, 190] width 149 height 60
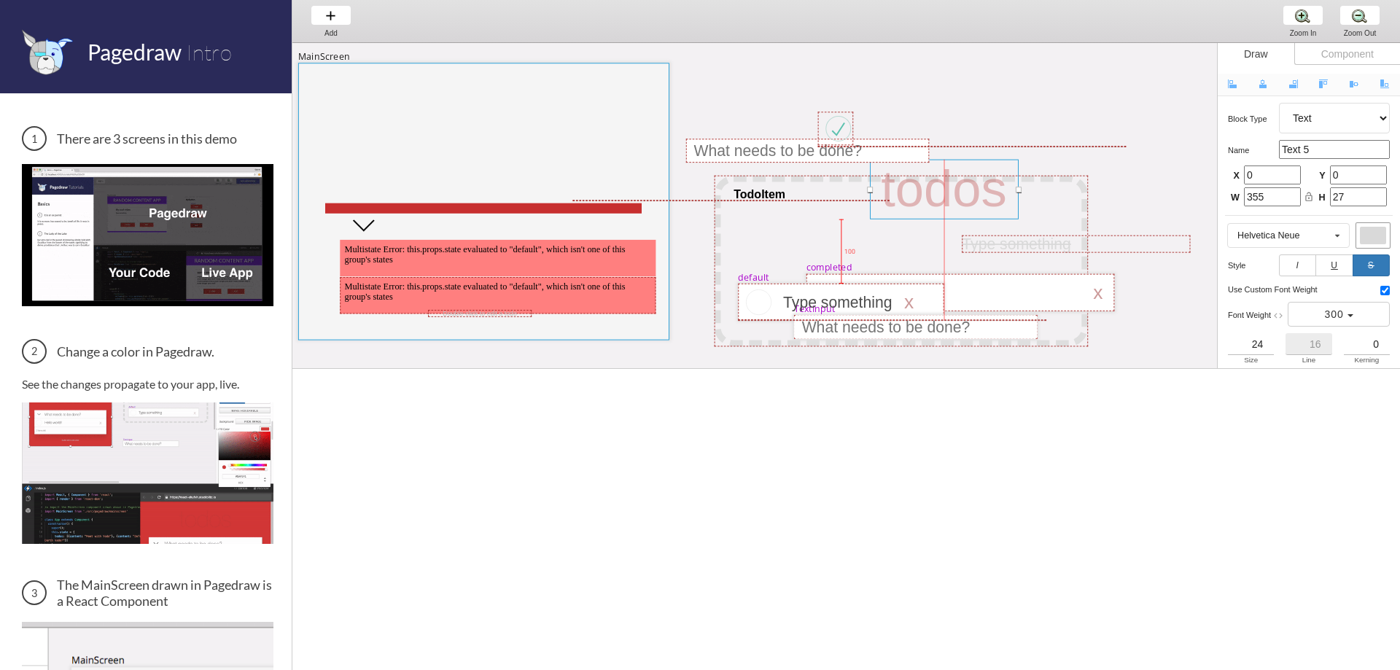
select select "3"
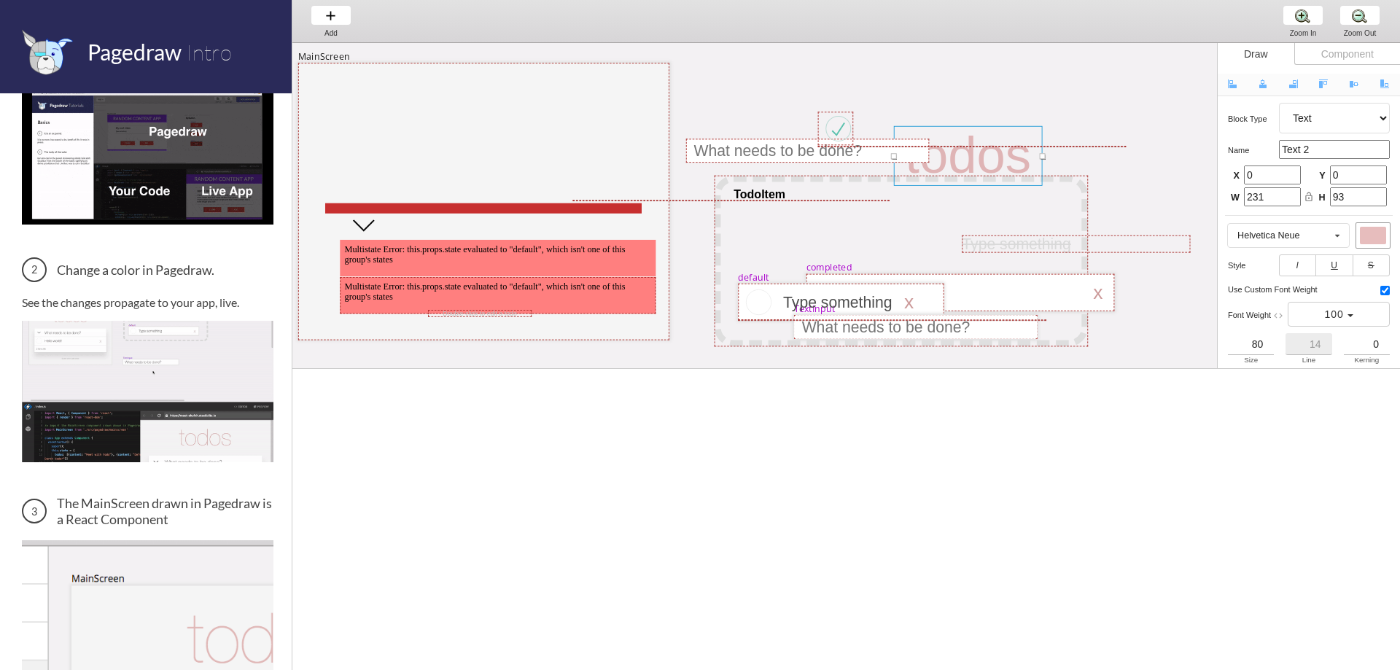
scroll to position [219, 0]
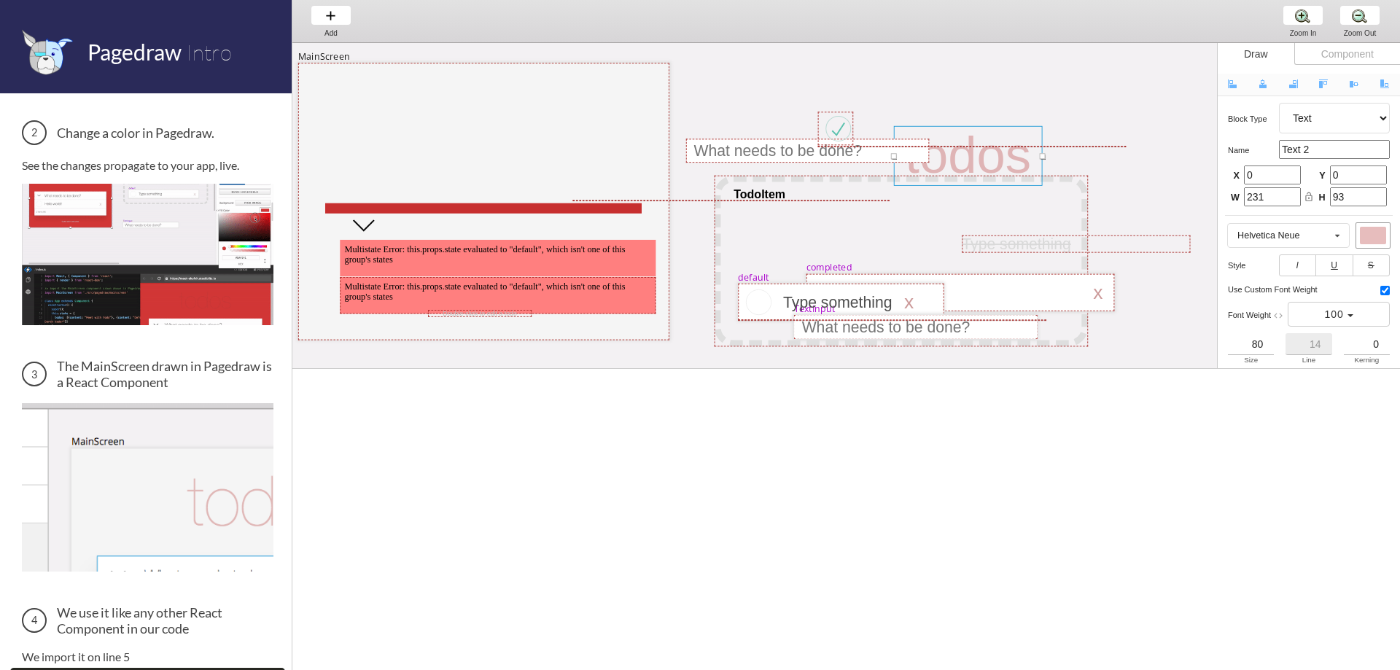
click at [123, 278] on img at bounding box center [148, 254] width 252 height 141
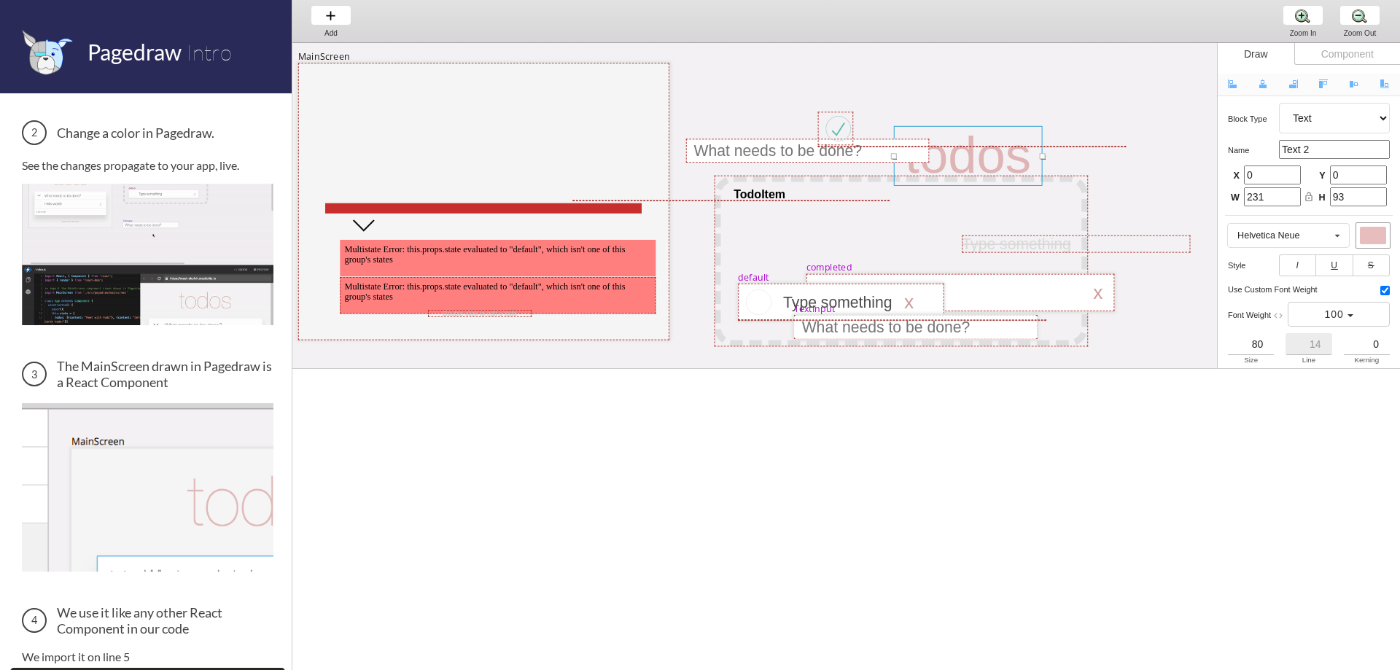
click at [122, 463] on img at bounding box center [148, 487] width 252 height 168
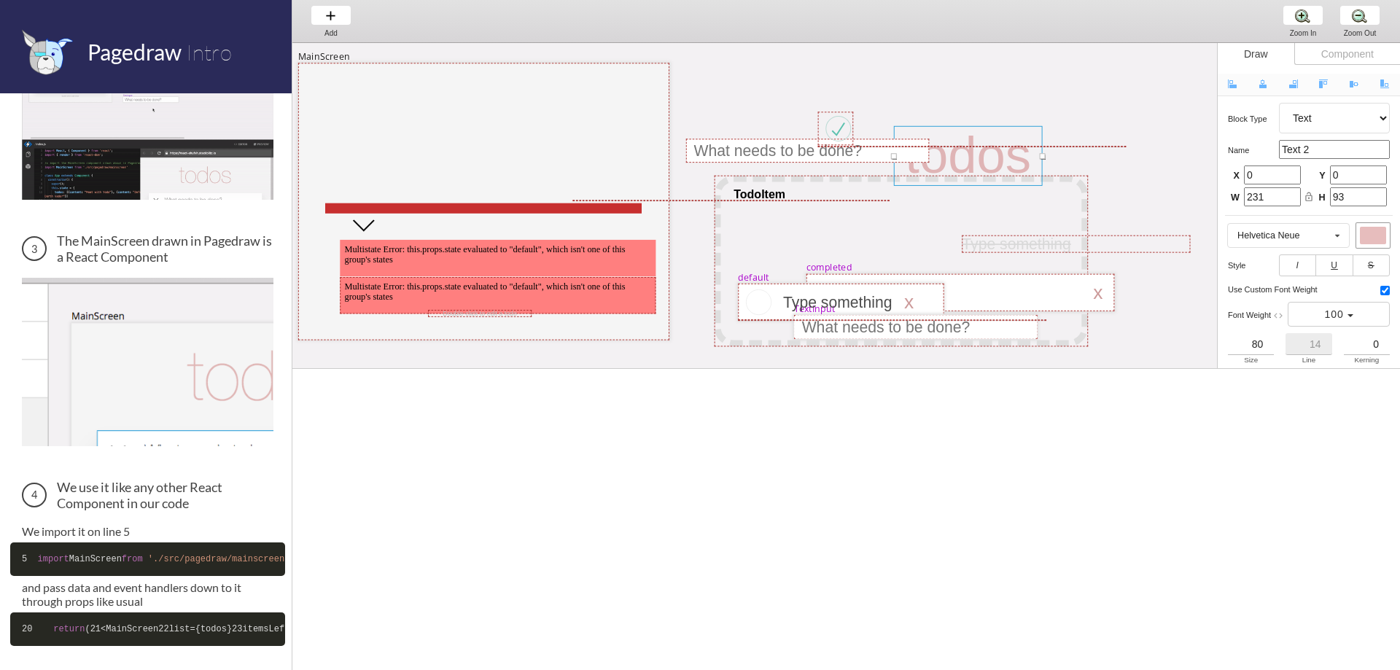
scroll to position [476, 0]
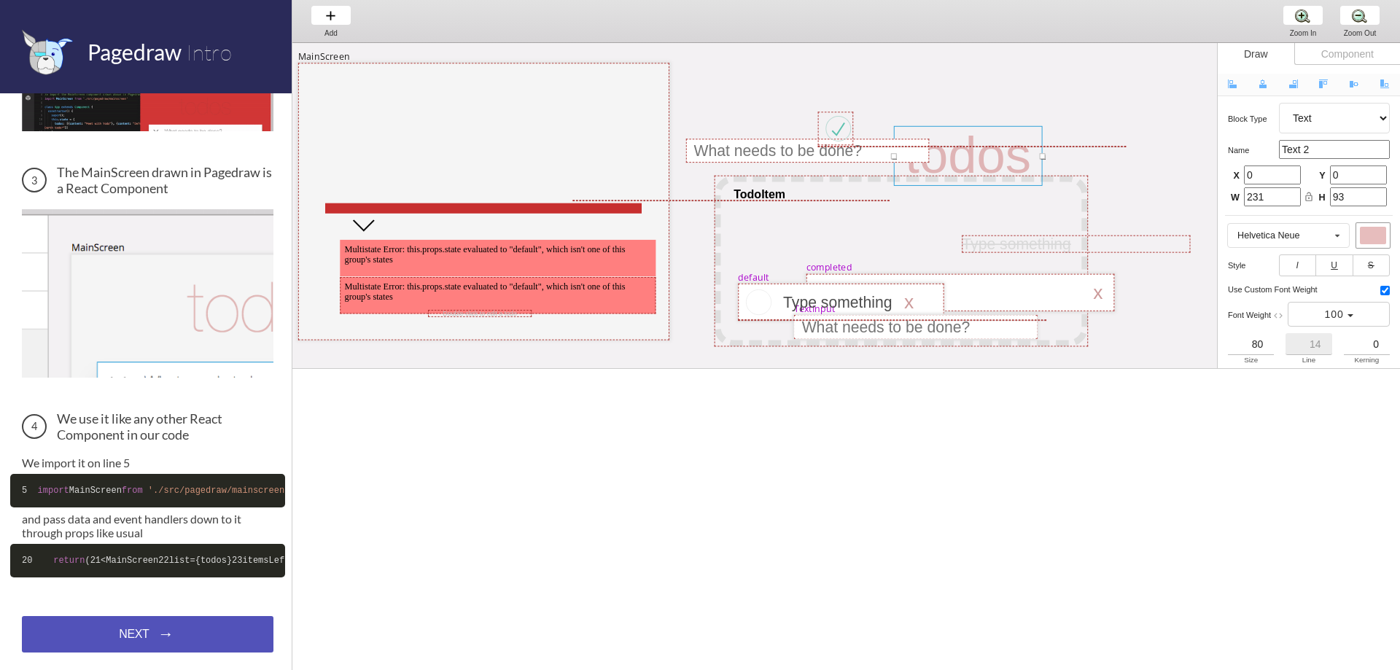
click at [184, 633] on div "NEXT → NEXT → NEXT →" at bounding box center [148, 634] width 252 height 36
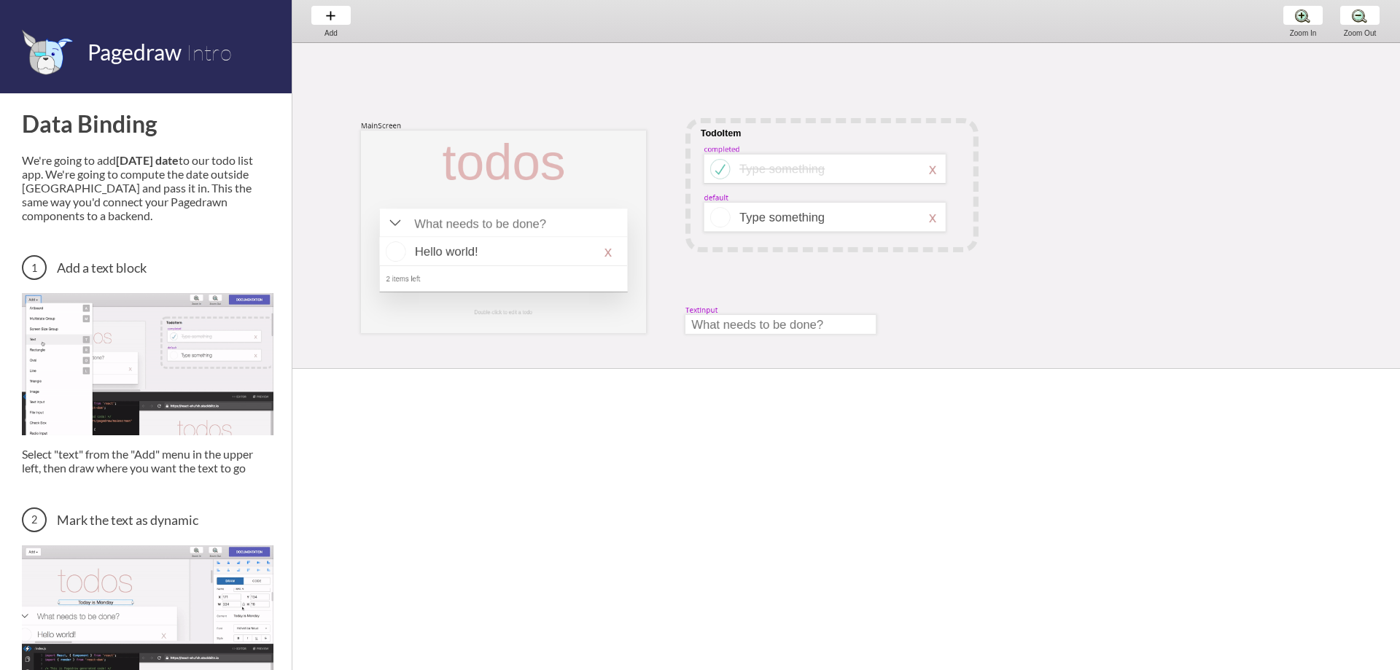
scroll to position [25, 0]
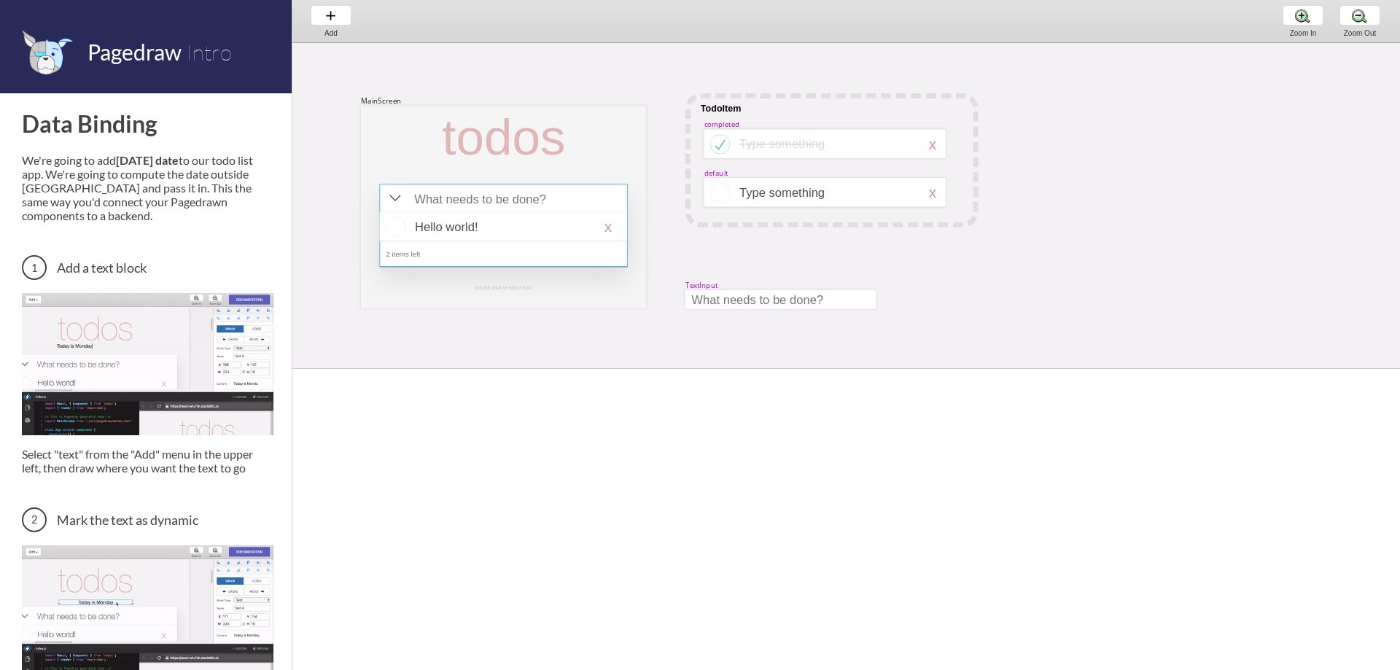
select select "4"
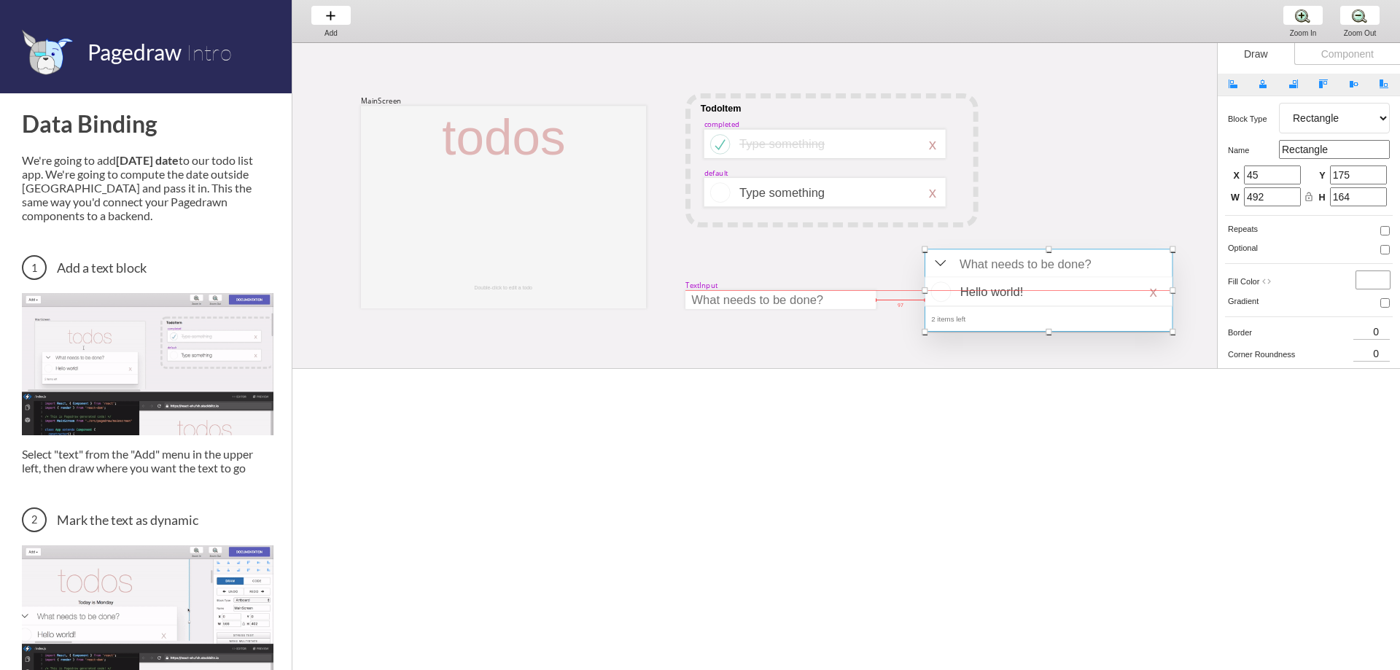
drag, startPoint x: 461, startPoint y: 265, endPoint x: 1007, endPoint y: 330, distance: 549.1
click at [1007, 330] on div at bounding box center [1048, 290] width 248 height 82
type input "0"
click at [712, 308] on div at bounding box center [780, 301] width 190 height 19
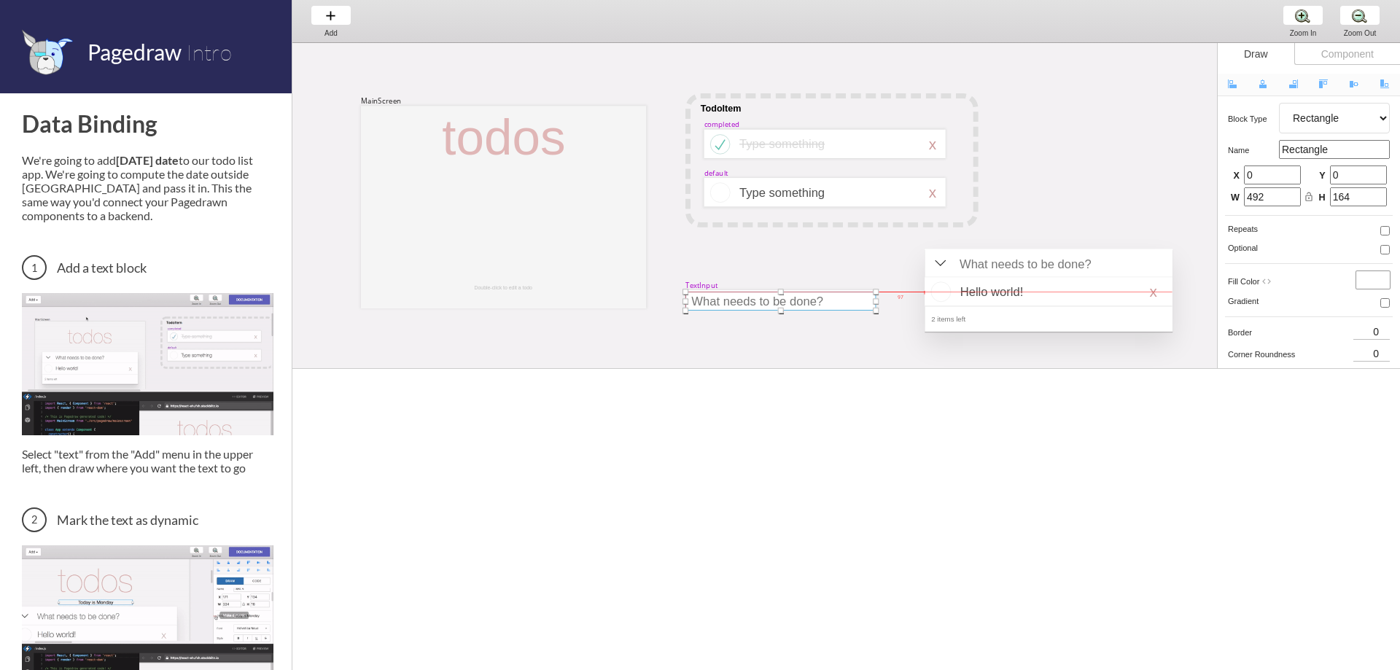
select select "9"
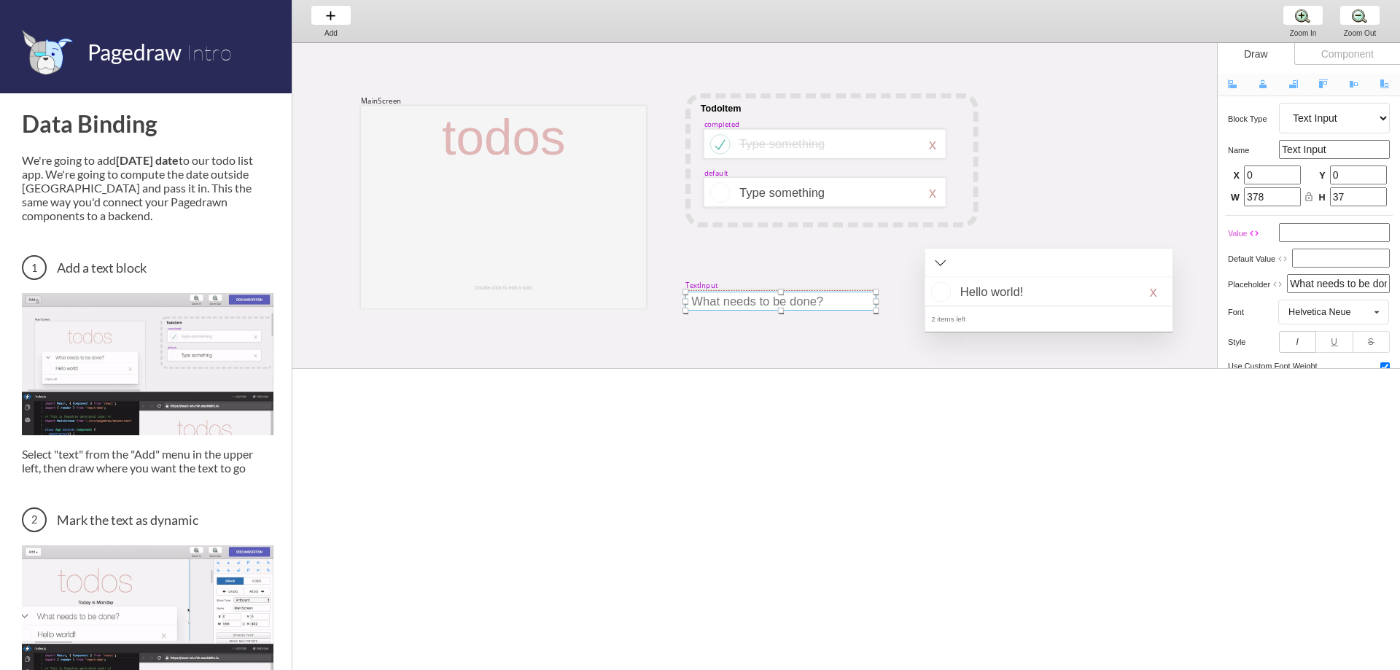
click at [700, 284] on div "TextInput" at bounding box center [701, 284] width 32 height 9
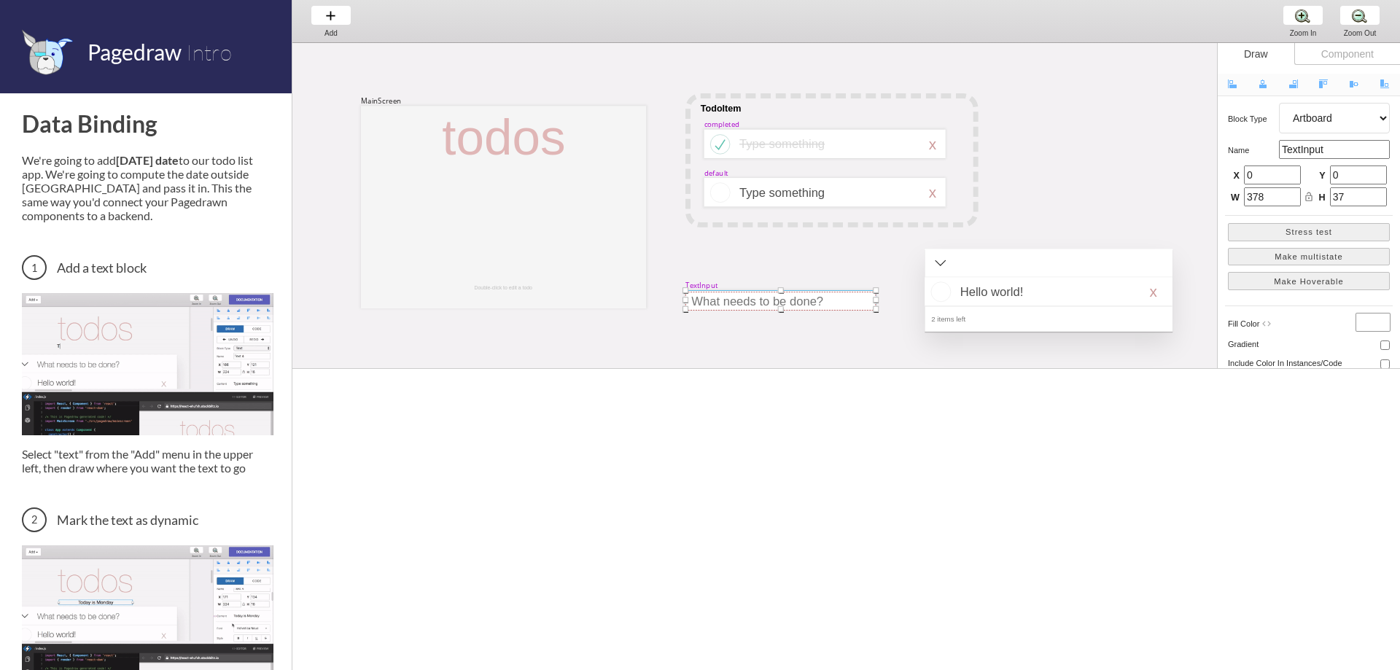
click at [701, 284] on div "TextInput" at bounding box center [701, 284] width 32 height 9
drag, startPoint x: 701, startPoint y: 278, endPoint x: 696, endPoint y: 241, distance: 37.5
click at [696, 241] on div "TextInput" at bounding box center [696, 243] width 32 height 9
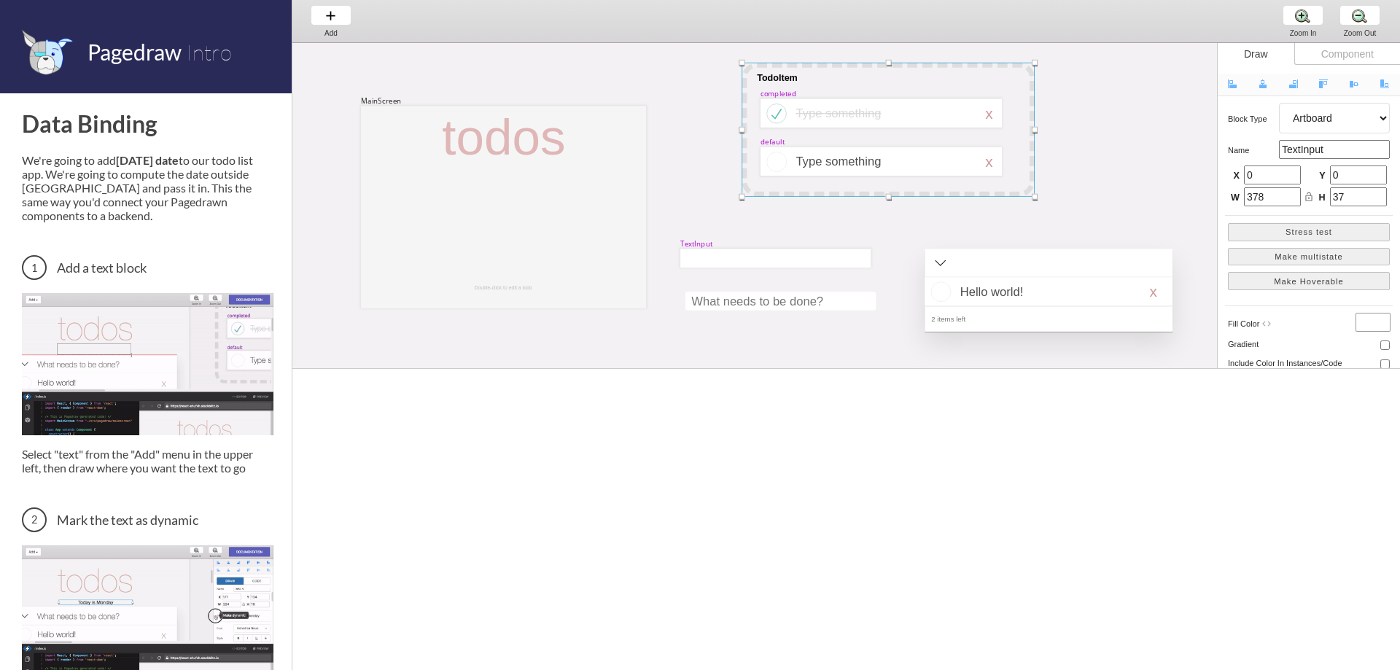
drag, startPoint x: 738, startPoint y: 99, endPoint x: 771, endPoint y: 77, distance: 39.2
click at [772, 74] on div at bounding box center [887, 130] width 293 height 134
select select "1"
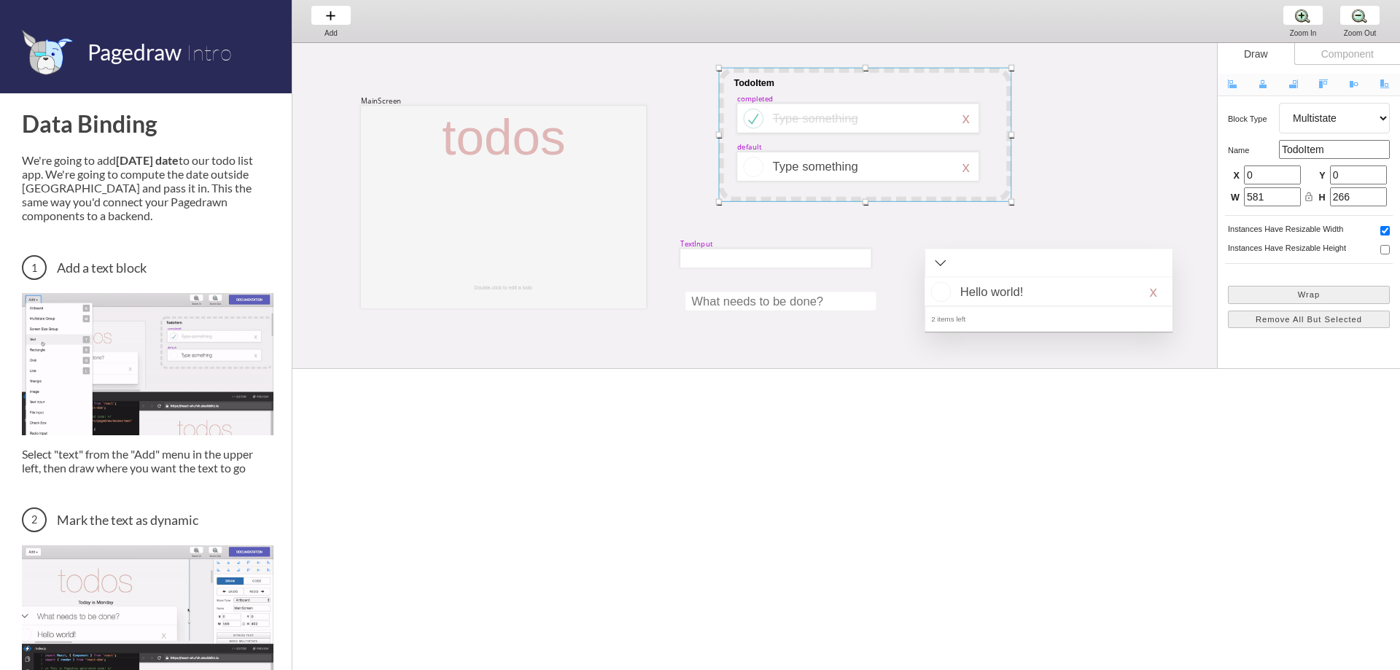
click at [757, 99] on div "completed" at bounding box center [755, 98] width 36 height 9
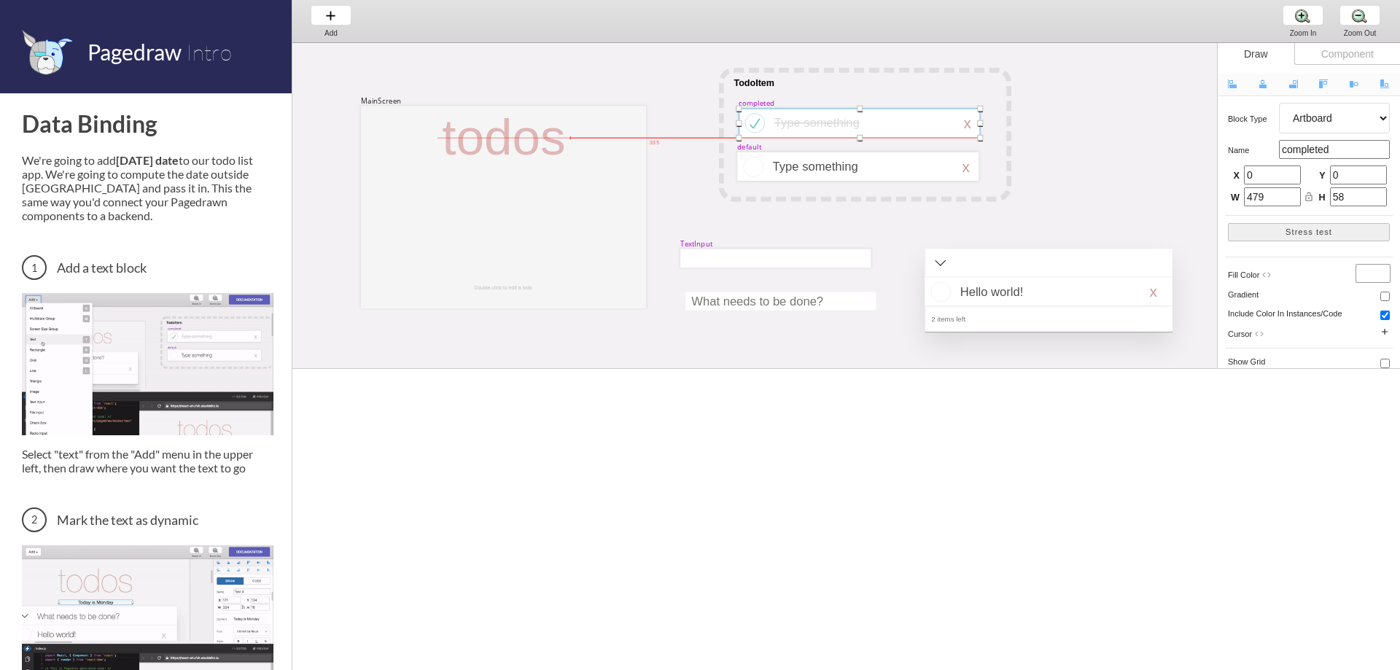
click at [758, 102] on div "completed" at bounding box center [756, 102] width 36 height 9
click at [752, 123] on div at bounding box center [751, 122] width 28 height 26
click at [752, 123] on div at bounding box center [751, 123] width 28 height 26
select select "8"
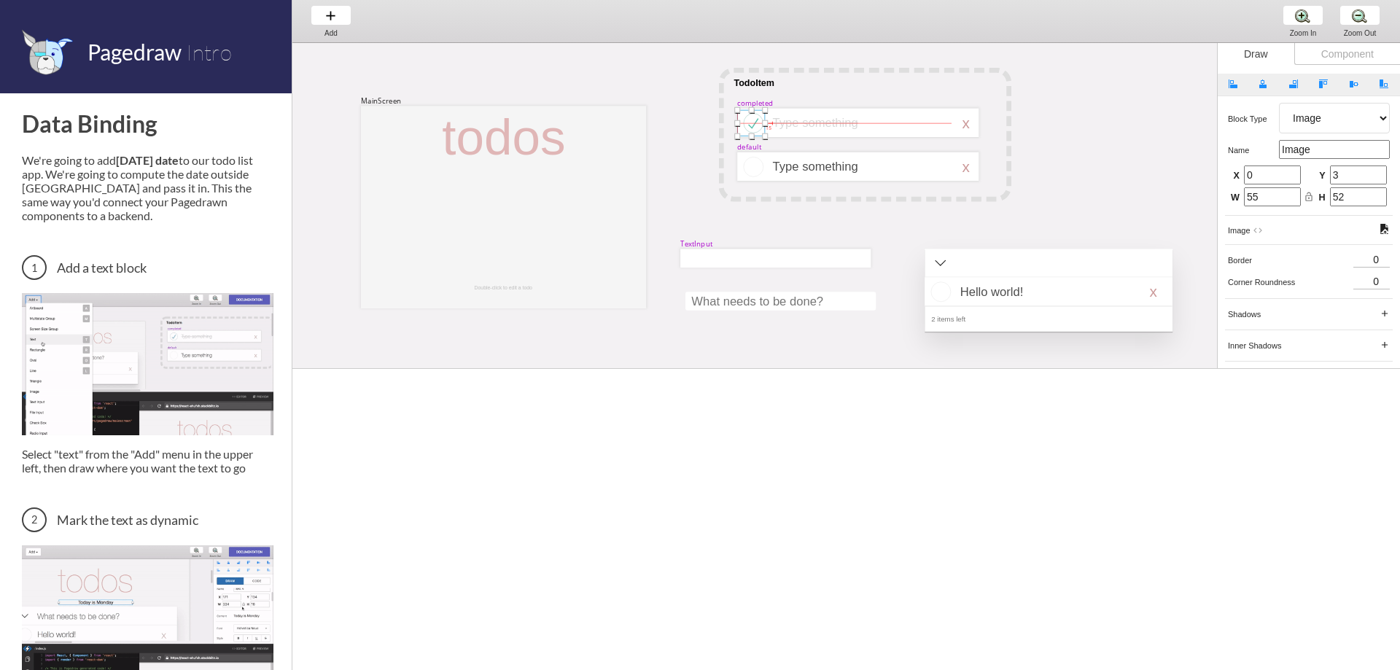
click at [755, 124] on div at bounding box center [751, 122] width 28 height 26
click at [827, 90] on div at bounding box center [865, 135] width 293 height 134
select select "1"
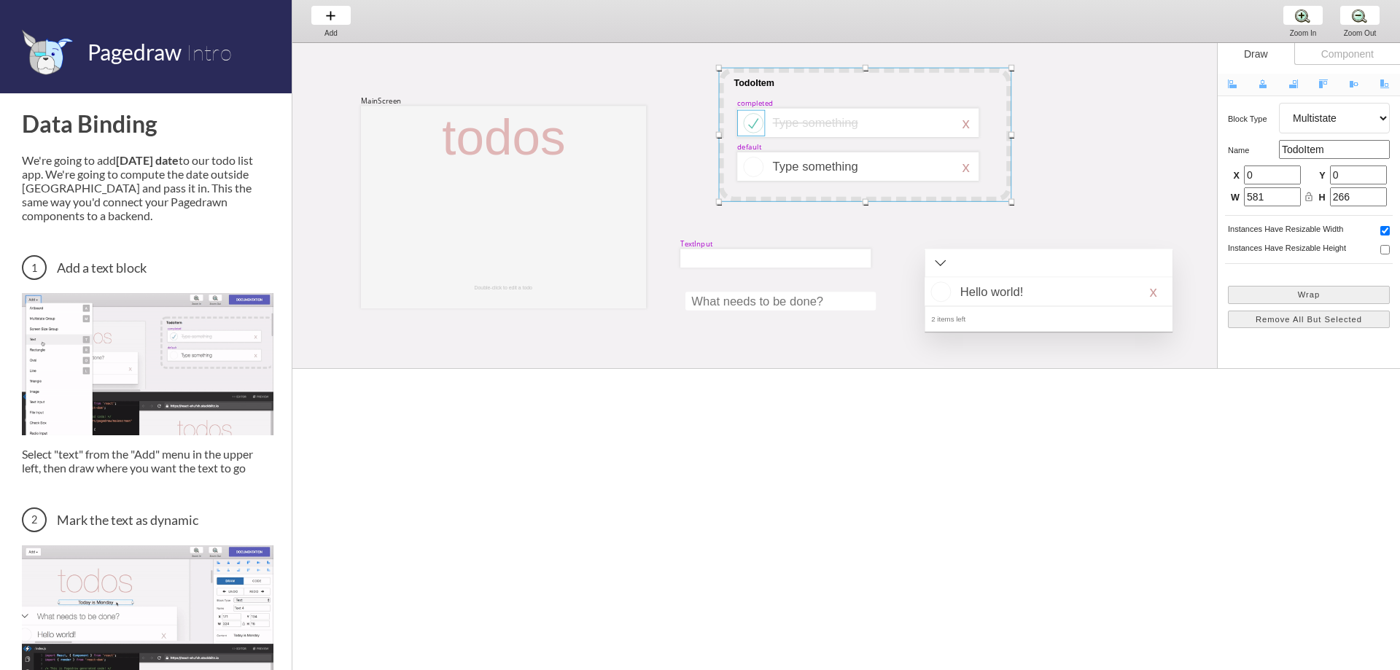
click at [756, 122] on div at bounding box center [751, 123] width 28 height 26
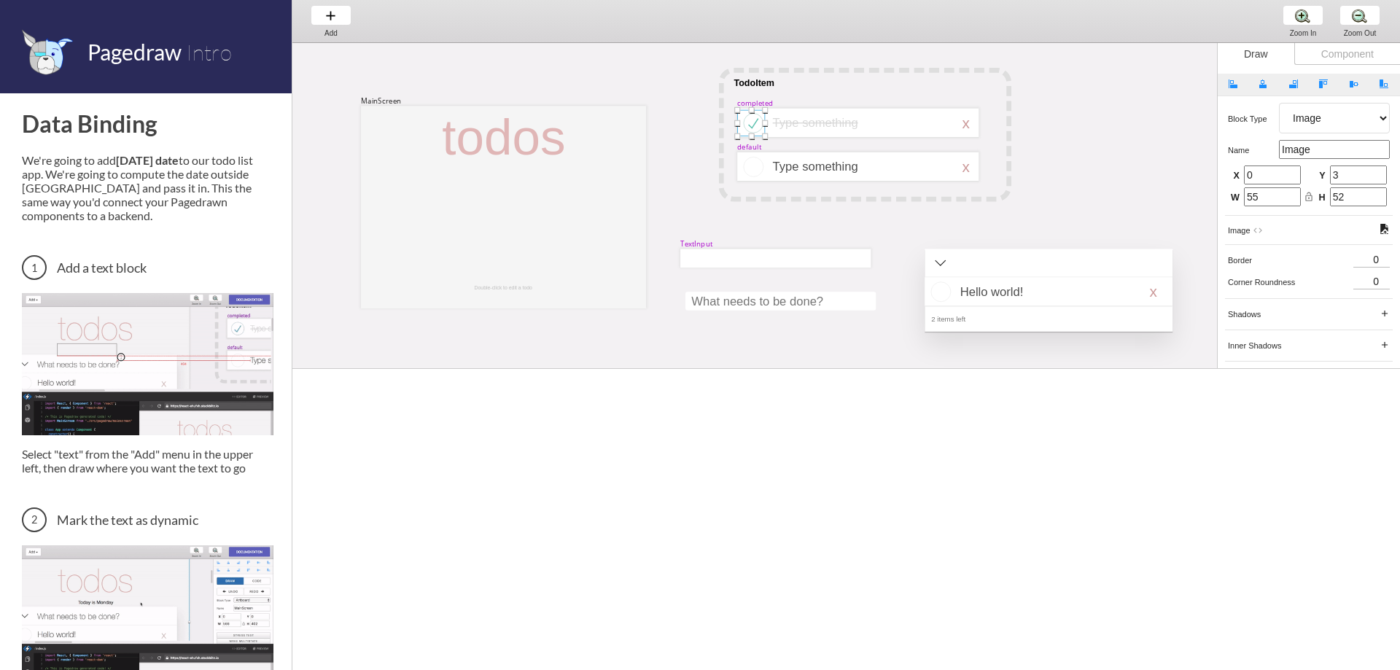
click at [753, 123] on div at bounding box center [751, 123] width 28 height 26
click at [752, 125] on div at bounding box center [751, 123] width 28 height 26
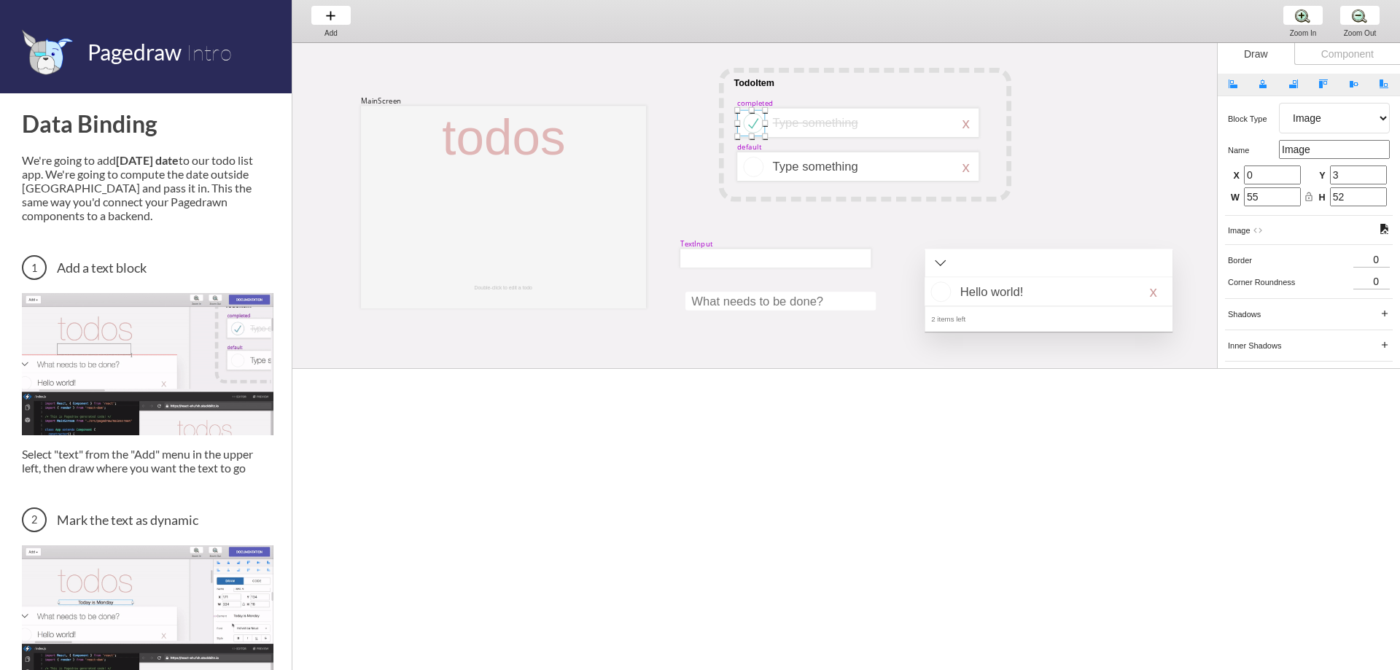
click at [752, 125] on div at bounding box center [751, 123] width 28 height 26
click at [1301, 147] on input "Image" at bounding box center [1334, 149] width 111 height 19
click at [1322, 114] on select "Artboard Multistate Group Screen Size Group Text Rectangle Oval Line Triangle I…" at bounding box center [1334, 118] width 111 height 31
select select "0"
click at [1279, 103] on select "Artboard Multistate Group Screen Size Group Text Rectangle Oval Line Triangle I…" at bounding box center [1334, 118] width 111 height 31
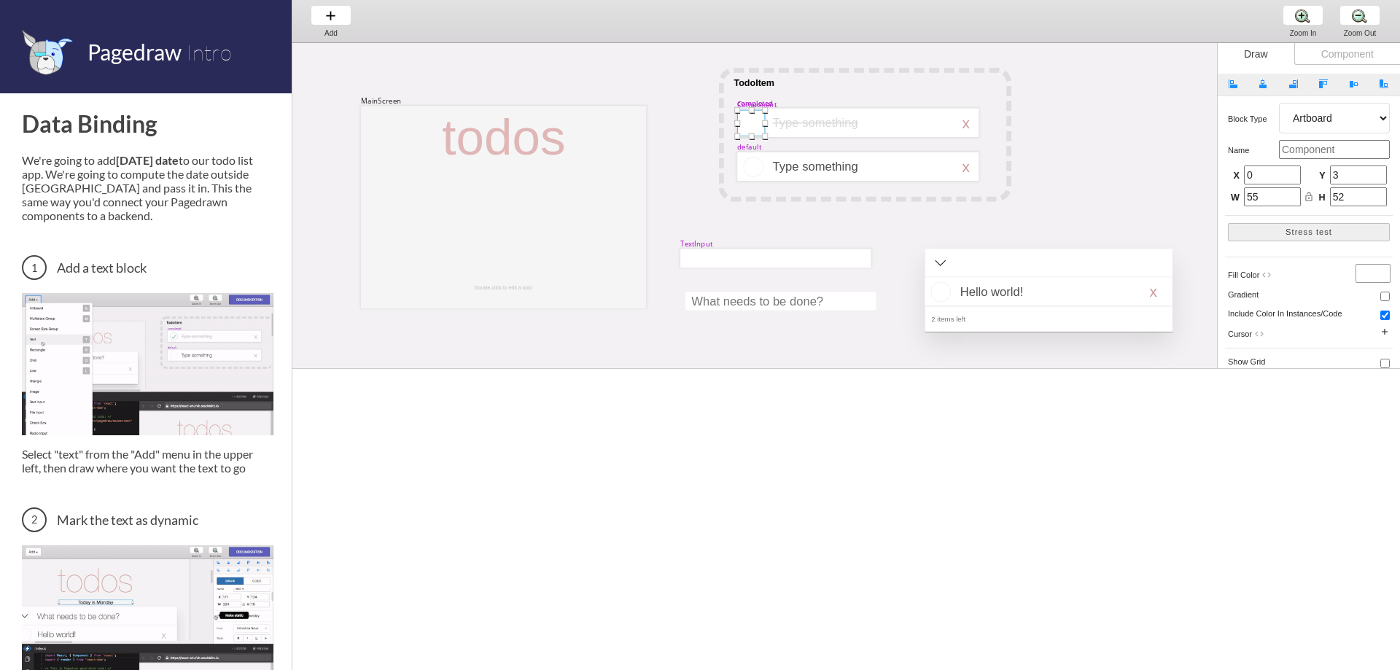
click at [1327, 118] on select "Artboard Multistate Group Screen Size Group Text Rectangle Oval Line Triangle I…" at bounding box center [1334, 118] width 111 height 31
select select "5"
click at [1279, 103] on select "Artboard Multistate Group Screen Size Group Text Rectangle Oval Line Triangle I…" at bounding box center [1334, 118] width 111 height 31
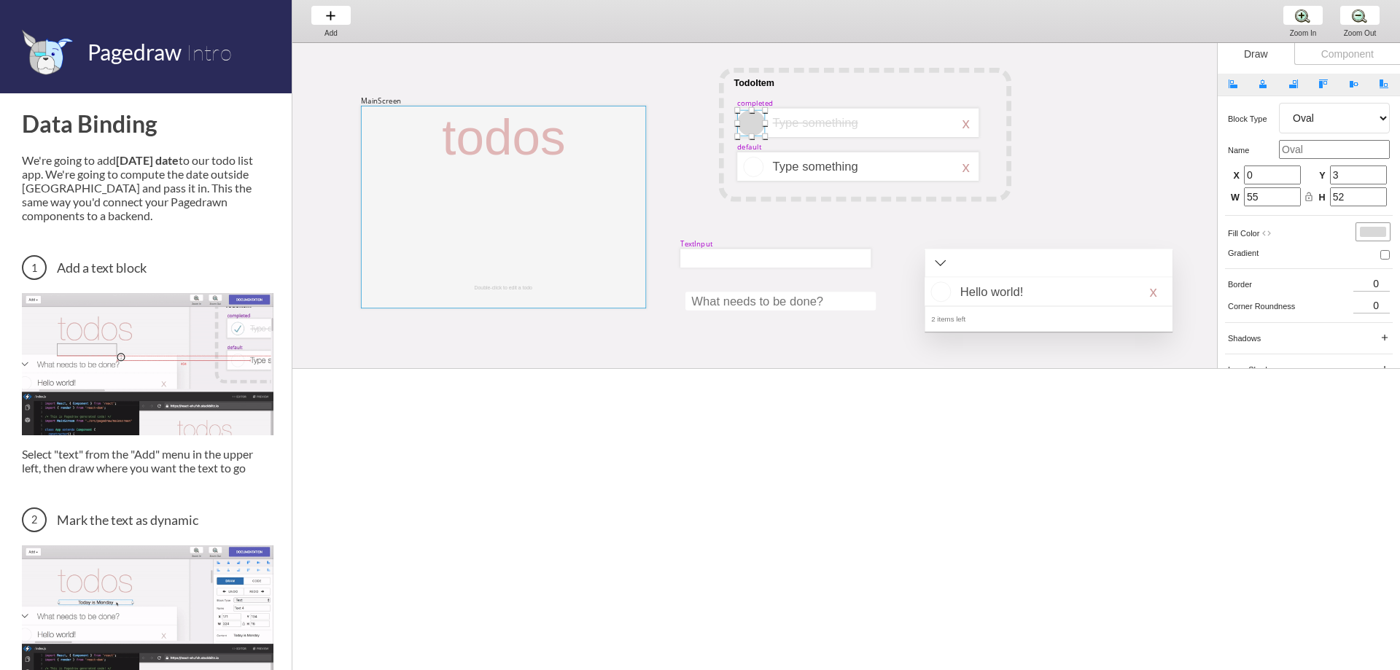
click at [365, 119] on div at bounding box center [503, 207] width 285 height 203
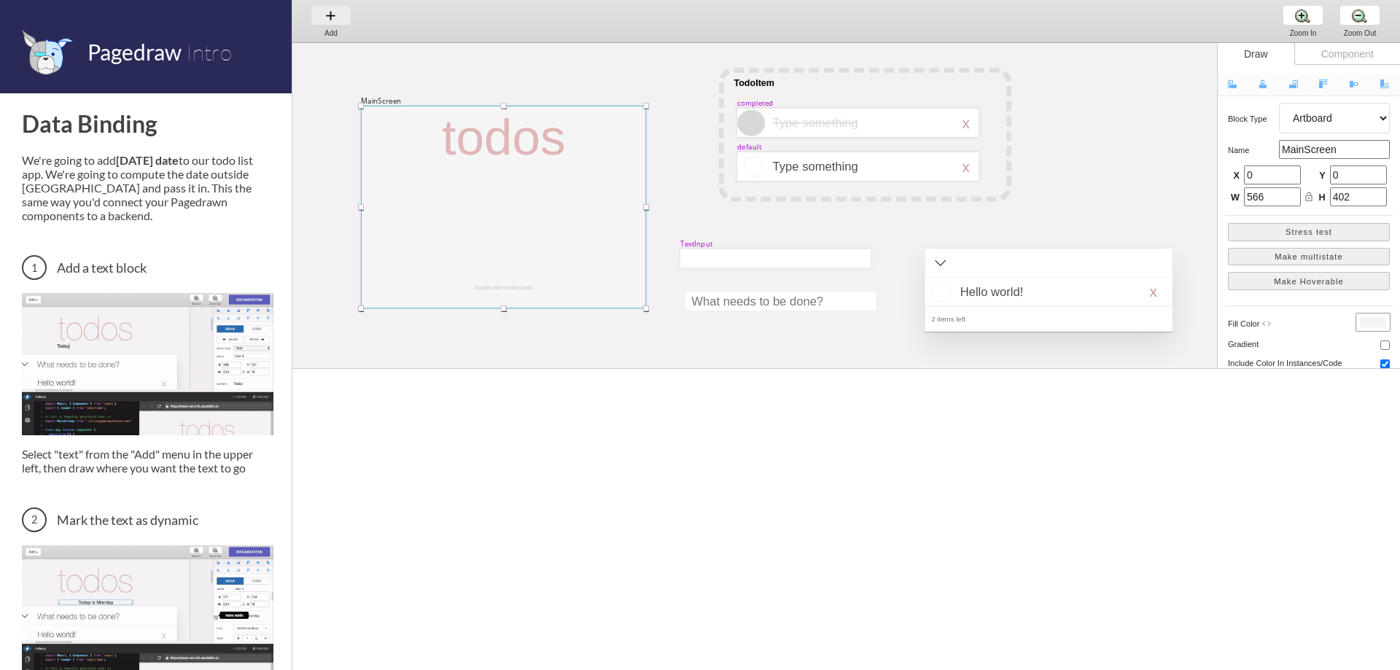
click at [335, 17] on div "Add Add Add" at bounding box center [330, 21] width 55 height 42
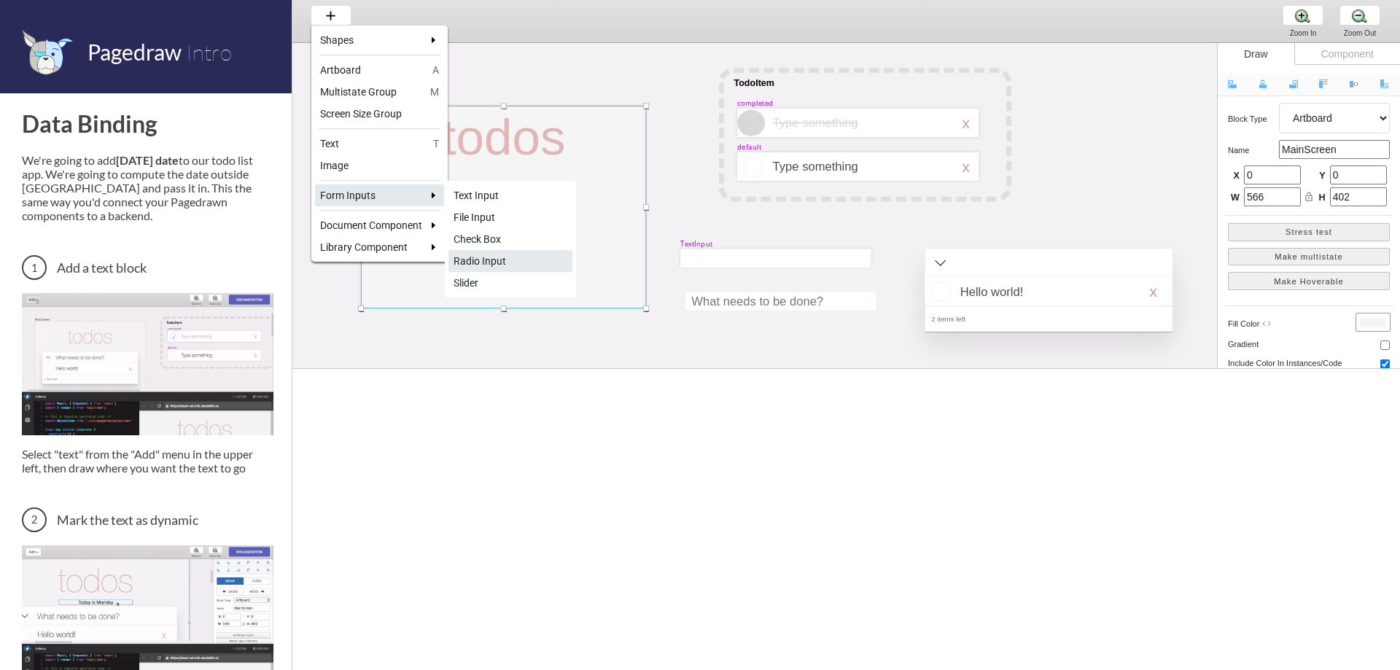
click at [509, 260] on div "Radio Input" at bounding box center [510, 261] width 114 height 15
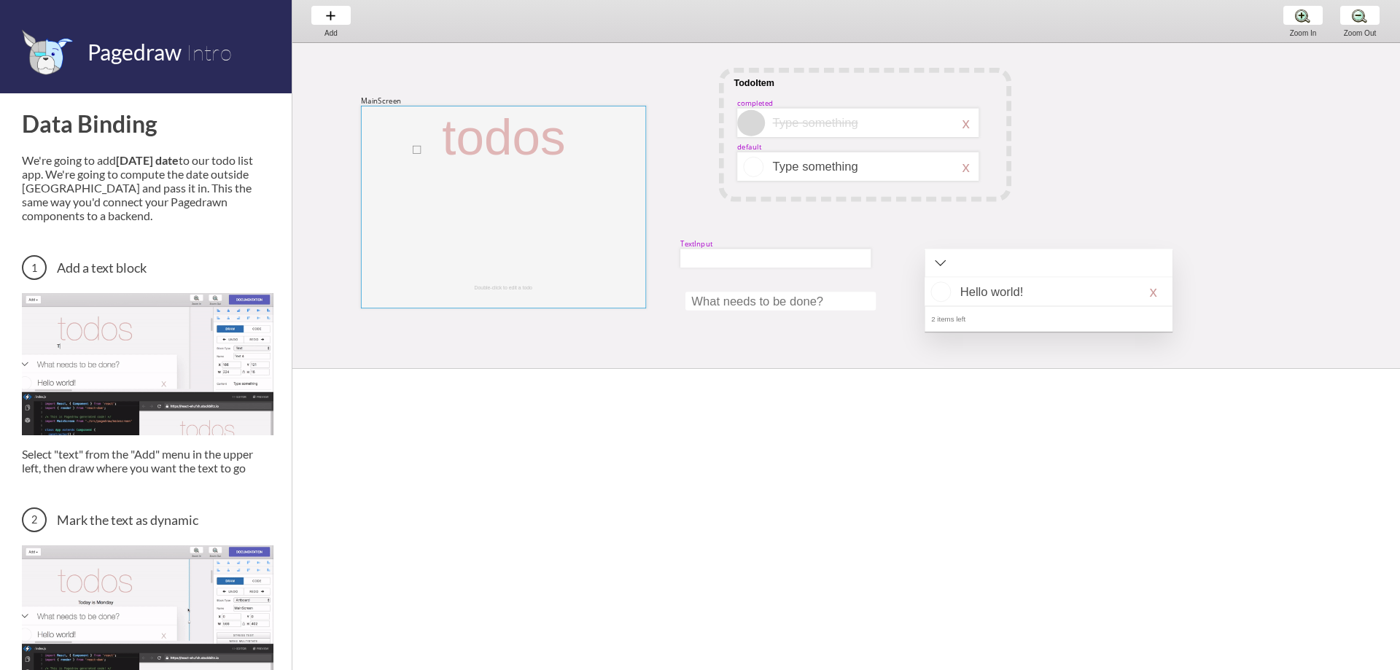
drag, startPoint x: 413, startPoint y: 146, endPoint x: 585, endPoint y: 252, distance: 202.9
click at [585, 252] on div at bounding box center [503, 207] width 285 height 203
select select "12"
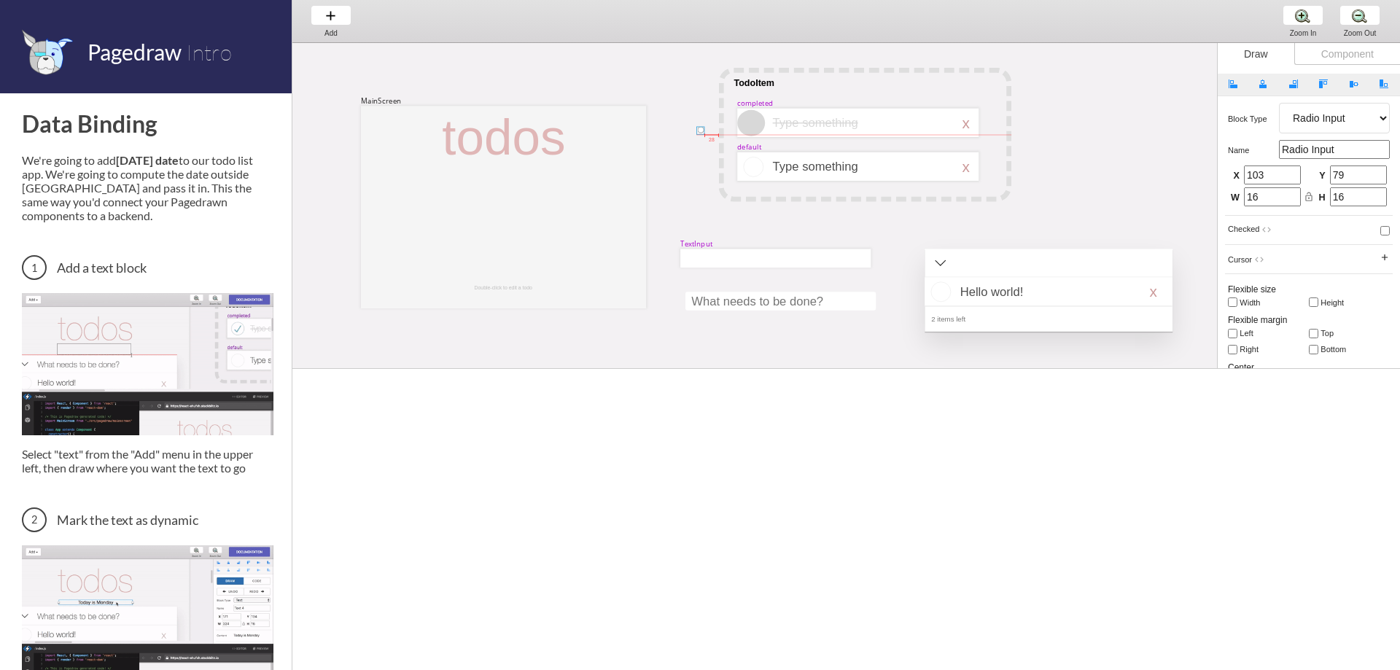
drag, startPoint x: 420, startPoint y: 147, endPoint x: 680, endPoint y: 139, distance: 260.4
click at [696, 135] on div at bounding box center [700, 131] width 8 height 8
type input "0"
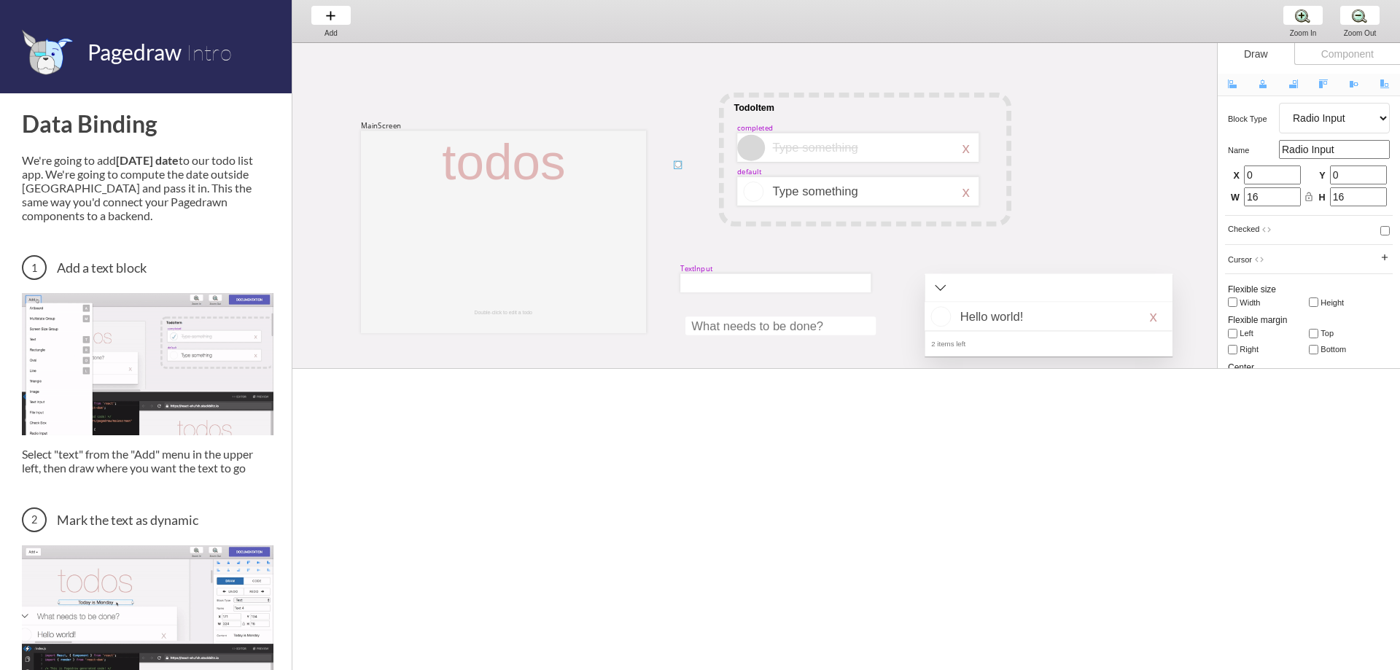
click at [679, 168] on div at bounding box center [678, 165] width 8 height 8
click at [677, 168] on div at bounding box center [678, 165] width 8 height 8
click at [677, 167] on div at bounding box center [678, 165] width 8 height 8
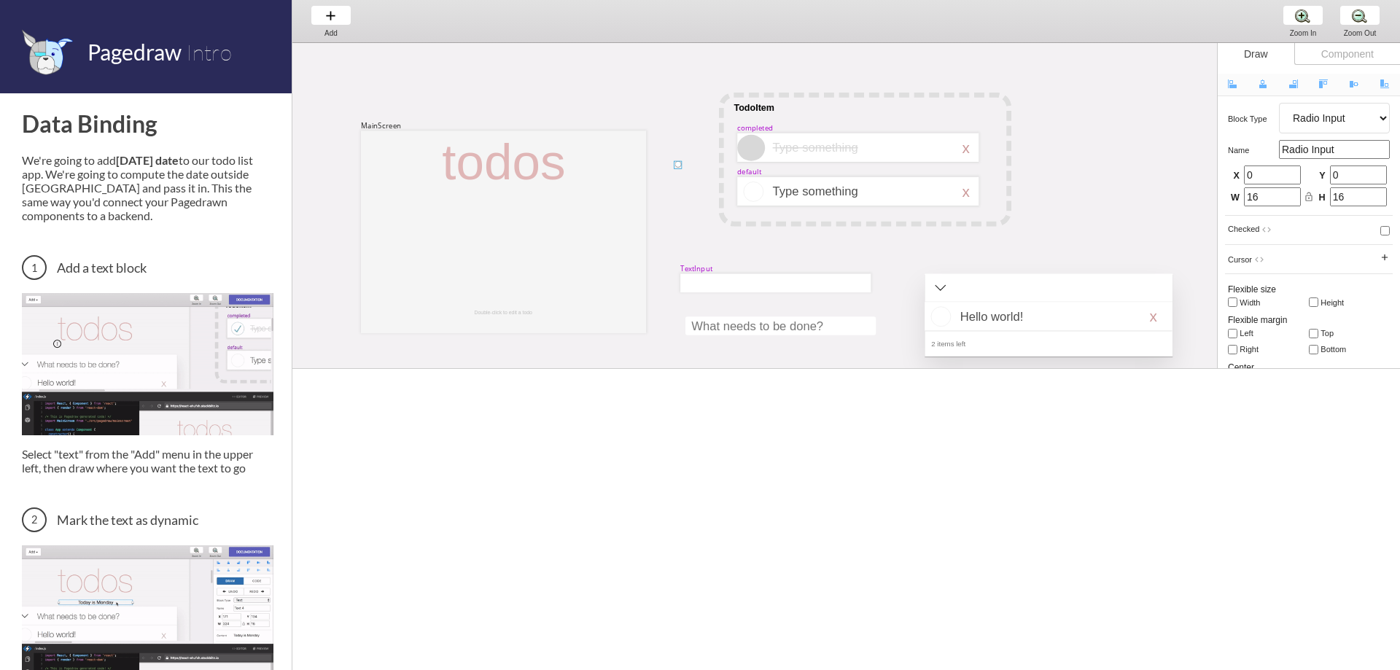
click at [677, 167] on div at bounding box center [678, 165] width 8 height 8
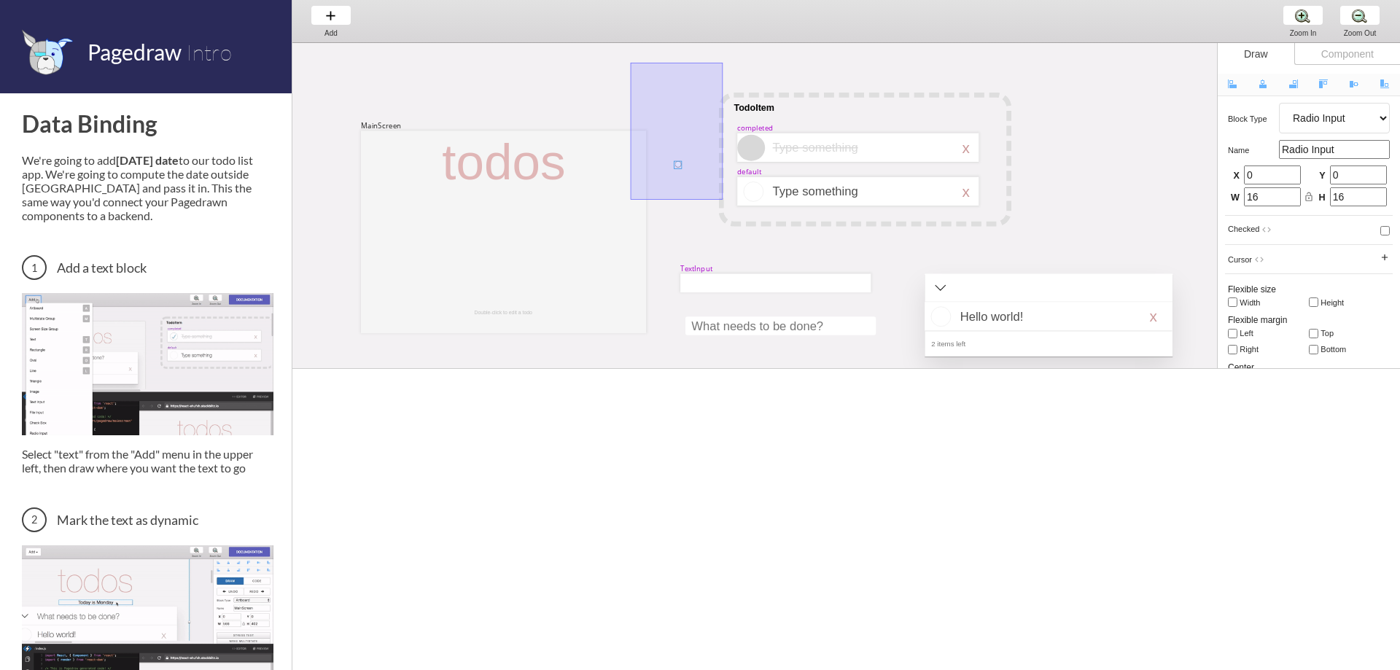
drag, startPoint x: 633, startPoint y: 69, endPoint x: 723, endPoint y: 198, distance: 158.1
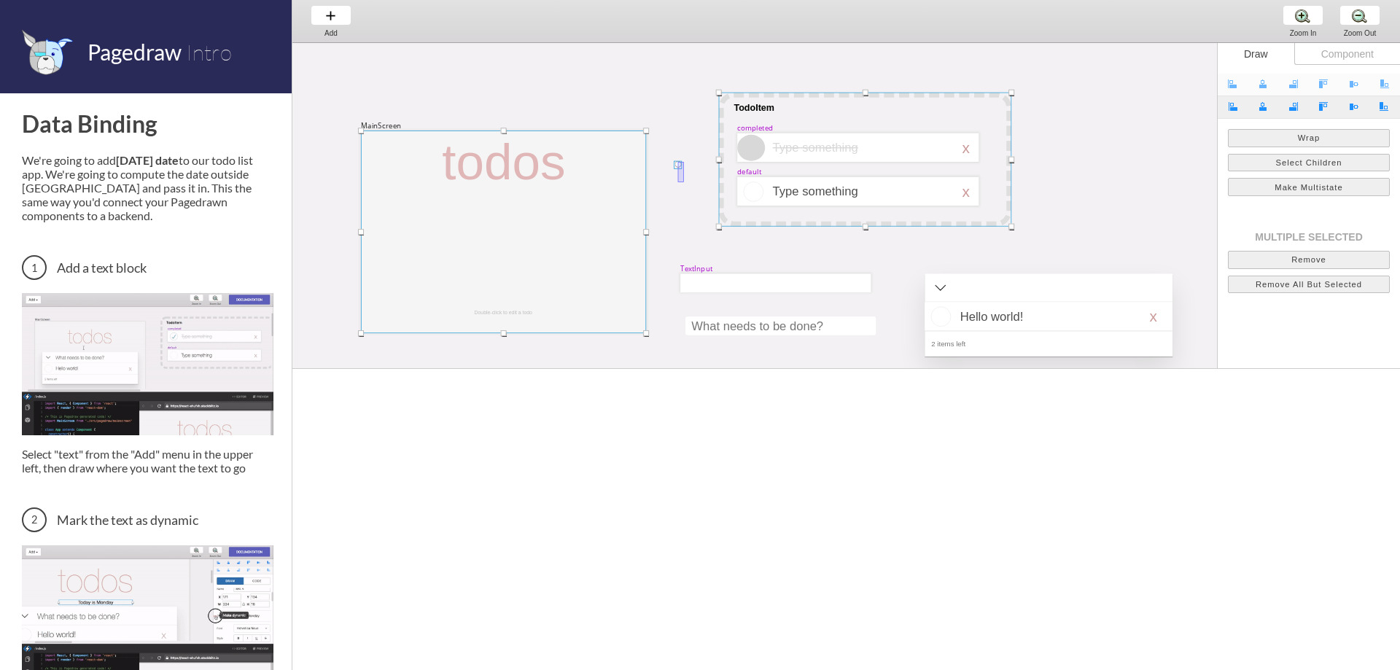
drag, startPoint x: 684, startPoint y: 162, endPoint x: 674, endPoint y: 190, distance: 29.3
select select "12"
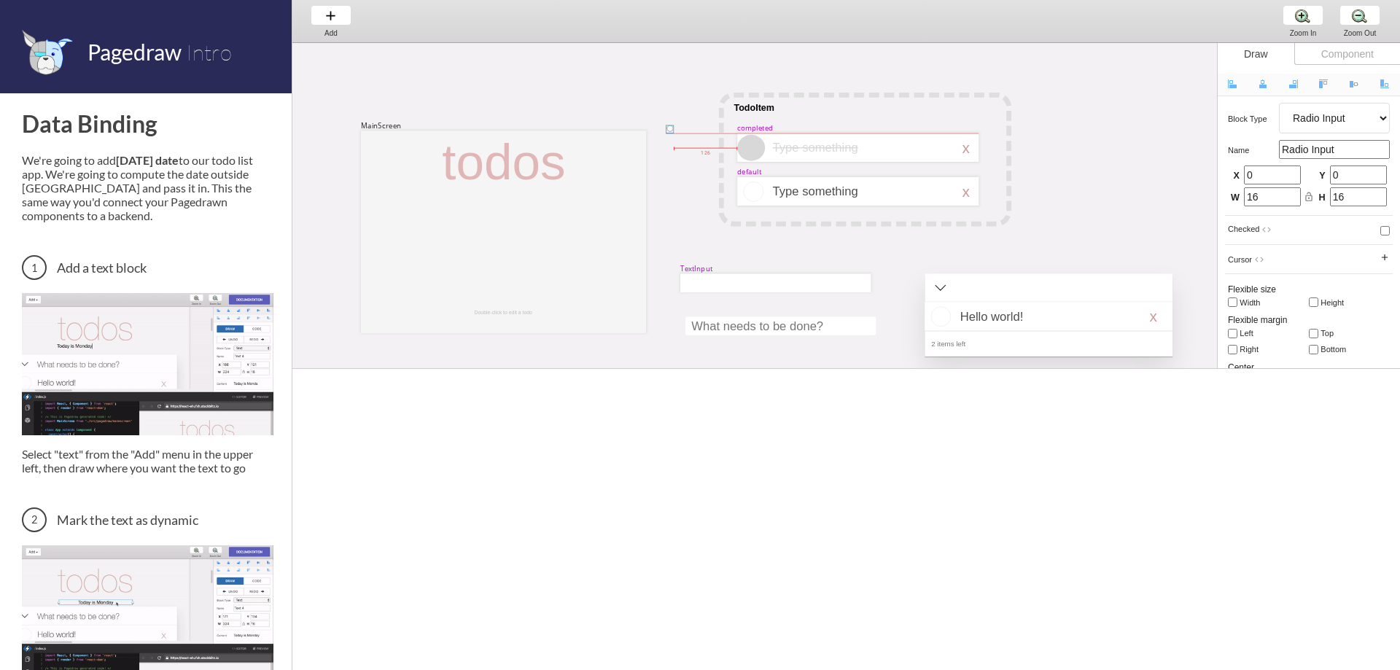
drag, startPoint x: 677, startPoint y: 168, endPoint x: 663, endPoint y: 115, distance: 54.1
click at [666, 125] on div at bounding box center [670, 129] width 8 height 8
click at [1339, 55] on div "Component" at bounding box center [1347, 54] width 106 height 22
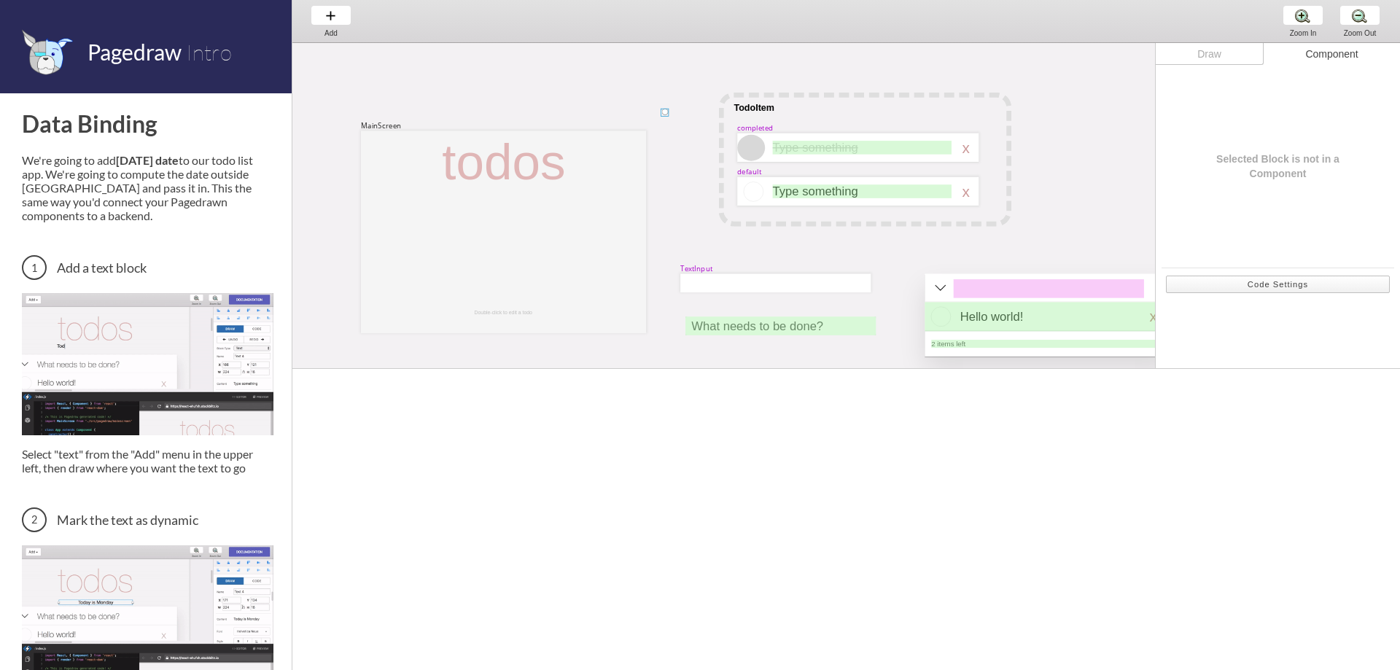
click at [1250, 286] on button "Code Settings" at bounding box center [1278, 285] width 224 height 18
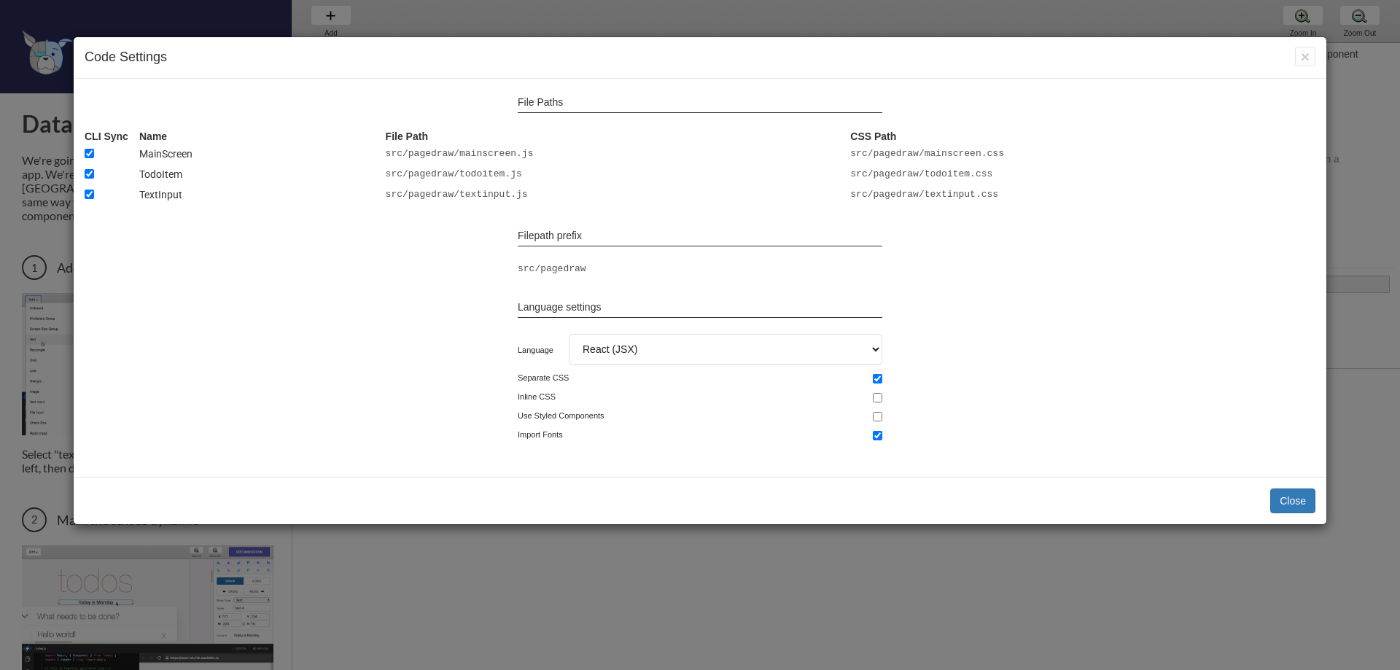
click at [658, 356] on select "React (JSX) CJSX TSX" at bounding box center [725, 349] width 313 height 31
click at [1306, 60] on span "×" at bounding box center [1305, 56] width 9 height 17
